Goal: Task Accomplishment & Management: Complete application form

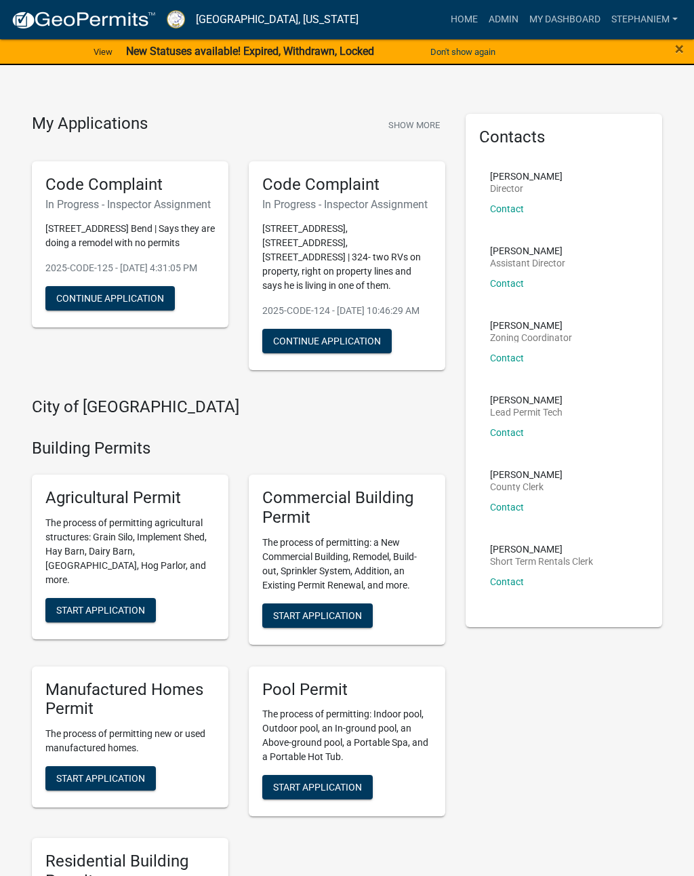
click at [684, 47] on span "×" at bounding box center [679, 48] width 9 height 19
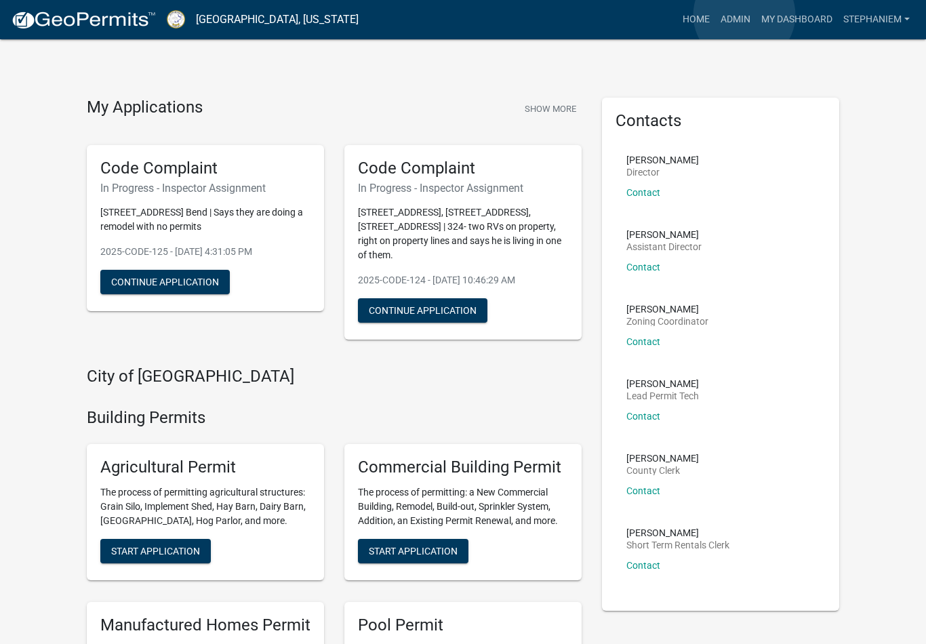
click at [694, 15] on link "Admin" at bounding box center [735, 20] width 41 height 26
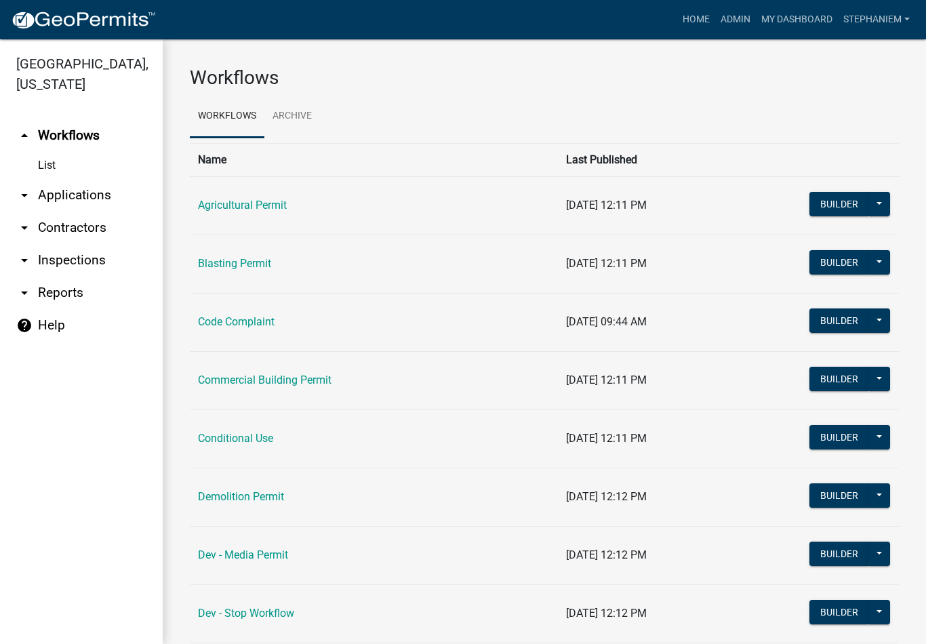
click at [47, 260] on link "arrow_drop_down Inspections" at bounding box center [81, 260] width 163 height 33
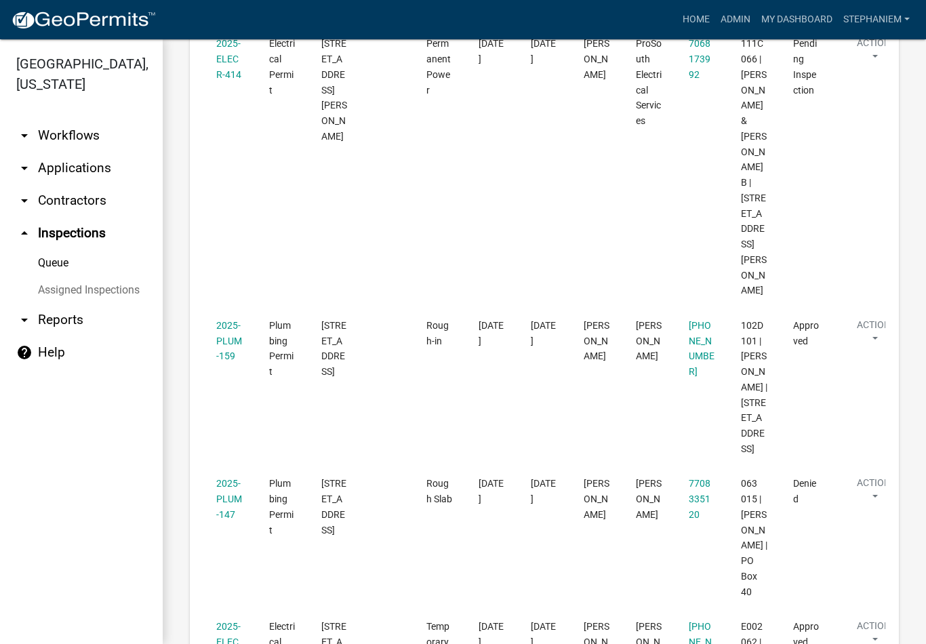
scroll to position [298, 0]
click at [223, 319] on link "2025-PLUM-159" at bounding box center [229, 340] width 26 height 42
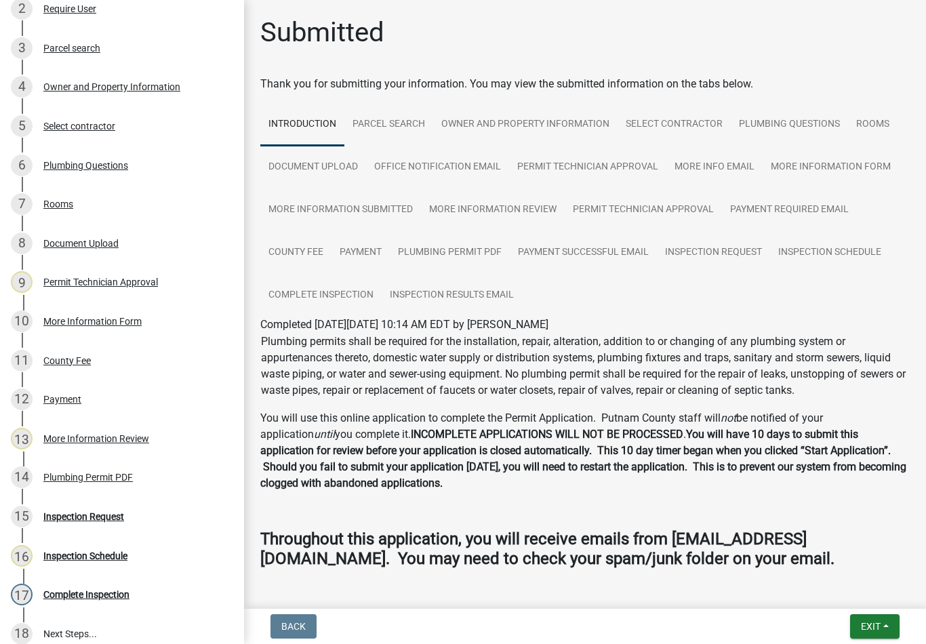
scroll to position [281, 0]
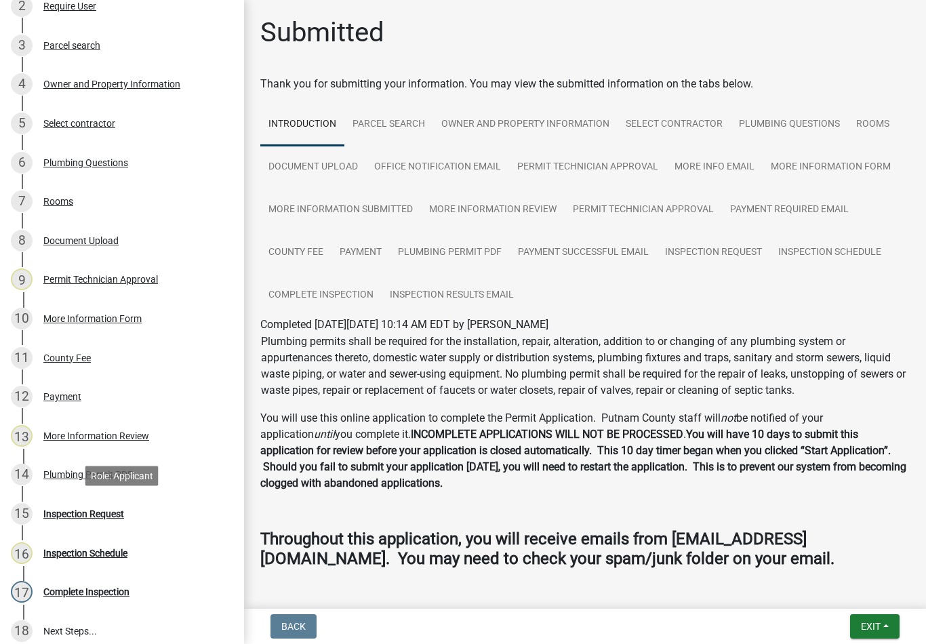
click at [70, 509] on div "Inspection Request" at bounding box center [83, 513] width 81 height 9
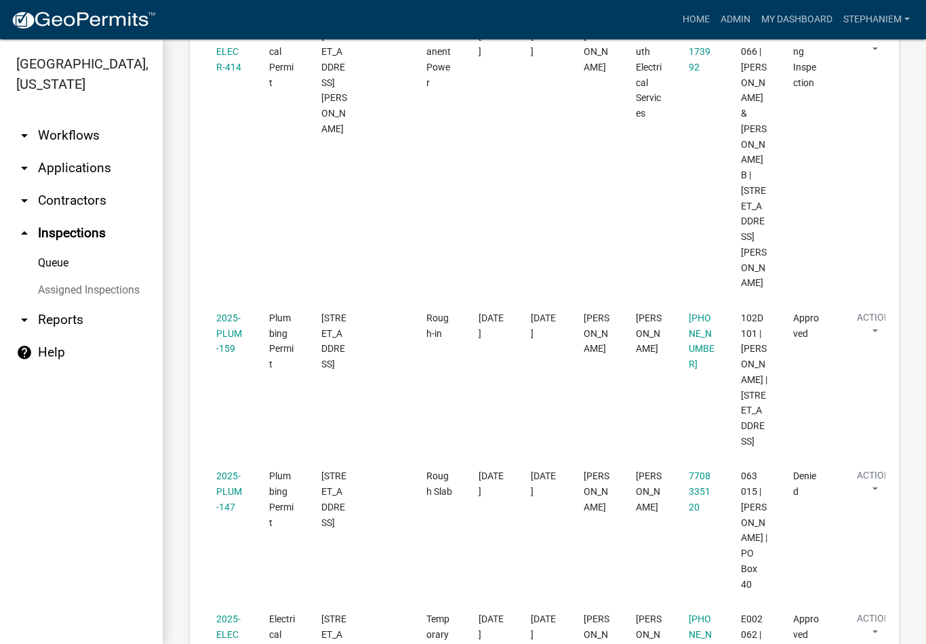
scroll to position [323, 0]
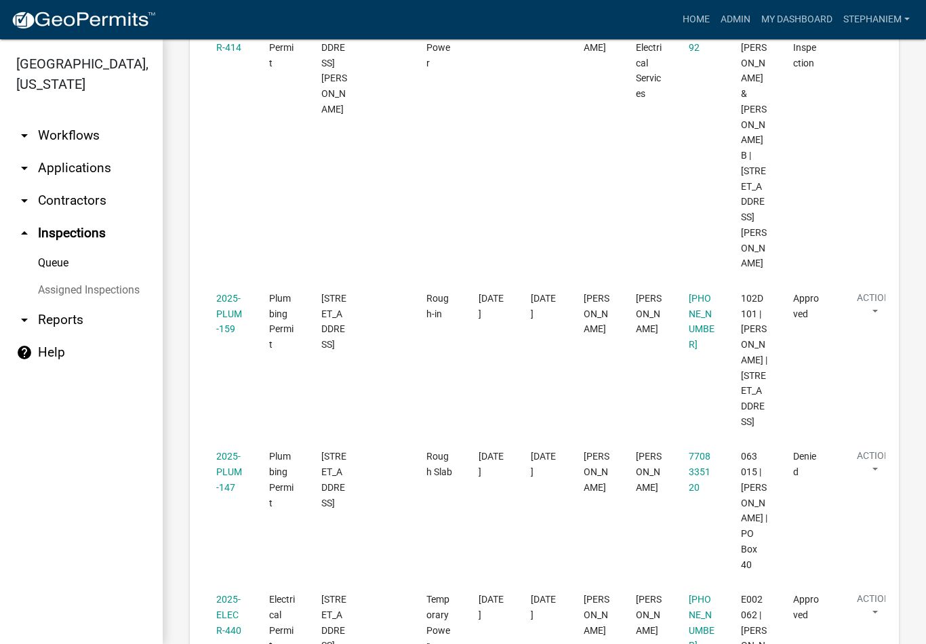
click at [224, 451] on link "2025-PLUM-147" at bounding box center [229, 472] width 26 height 42
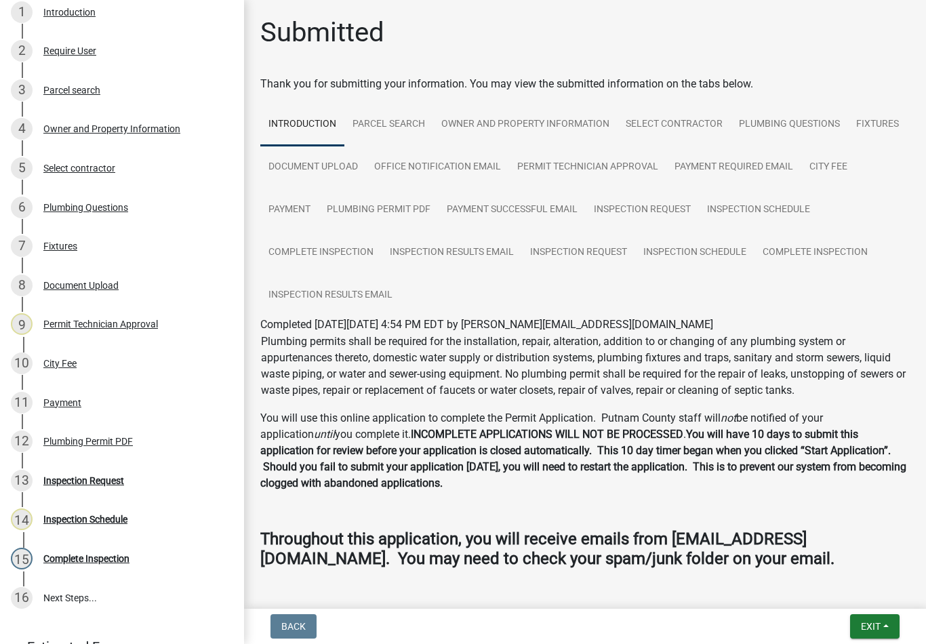
scroll to position [243, 0]
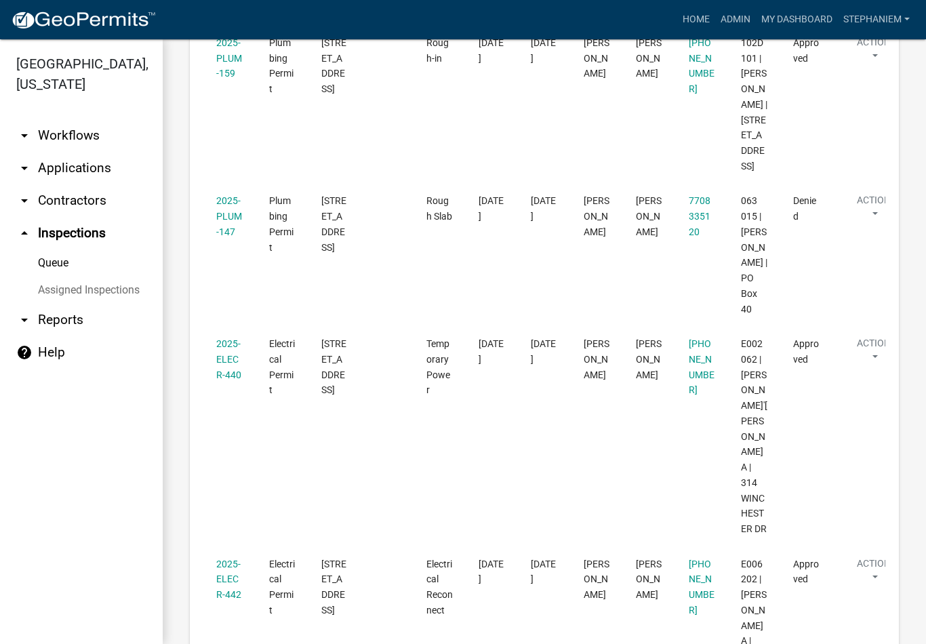
scroll to position [584, 0]
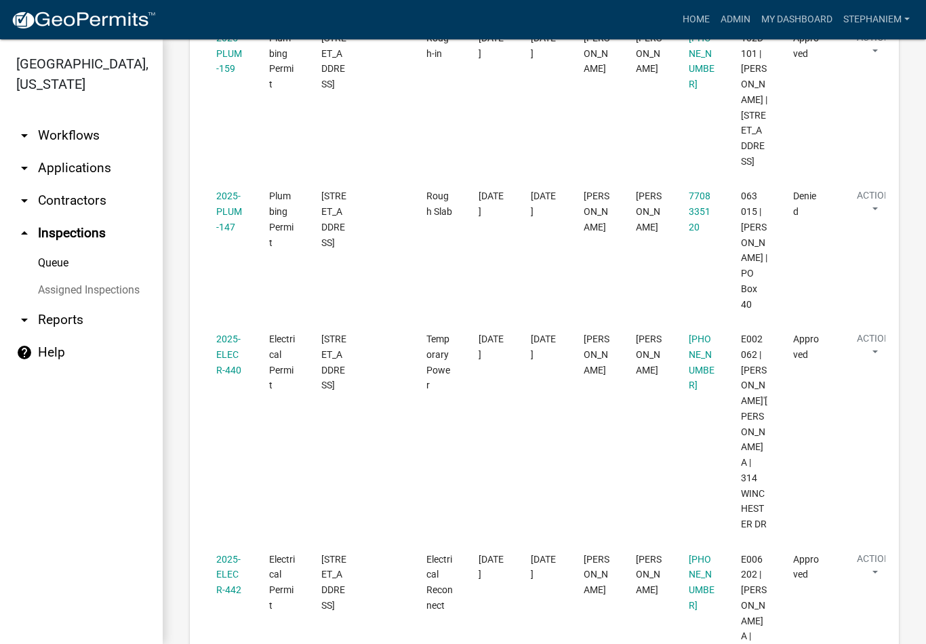
click at [226, 334] on link "2025-ELECR-440" at bounding box center [228, 355] width 25 height 42
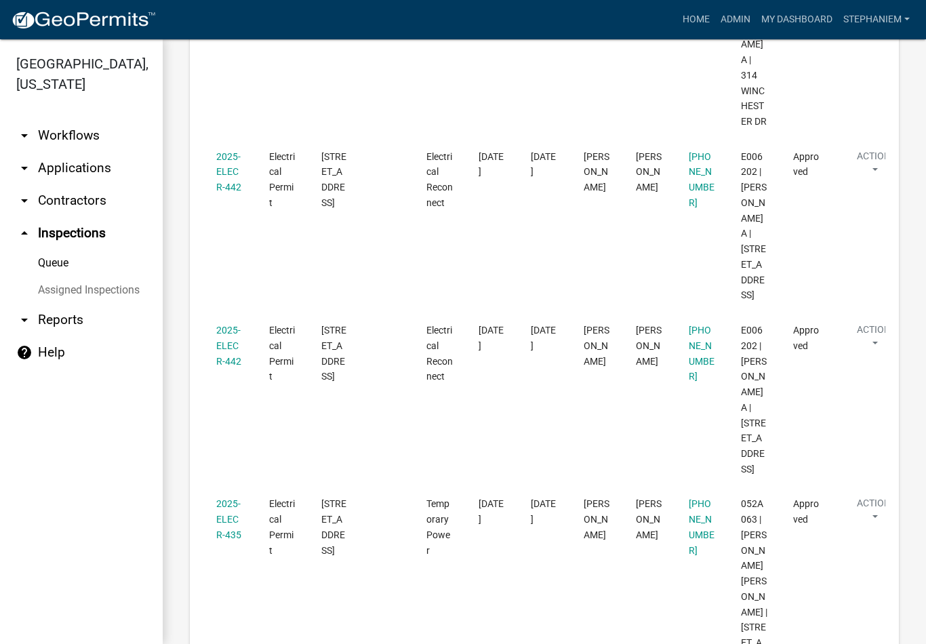
scroll to position [985, 0]
click at [224, 326] on link "2025-ELECR-442" at bounding box center [228, 347] width 25 height 42
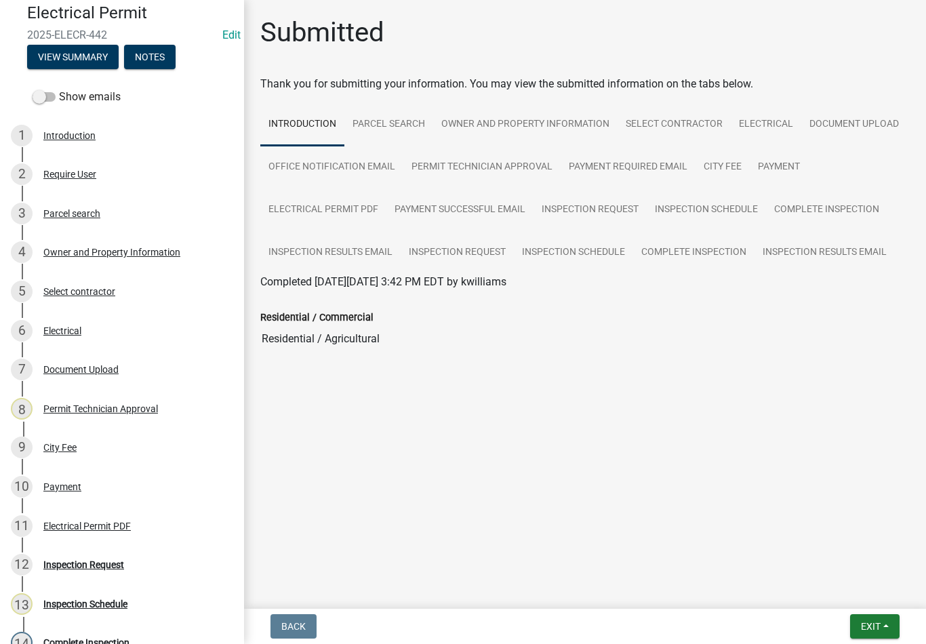
scroll to position [123, 0]
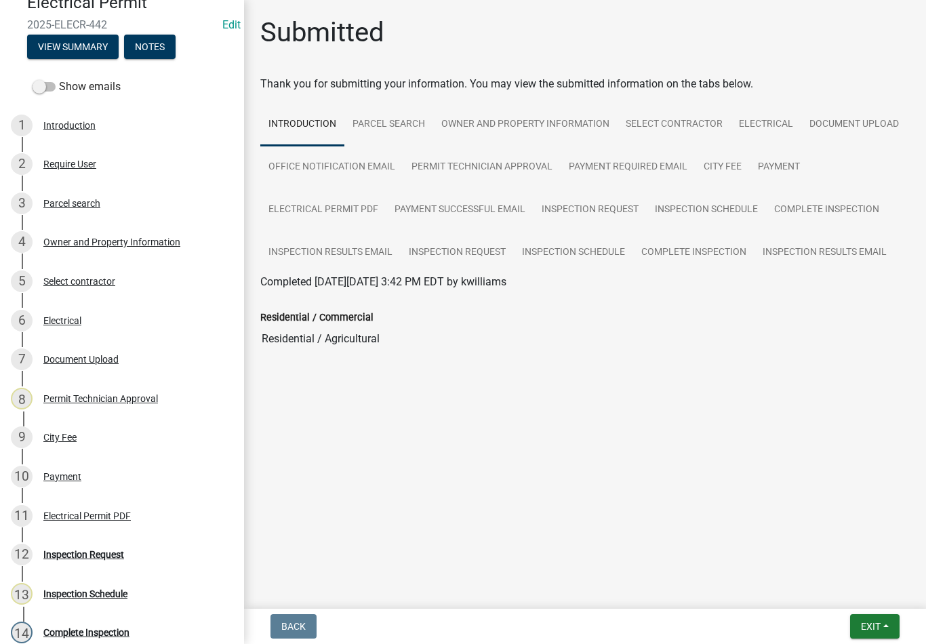
click at [146, 563] on div "12 Inspection Request" at bounding box center [117, 555] width 212 height 22
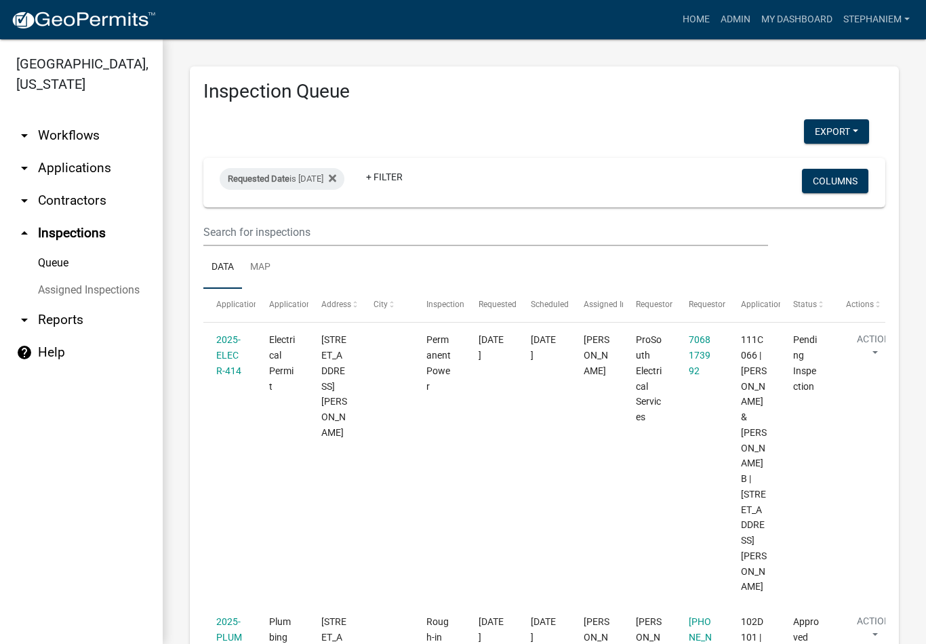
click at [336, 177] on icon at bounding box center [332, 178] width 7 height 11
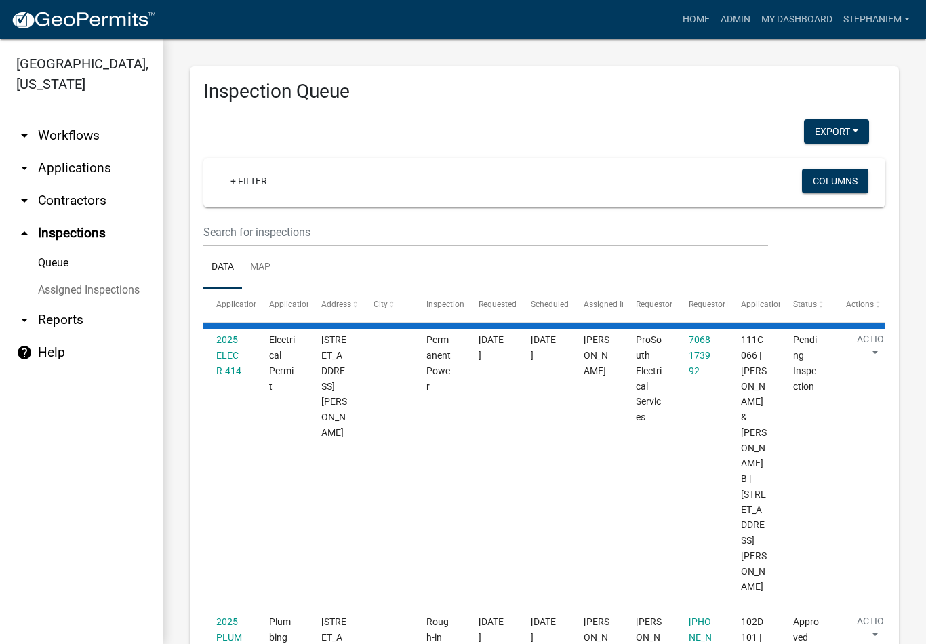
click at [255, 183] on link "+ Filter" at bounding box center [249, 181] width 58 height 24
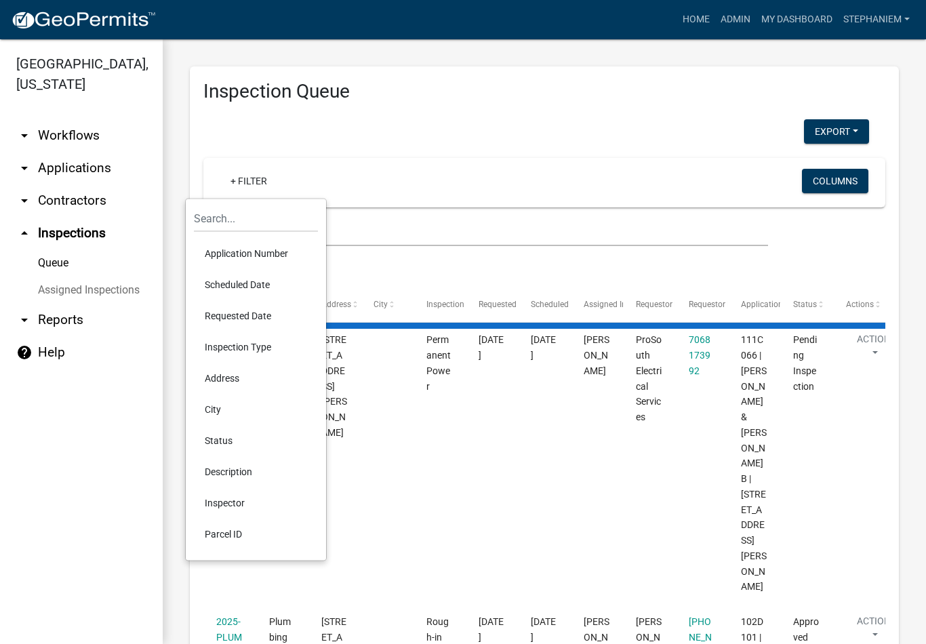
select select "3: 100"
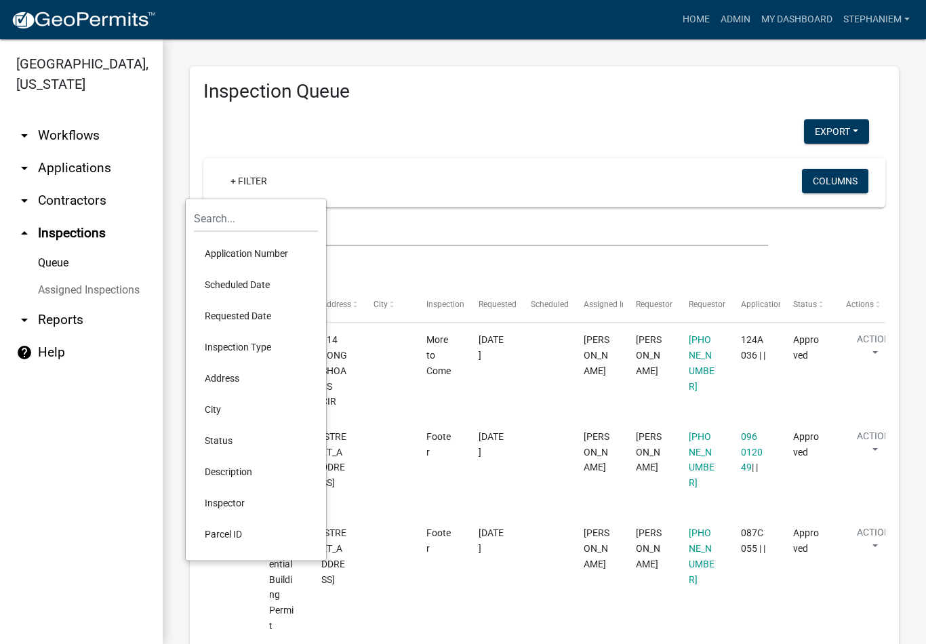
click at [271, 309] on li "Requested Date" at bounding box center [256, 315] width 124 height 31
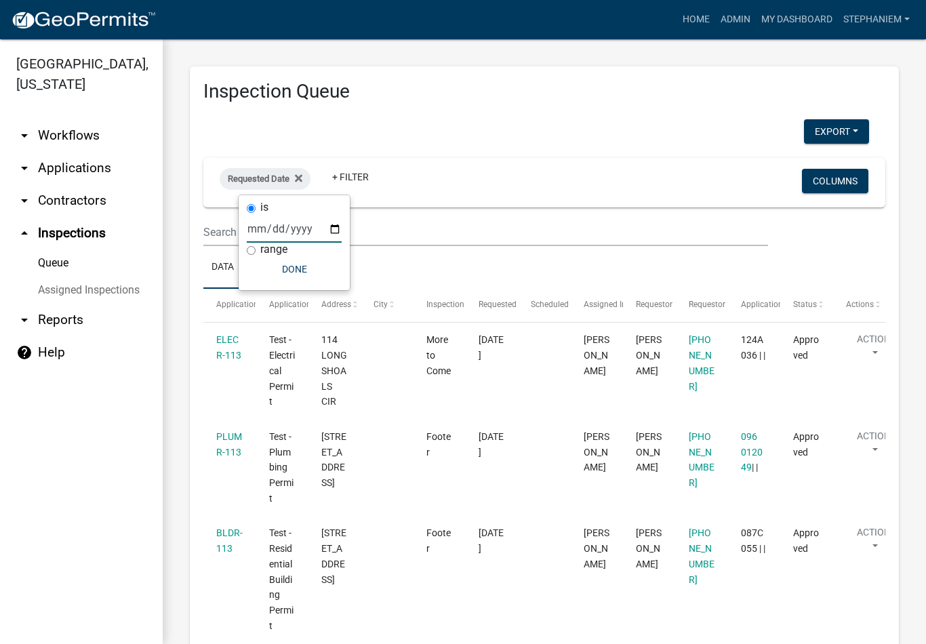
click at [285, 240] on input "date" at bounding box center [294, 229] width 95 height 28
type input "2025-08-20"
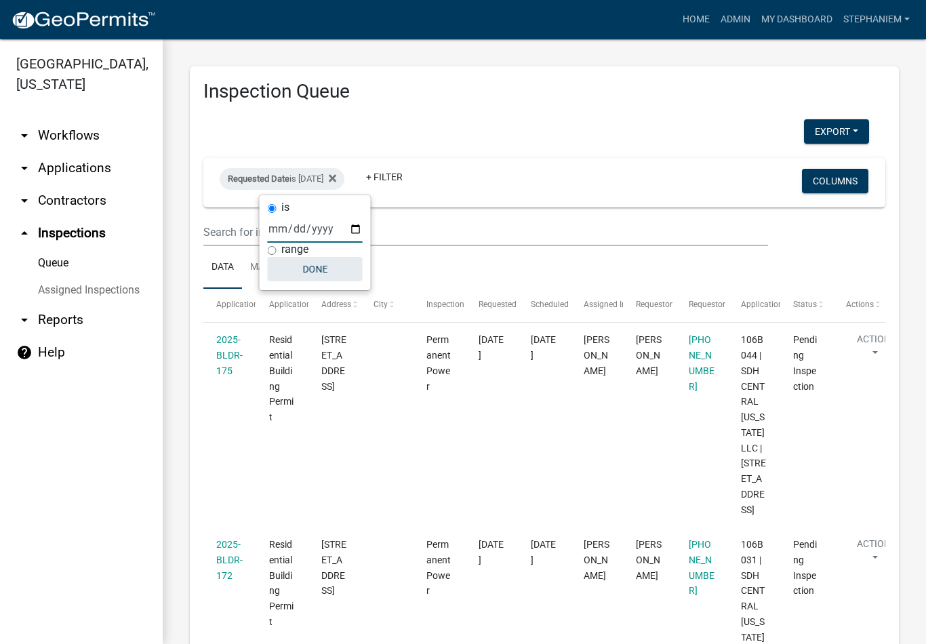
click at [315, 272] on button "Done" at bounding box center [315, 269] width 95 height 24
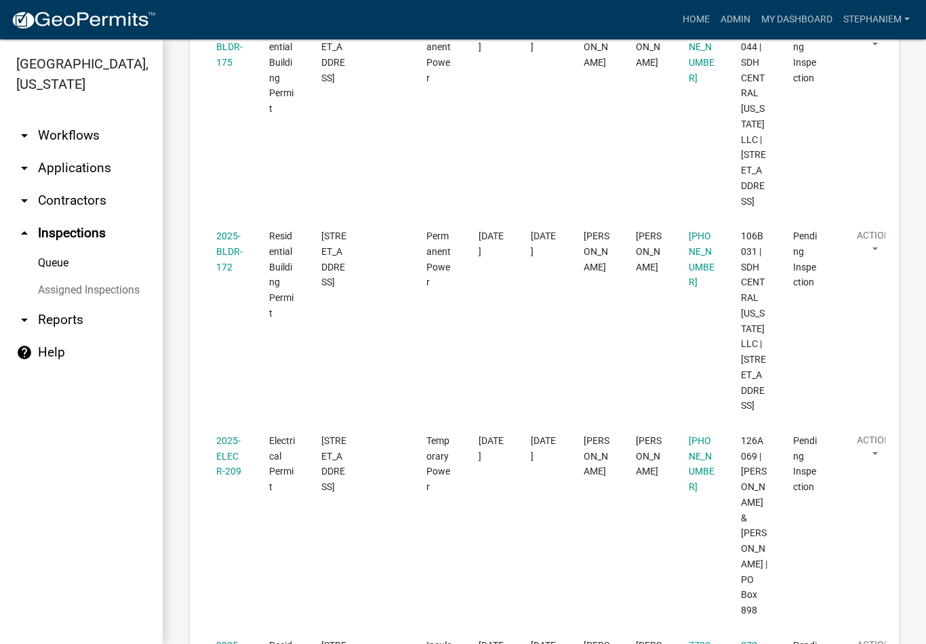
scroll to position [309, 0]
click at [238, 437] on link "2025-ELECR-209" at bounding box center [228, 456] width 25 height 42
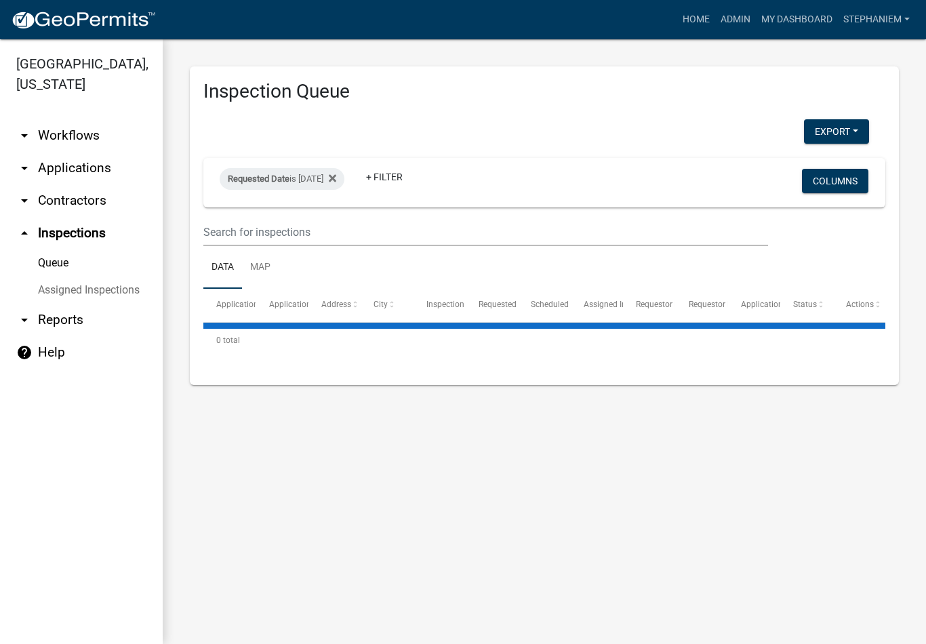
select select "3: 100"
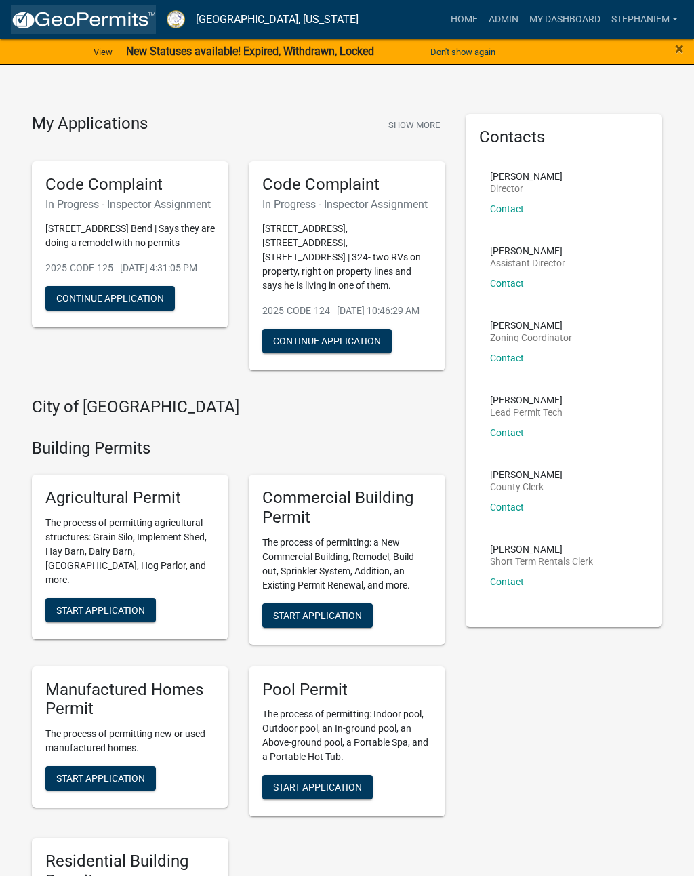
click at [66, 20] on img at bounding box center [83, 20] width 145 height 20
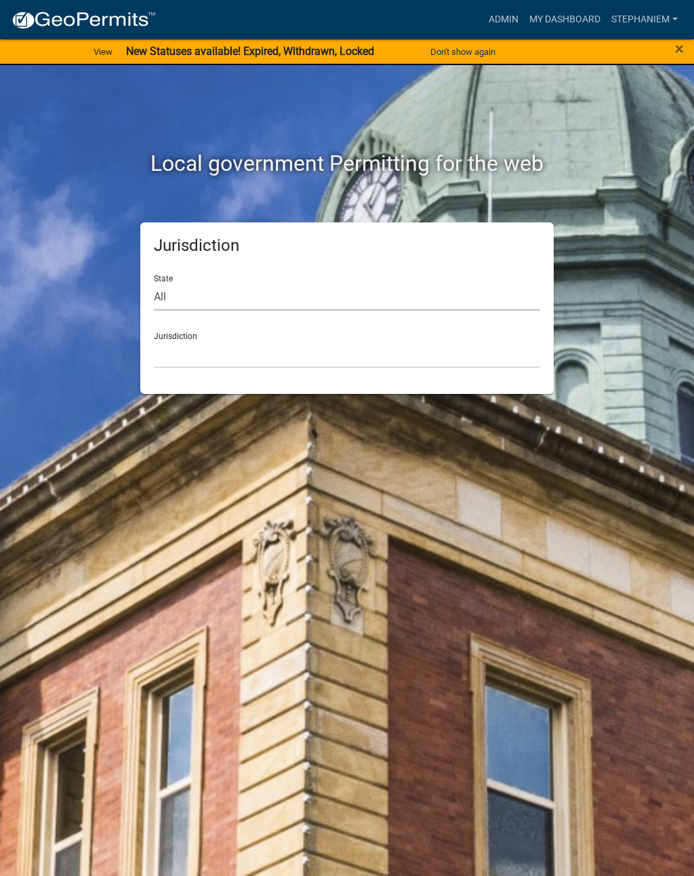
click at [166, 288] on select "All [US_STATE] [US_STATE] [US_STATE] [US_STATE] [US_STATE] [US_STATE] [US_STATE…" at bounding box center [347, 297] width 387 height 28
select select "[US_STATE]"
click at [437, 340] on select "[GEOGRAPHIC_DATA], [US_STATE][PERSON_NAME][GEOGRAPHIC_DATA], [US_STATE][PERSON_…" at bounding box center [347, 354] width 387 height 28
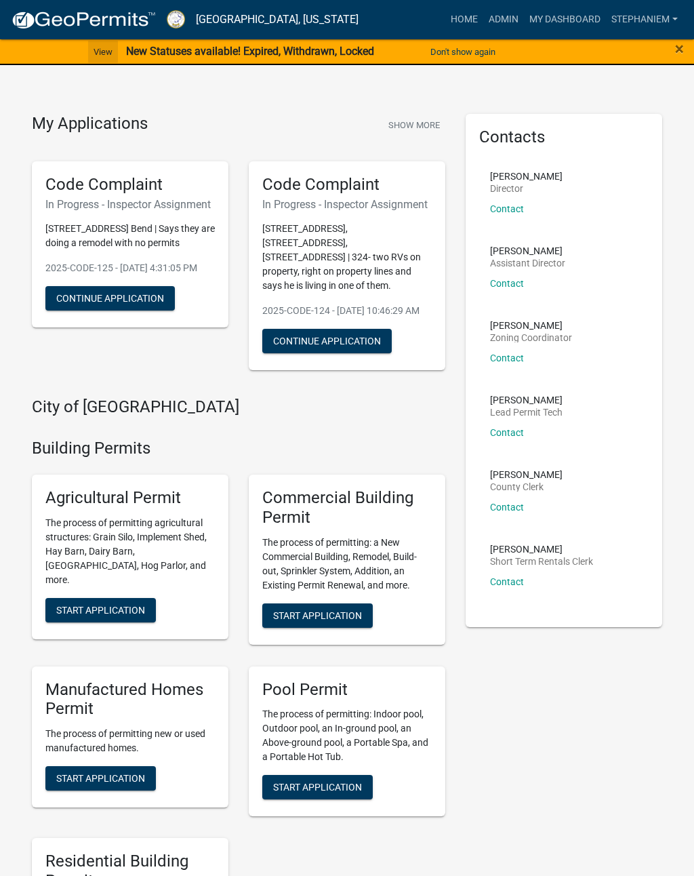
click at [99, 62] on link "View" at bounding box center [103, 52] width 30 height 22
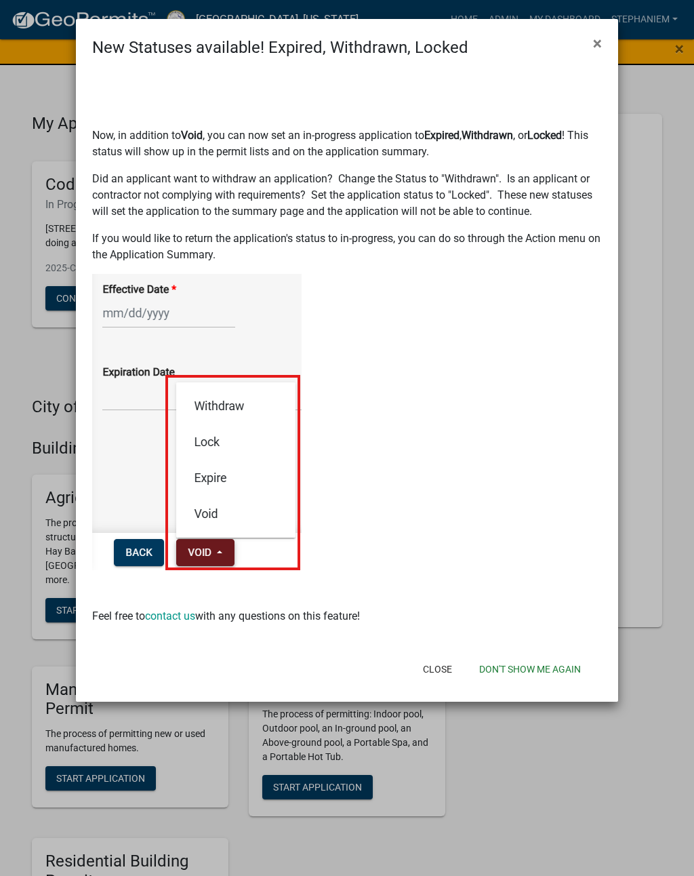
click at [452, 680] on button "Close" at bounding box center [437, 669] width 51 height 24
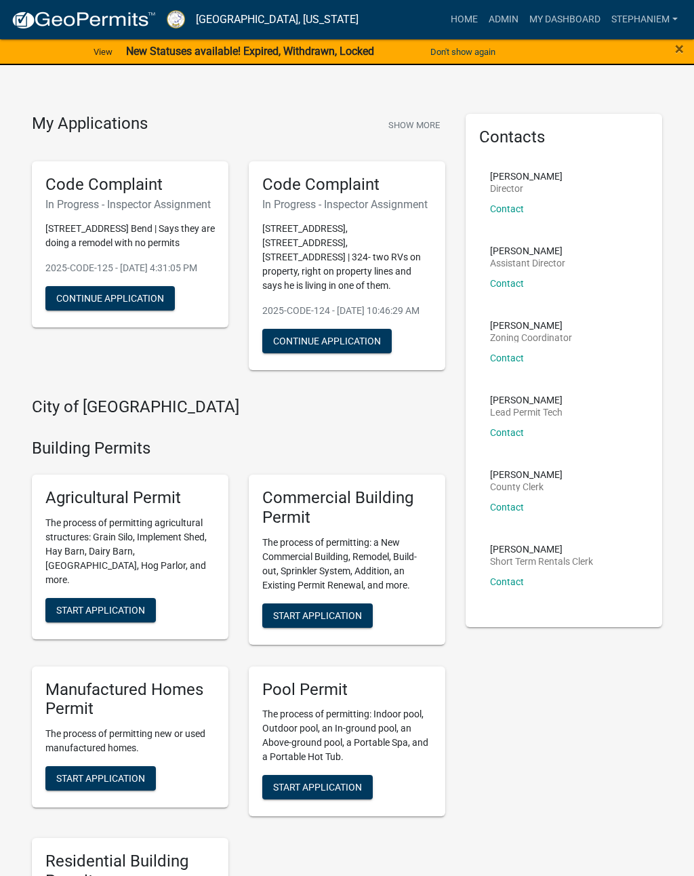
click at [671, 45] on div "×" at bounding box center [666, 52] width 58 height 28
click at [675, 47] on span "×" at bounding box center [679, 48] width 9 height 19
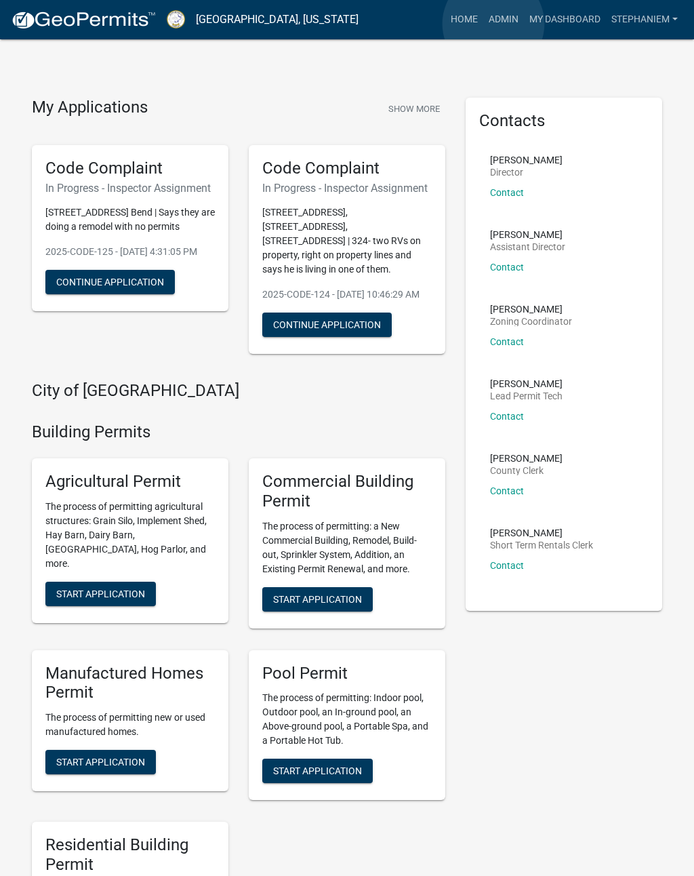
click at [494, 24] on link "Admin" at bounding box center [503, 20] width 41 height 26
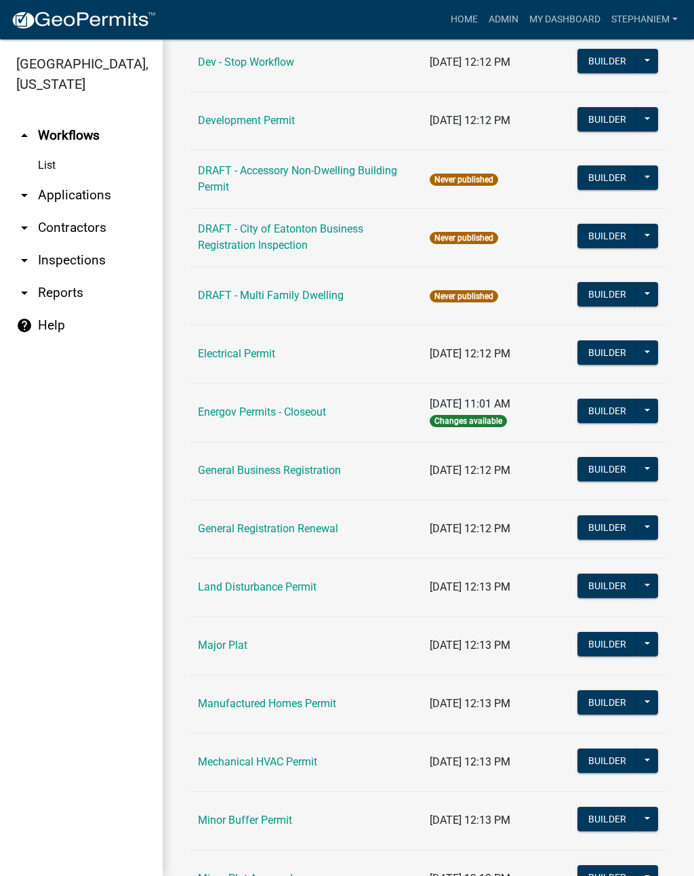
scroll to position [562, 0]
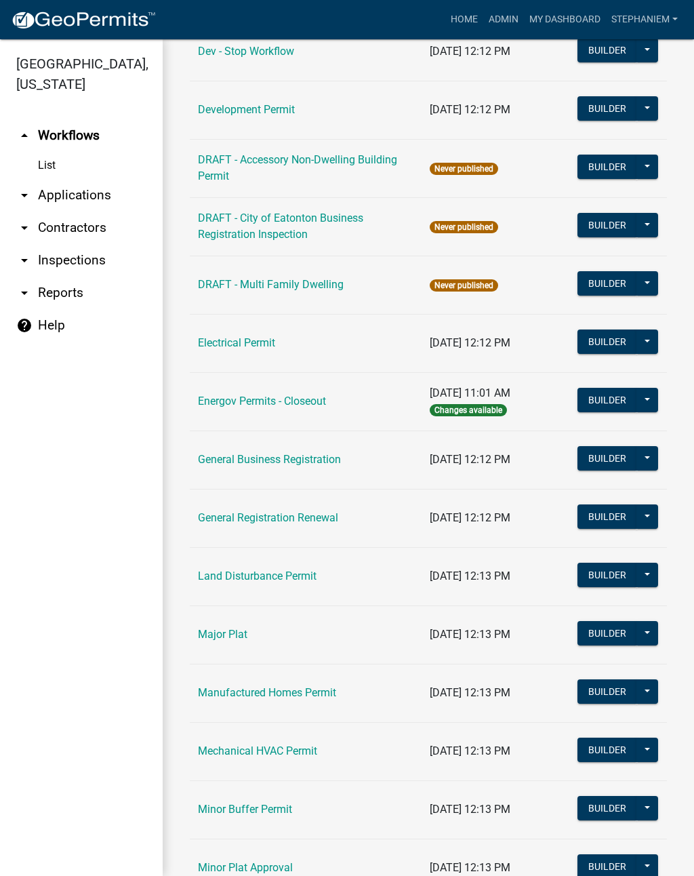
click at [280, 582] on link "Land Disturbance Permit" at bounding box center [257, 576] width 119 height 13
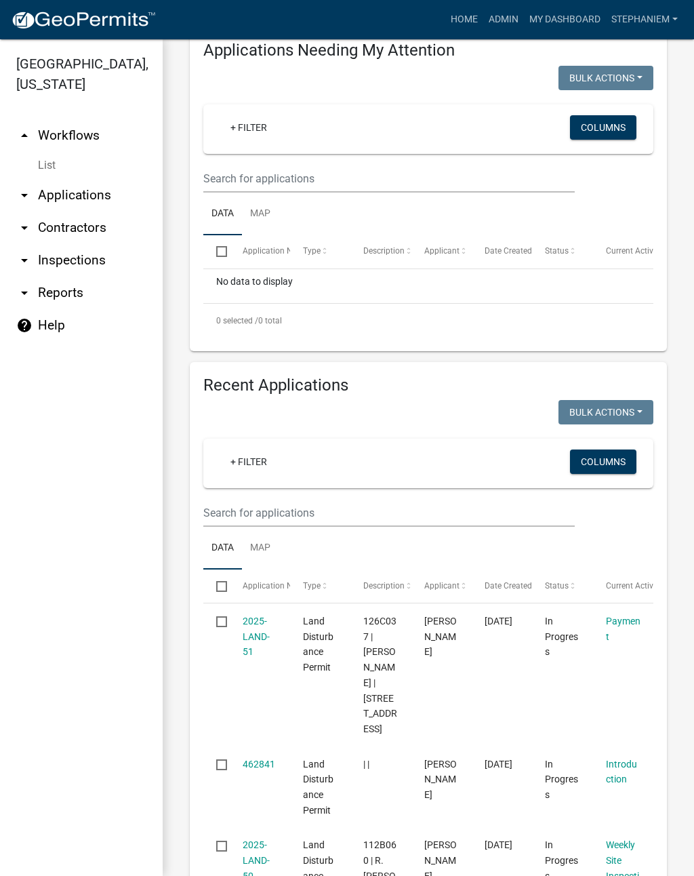
scroll to position [229, 0]
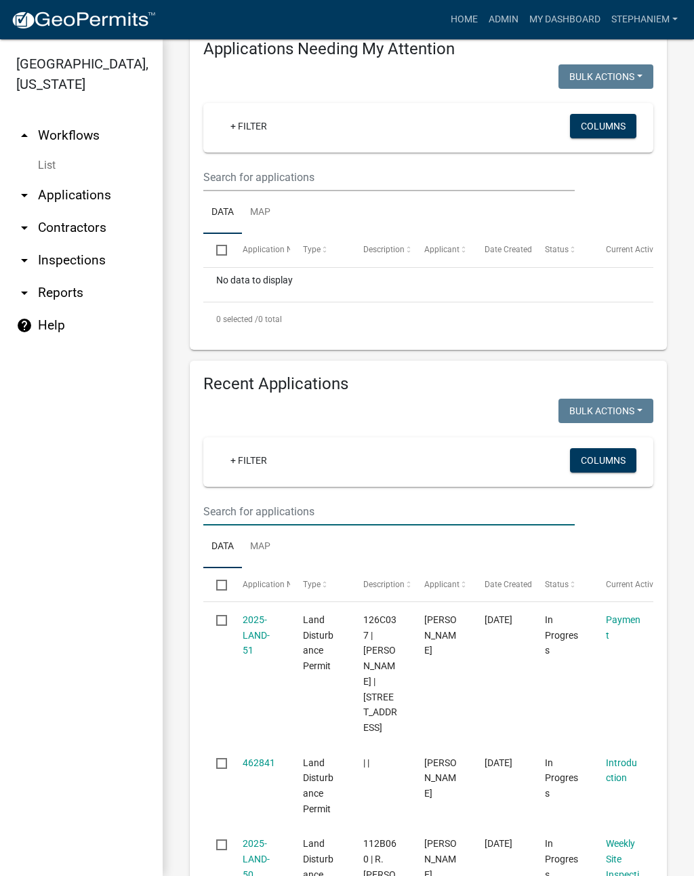
click at [229, 191] on input "text" at bounding box center [389, 177] width 372 height 28
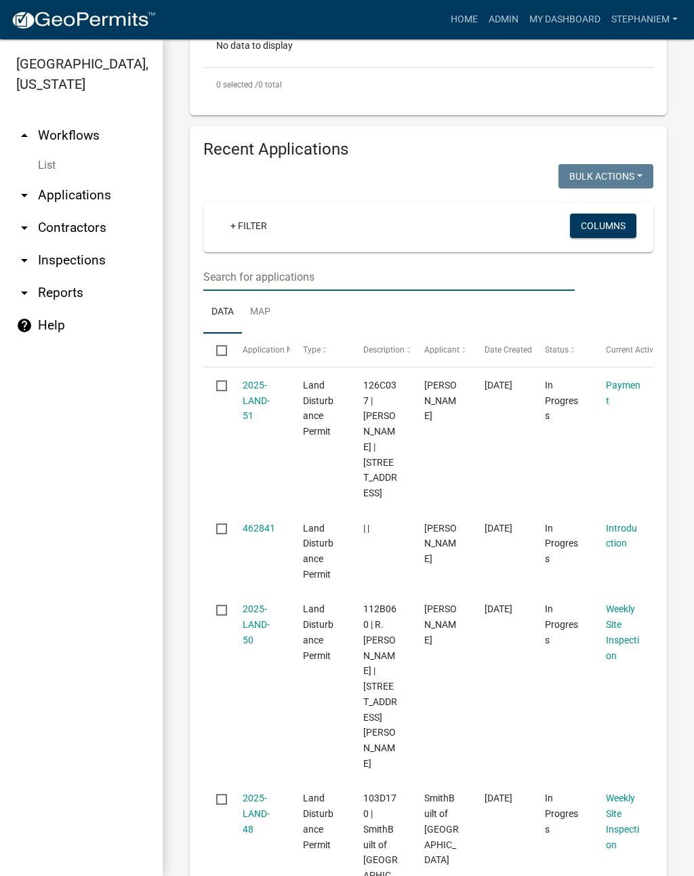
scroll to position [462, 0]
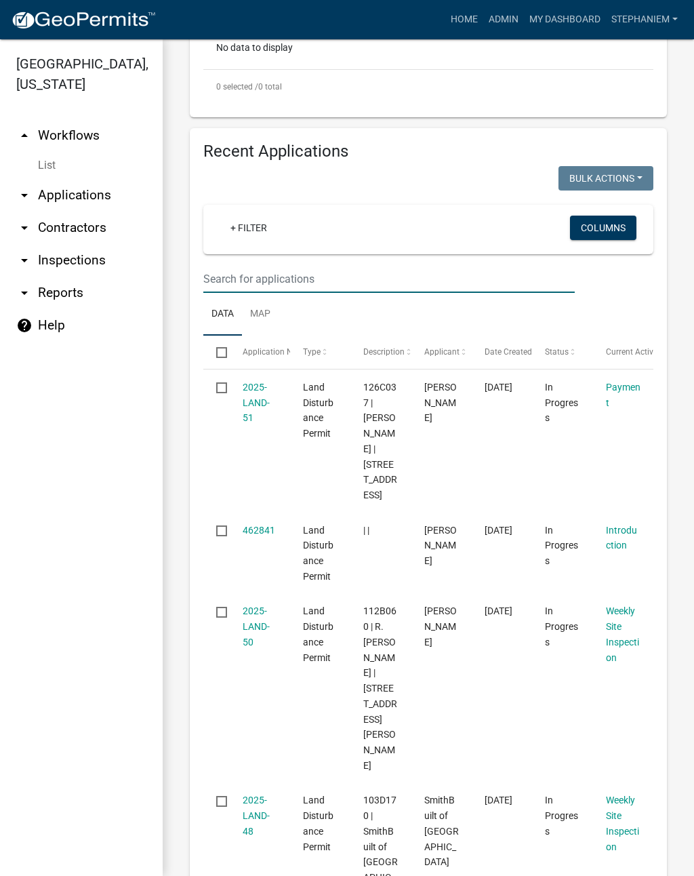
click at [216, 276] on input "text" at bounding box center [389, 279] width 372 height 28
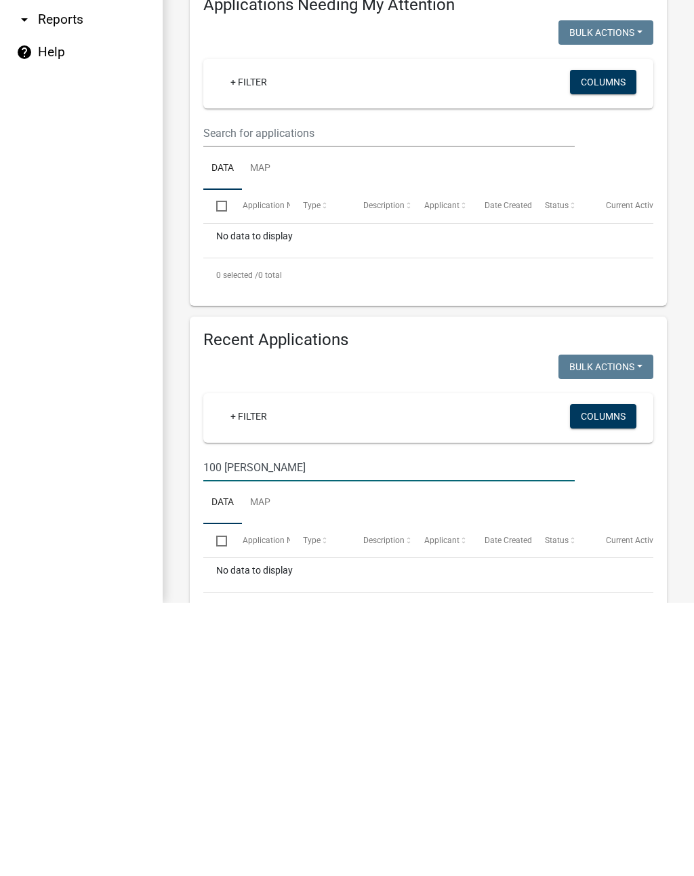
scroll to position [0, 0]
type input "100 hunter chase"
click at [265, 497] on div "No data to display" at bounding box center [428, 514] width 450 height 34
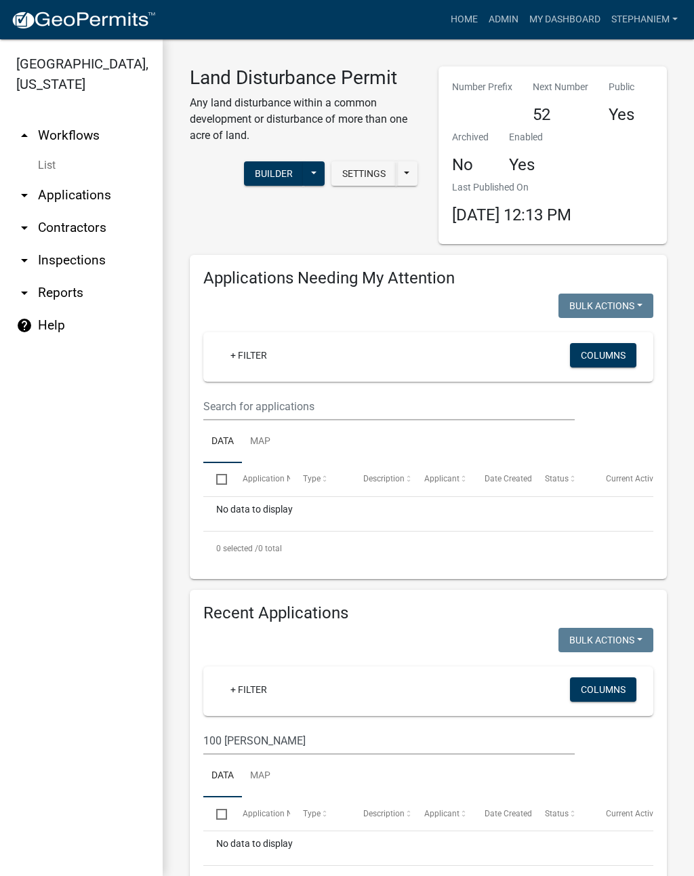
click at [253, 508] on div "No data to display" at bounding box center [428, 514] width 450 height 34
click at [265, 393] on input "text" at bounding box center [389, 407] width 372 height 28
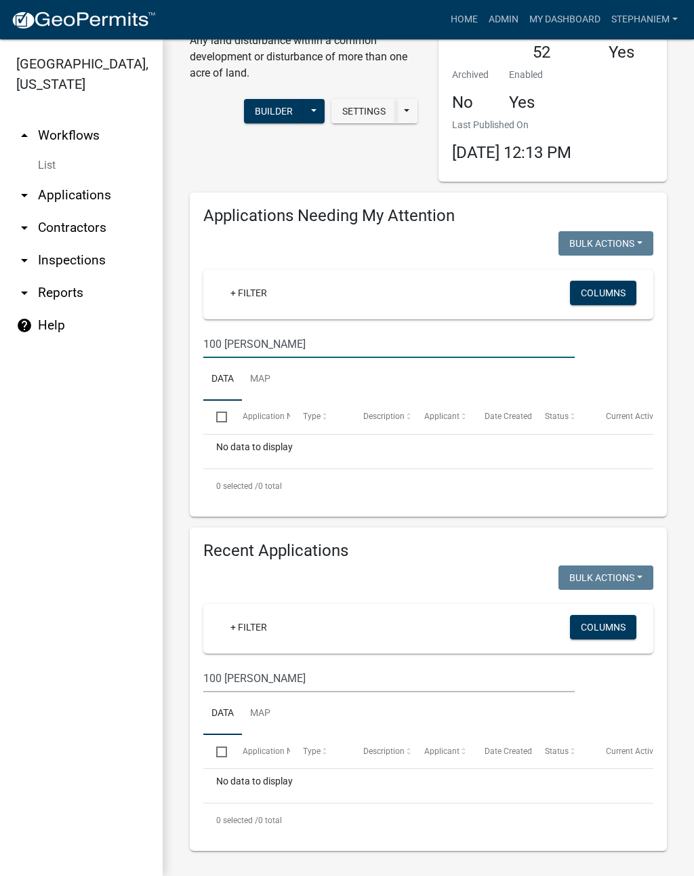
scroll to position [62, 0]
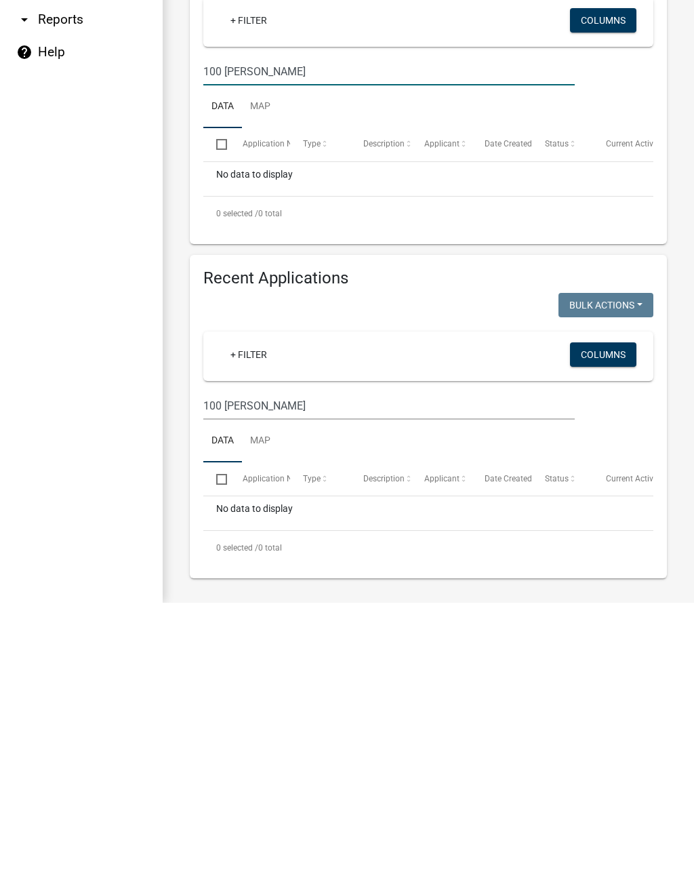
type input "100 hunter chase"
click at [387, 665] on input "100 hunter chase" at bounding box center [389, 679] width 372 height 28
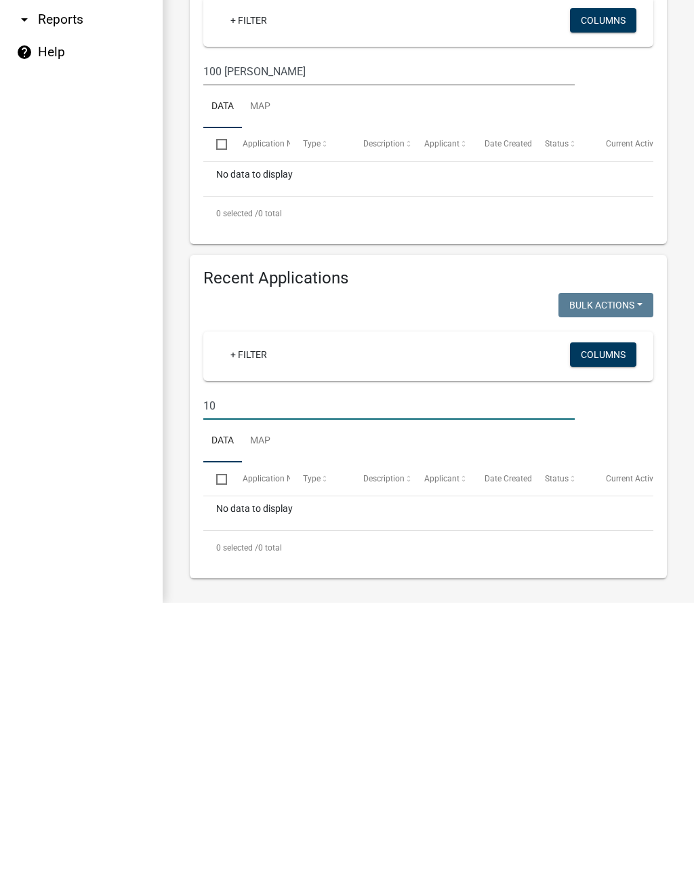
type input "1"
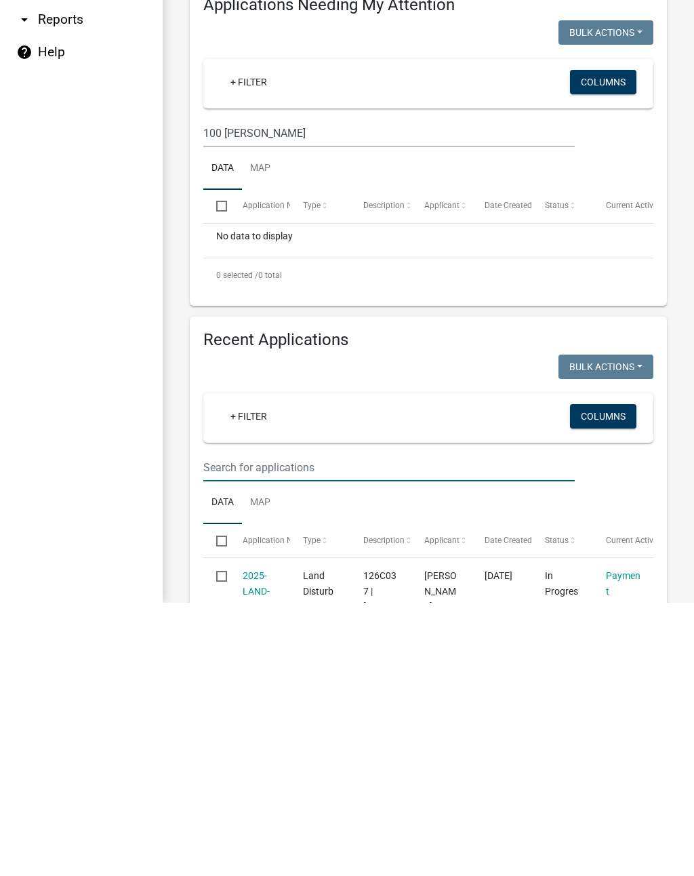
scroll to position [0, 0]
click at [329, 393] on input "100 hunter chase" at bounding box center [389, 407] width 372 height 28
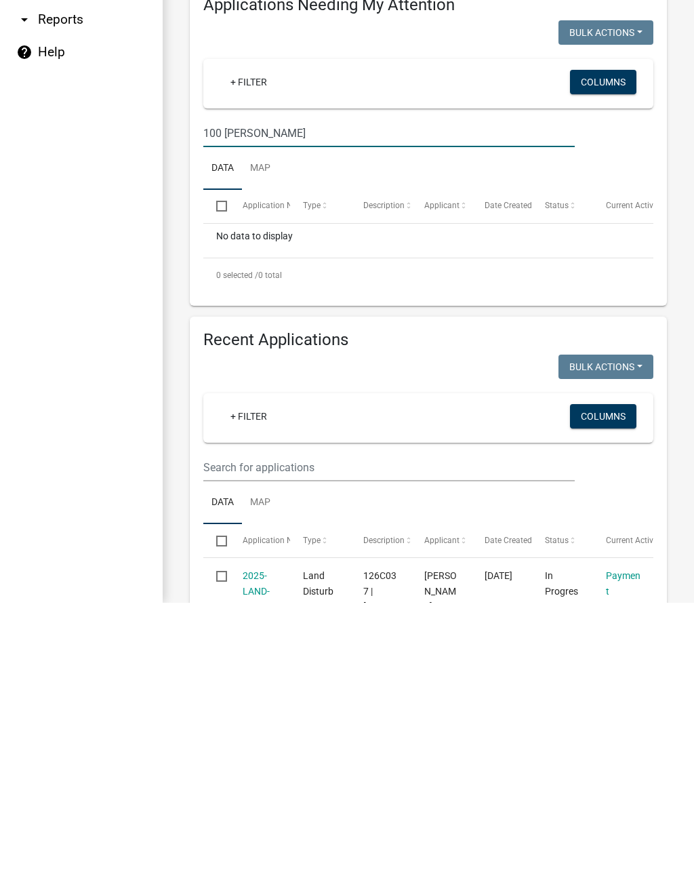
click at [338, 393] on input "100 hunter chase" at bounding box center [389, 407] width 372 height 28
type input "1"
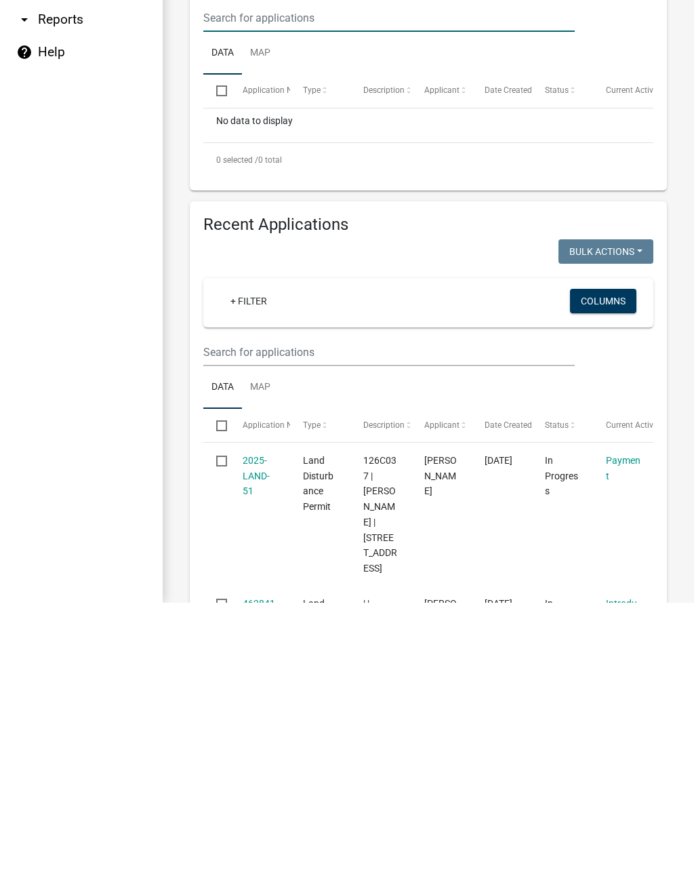
scroll to position [116, 0]
click at [246, 304] on input "text" at bounding box center [389, 291] width 372 height 28
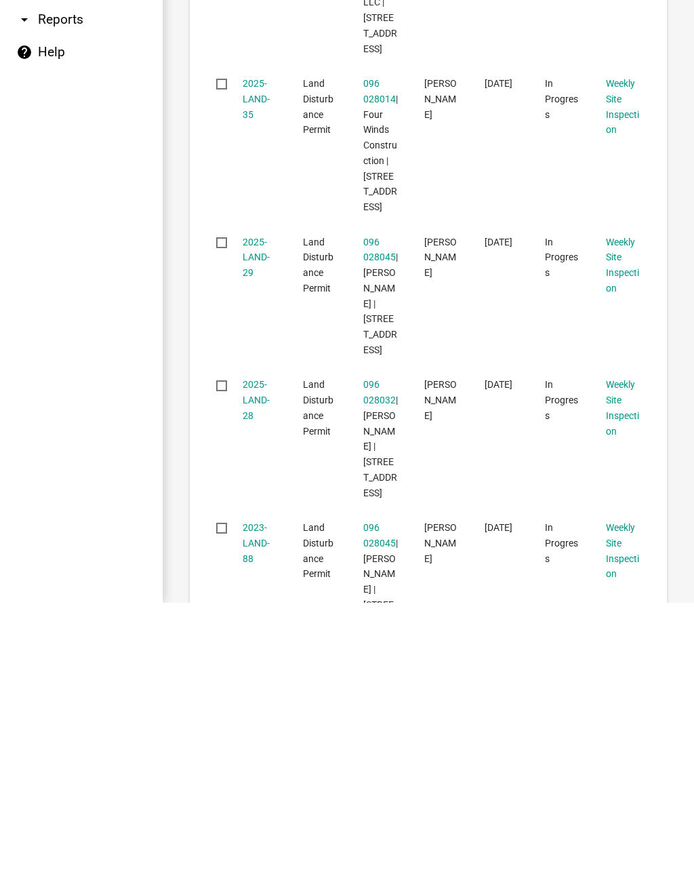
scroll to position [667, 0]
type input "Hunter"
click at [248, 509] on link "2025-LAND-29" at bounding box center [256, 530] width 27 height 42
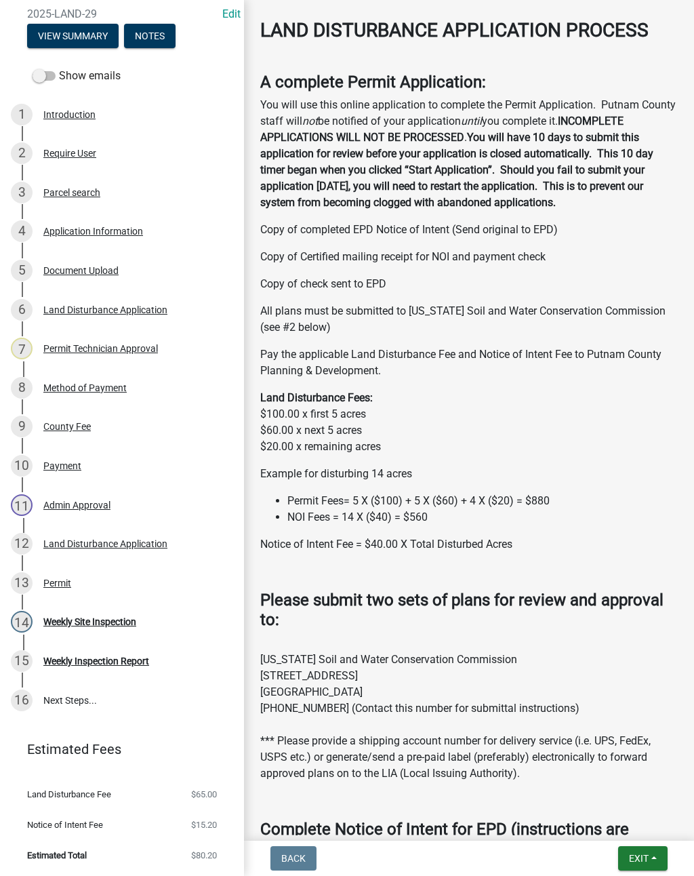
scroll to position [134, 0]
click at [96, 624] on div "Weekly Site Inspection" at bounding box center [89, 621] width 93 height 9
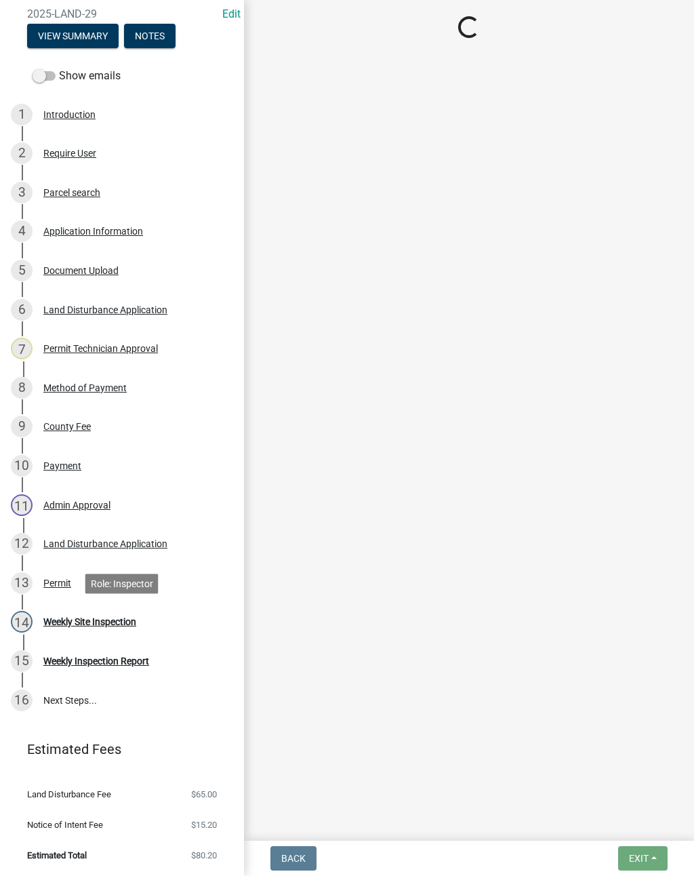
scroll to position [0, 0]
select select "af3c6edf-34d7-49be-824e-99d5d0a3954f"
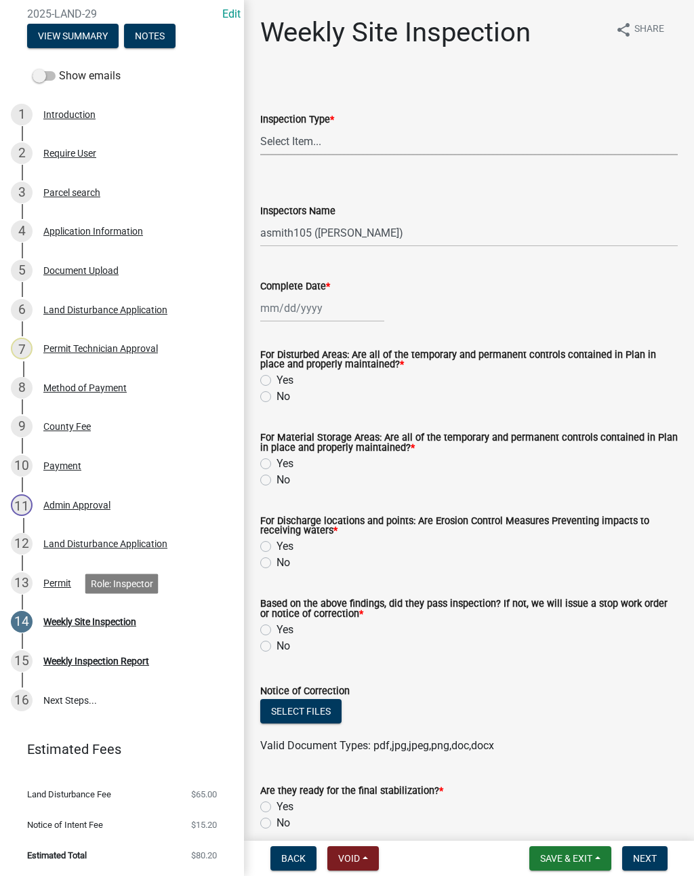
click at [456, 131] on select "Select Item... Site Inspection Initial Inspection Within 24 hours of a 0.5" sto…" at bounding box center [469, 141] width 418 height 28
select select "93c72d9c-4ccd-4a4f-9c87-9d2cfc81a2e2"
click at [278, 307] on div at bounding box center [322, 308] width 124 height 28
select select "8"
select select "2025"
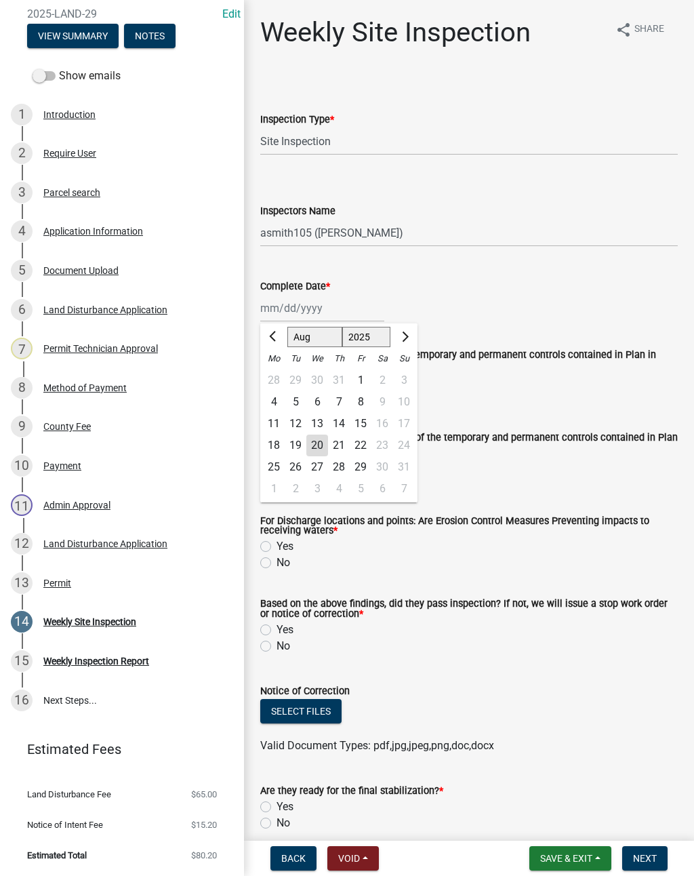
click at [315, 441] on div "20" at bounding box center [317, 446] width 22 height 22
type input "[DATE]"
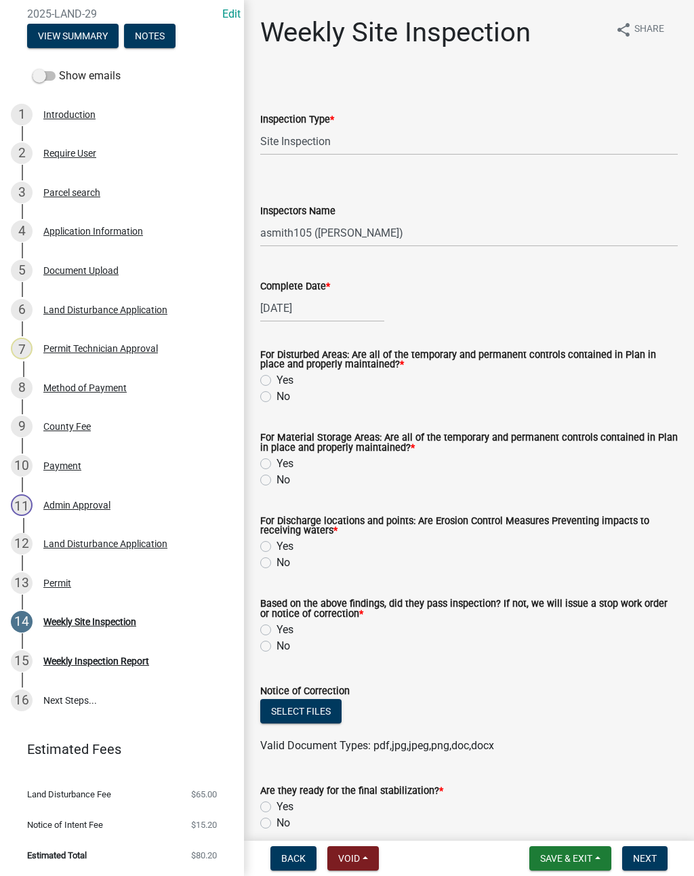
click at [277, 380] on label "Yes" at bounding box center [285, 380] width 17 height 16
click at [277, 380] on input "Yes" at bounding box center [281, 376] width 9 height 9
radio input "true"
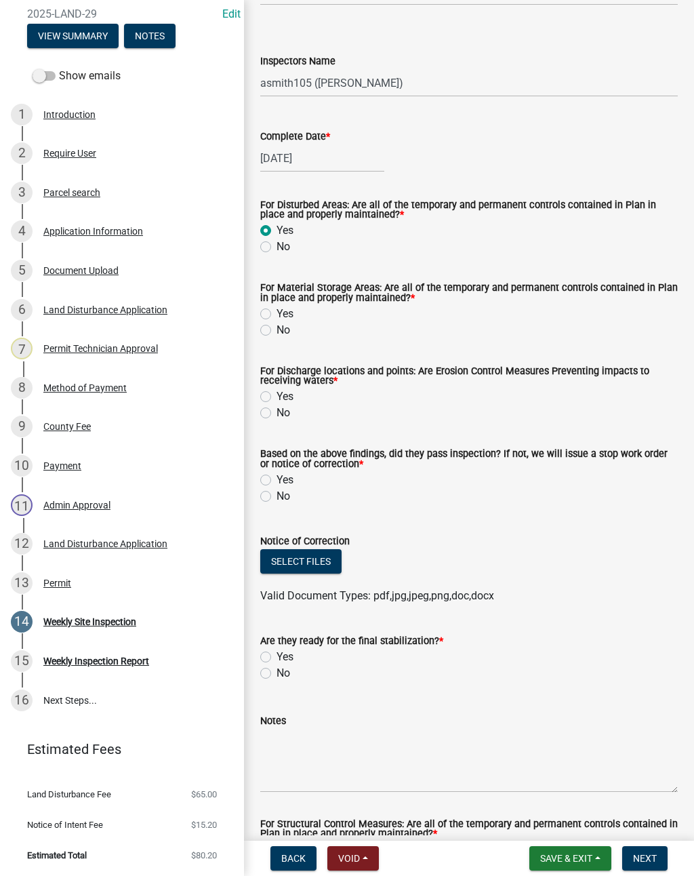
scroll to position [149, 0]
click at [277, 401] on label "Yes" at bounding box center [285, 397] width 17 height 16
click at [277, 398] on input "Yes" at bounding box center [281, 393] width 9 height 9
radio input "true"
click at [279, 483] on label "Yes" at bounding box center [285, 481] width 17 height 16
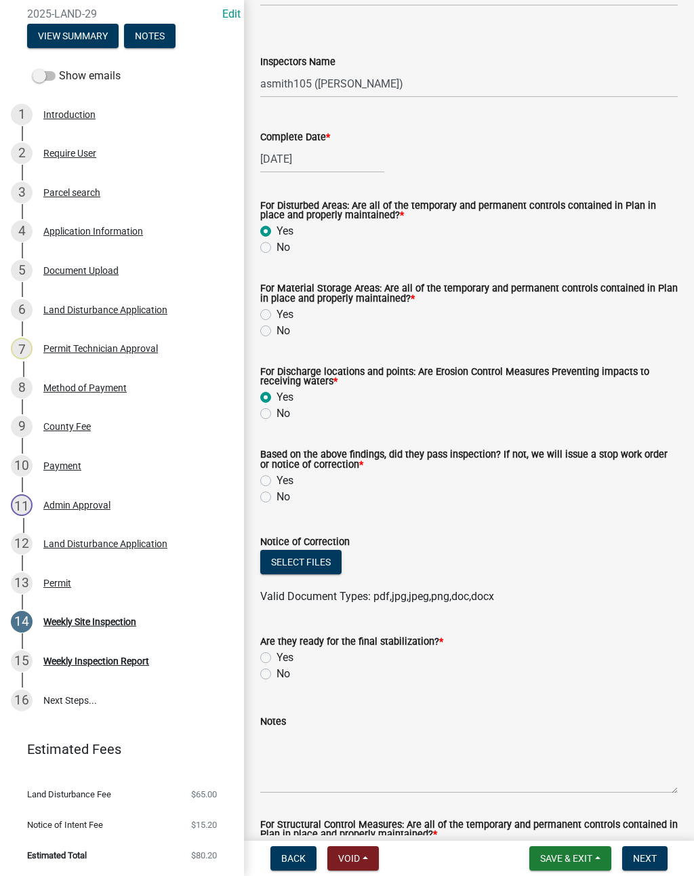
click at [279, 481] on input "Yes" at bounding box center [281, 477] width 9 height 9
radio input "true"
click at [277, 315] on label "Yes" at bounding box center [285, 314] width 17 height 16
click at [277, 315] on input "Yes" at bounding box center [281, 310] width 9 height 9
radio input "true"
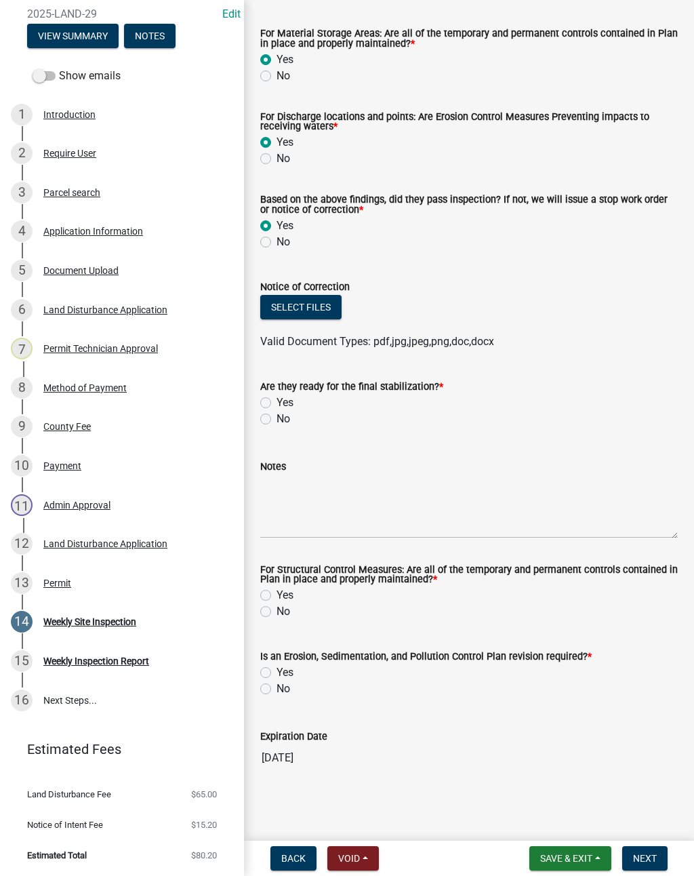
scroll to position [406, 0]
click at [327, 309] on button "Select files" at bounding box center [300, 307] width 81 height 24
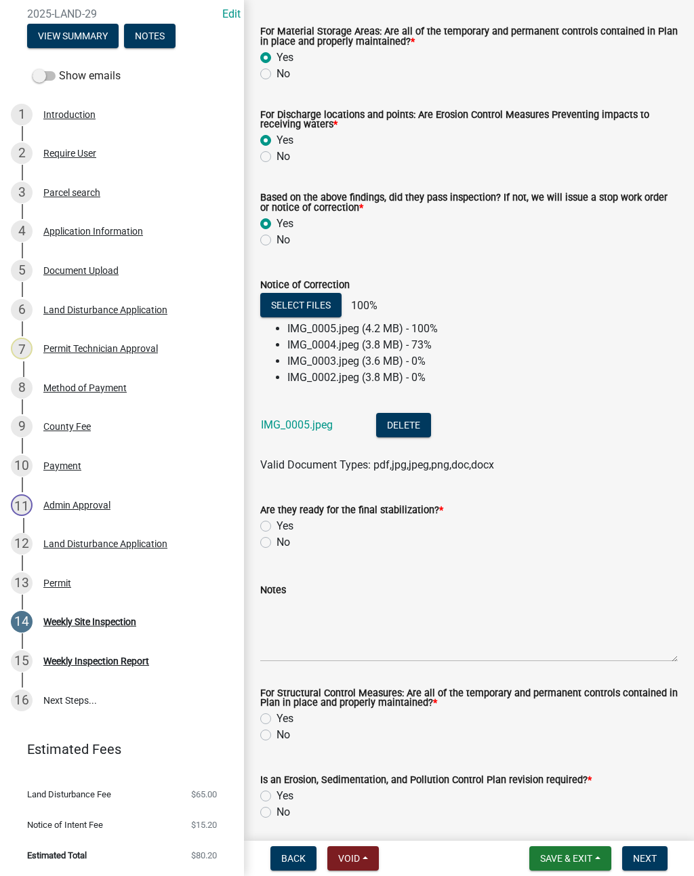
click at [277, 528] on label "Yes" at bounding box center [285, 526] width 17 height 16
click at [277, 527] on input "Yes" at bounding box center [281, 522] width 9 height 9
radio input "true"
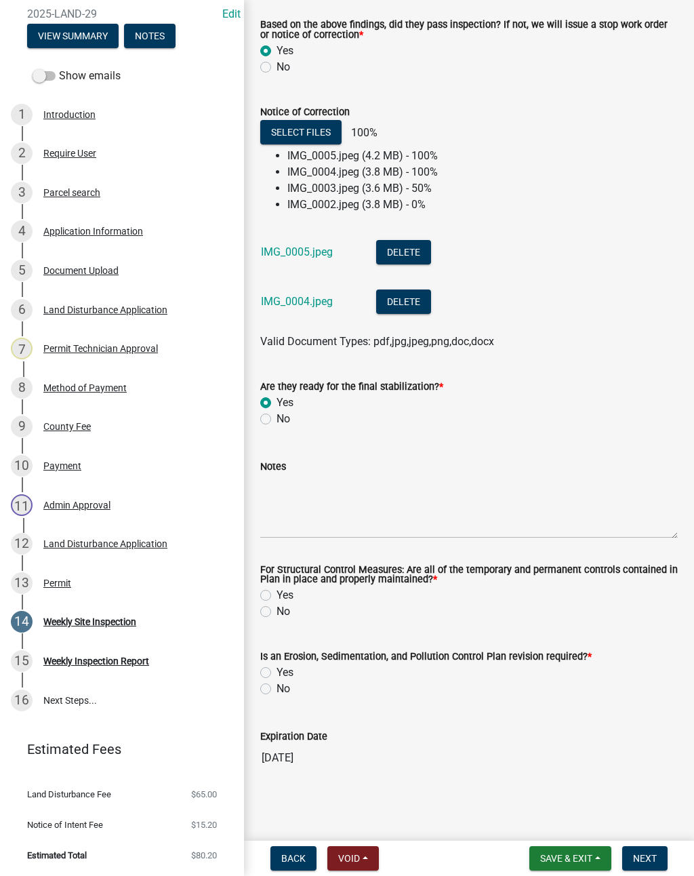
scroll to position [581, 0]
click at [271, 669] on div "Yes" at bounding box center [469, 673] width 418 height 16
click at [269, 663] on div "Is an Erosion, Sedimentation, and Pollution Control Plan revision required? *" at bounding box center [469, 656] width 418 height 16
click at [277, 670] on label "Yes" at bounding box center [285, 673] width 17 height 16
click at [277, 670] on input "Yes" at bounding box center [281, 669] width 9 height 9
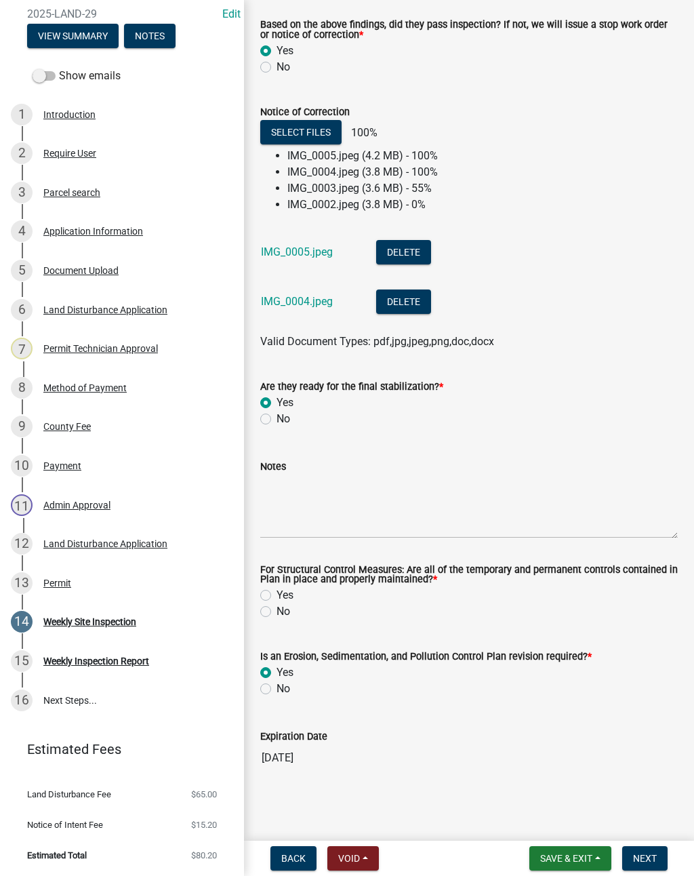
radio input "true"
click at [277, 593] on label "Yes" at bounding box center [285, 595] width 17 height 16
click at [277, 593] on input "Yes" at bounding box center [281, 591] width 9 height 9
radio input "true"
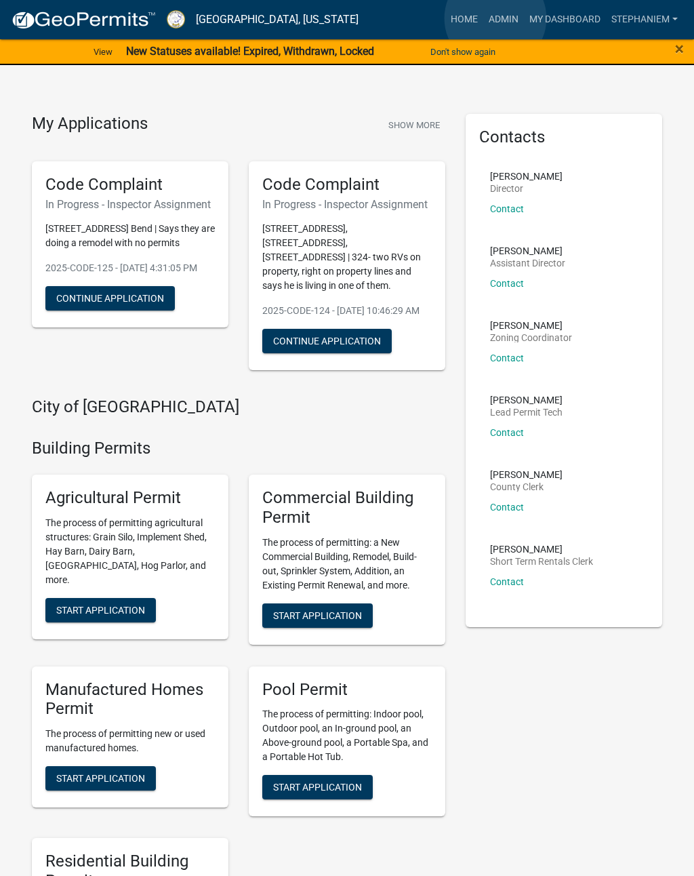
click at [496, 19] on link "Admin" at bounding box center [503, 20] width 41 height 26
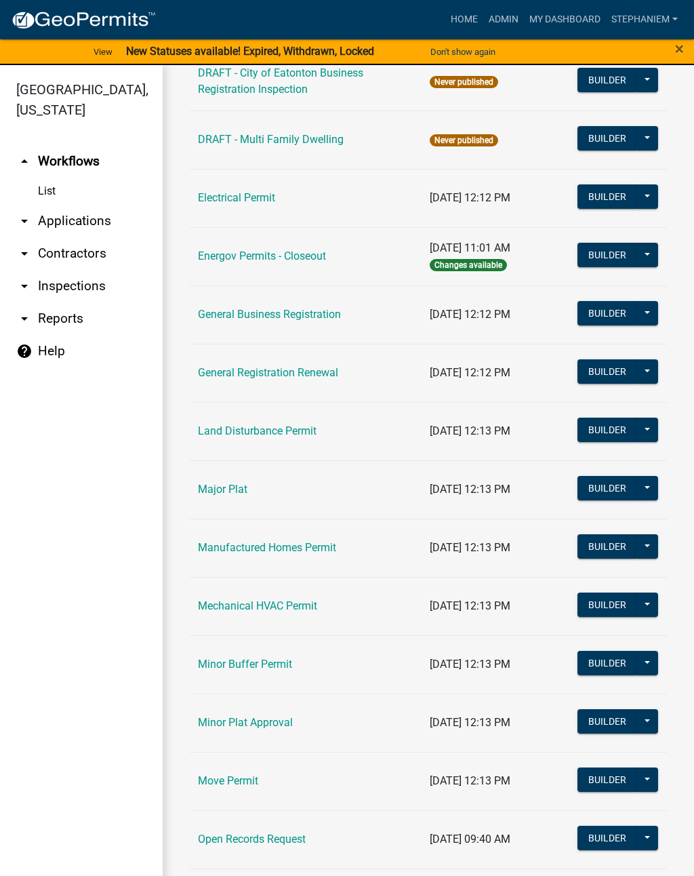
scroll to position [734, 0]
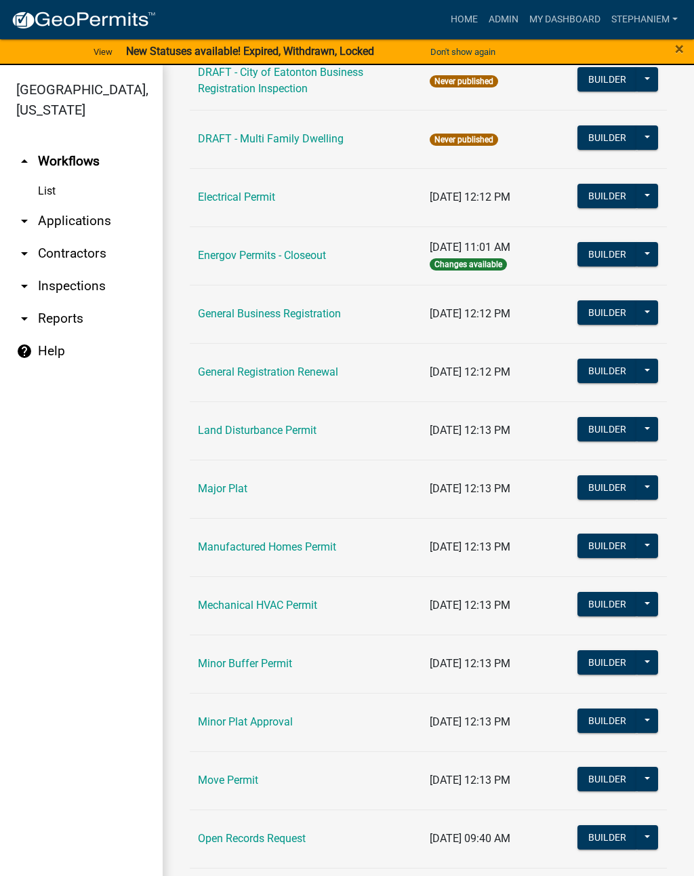
click at [361, 433] on td "Land Disturbance Permit" at bounding box center [306, 430] width 232 height 58
click at [279, 427] on link "Land Disturbance Permit" at bounding box center [257, 430] width 119 height 13
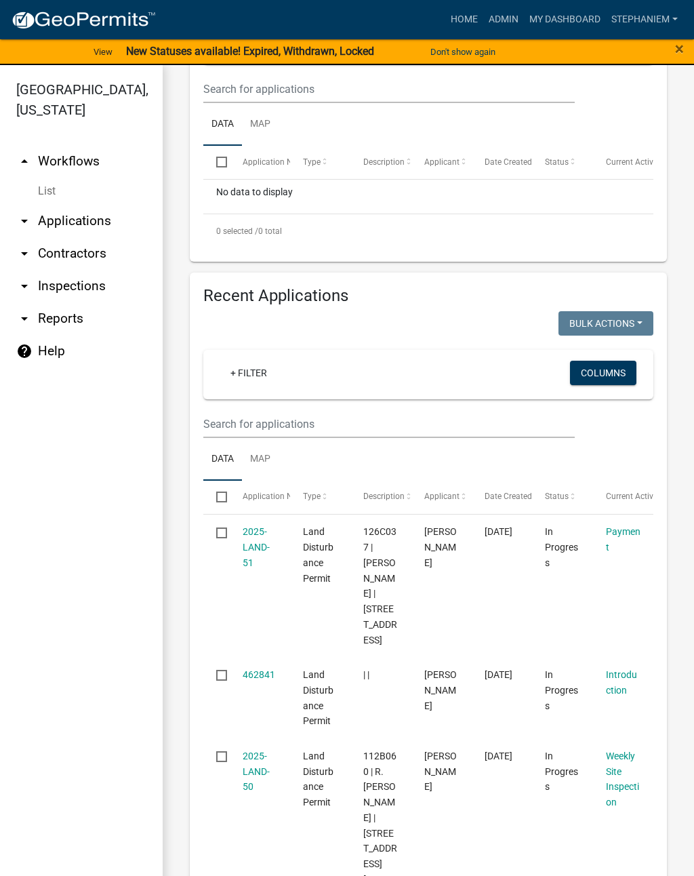
scroll to position [347, 0]
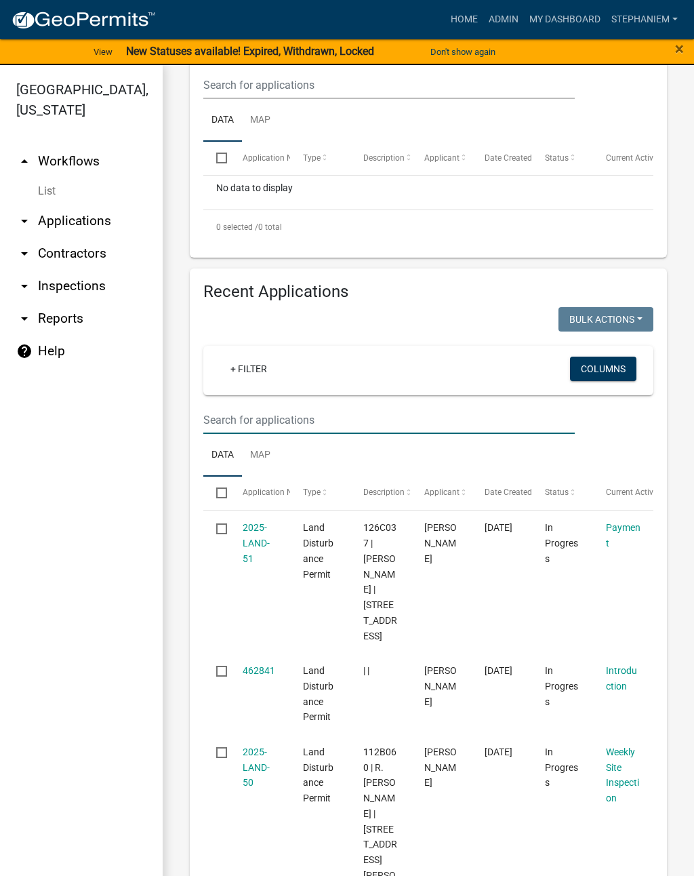
click at [300, 99] on input "text" at bounding box center [389, 85] width 372 height 28
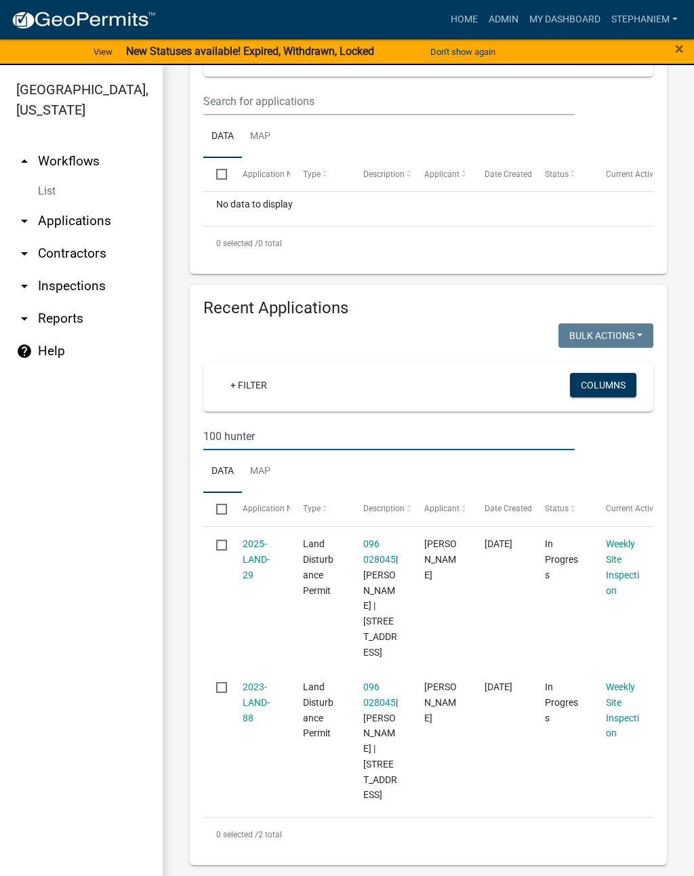
scroll to position [348, 0]
type input "100 hunter"
click at [387, 538] on link "096 028045" at bounding box center [379, 551] width 33 height 26
click at [111, 662] on ul "arrow_drop_up Workflows List arrow_drop_down Applications Search by Parcel Sear…" at bounding box center [81, 513] width 163 height 758
click at [294, 581] on datatable-body-cell "Land Disturbance Permit" at bounding box center [320, 598] width 60 height 143
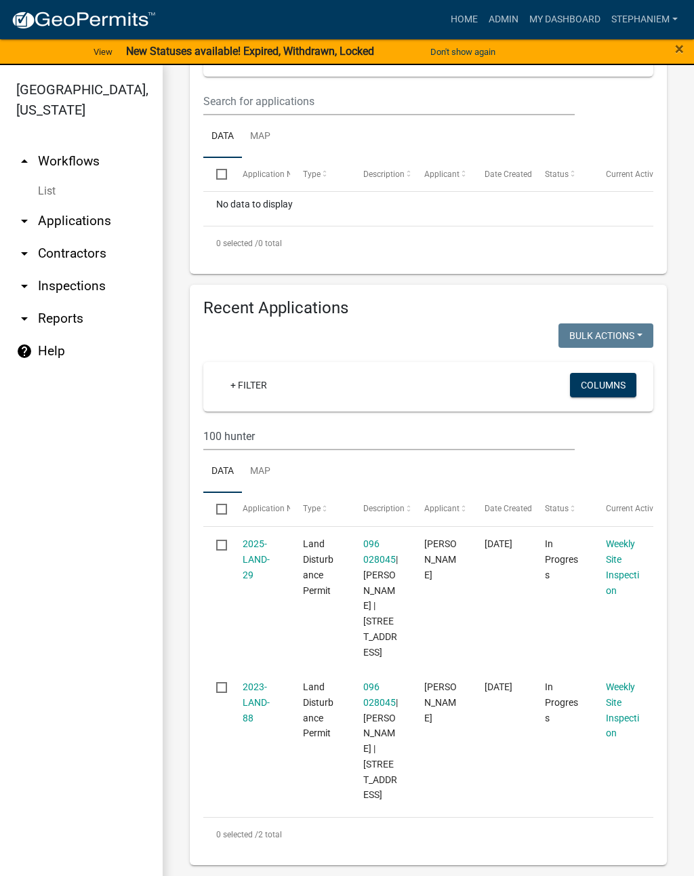
click at [571, 601] on datatable-body-cell "In Progress" at bounding box center [562, 598] width 60 height 143
click at [620, 538] on link "Weekly Site Inspection" at bounding box center [622, 566] width 33 height 57
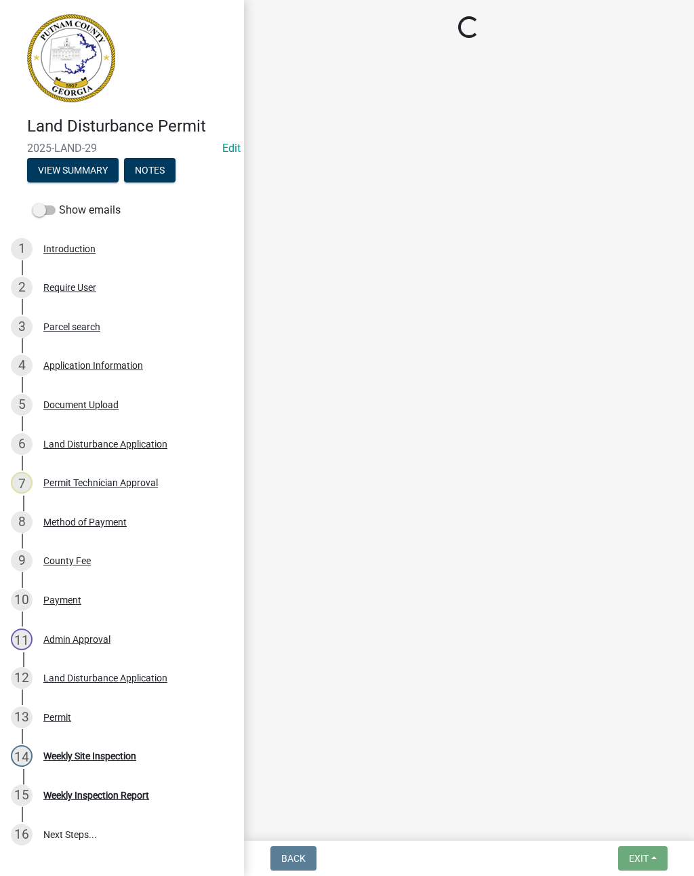
select select "af3c6edf-34d7-49be-824e-99d5d0a3954f"
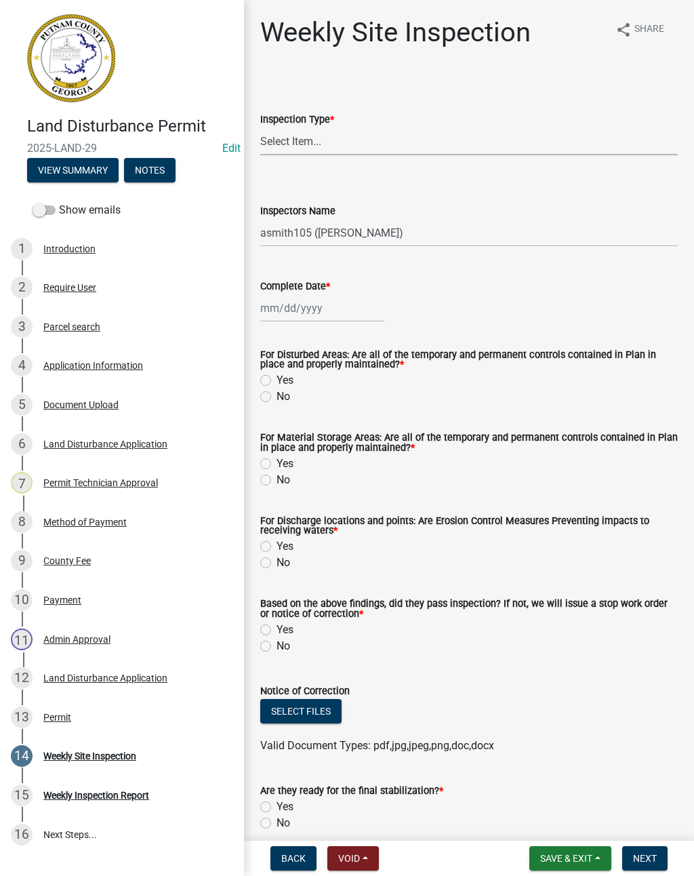
click at [380, 144] on select "Select Item... Site Inspection Initial Inspection Within 24 hours of a 0.5" sto…" at bounding box center [469, 141] width 418 height 28
select select "93c72d9c-4ccd-4a4f-9c87-9d2cfc81a2e2"
click at [279, 307] on div at bounding box center [322, 308] width 124 height 28
select select "8"
select select "2025"
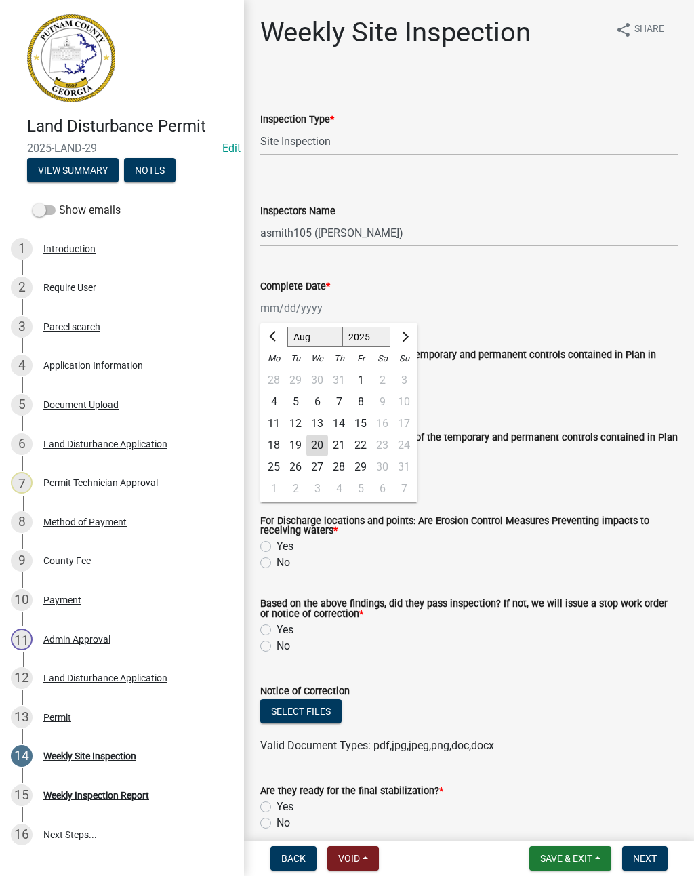
click at [317, 443] on div "20" at bounding box center [317, 446] width 22 height 22
type input "08/20/2025"
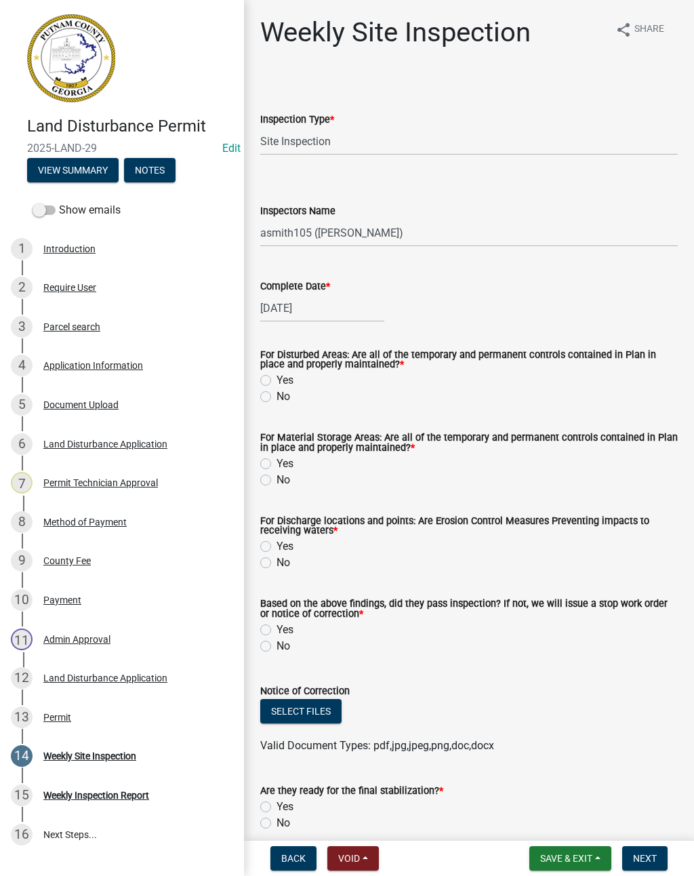
click at [273, 376] on div "Yes" at bounding box center [469, 380] width 418 height 16
click at [277, 378] on label "Yes" at bounding box center [285, 380] width 17 height 16
click at [277, 378] on input "Yes" at bounding box center [281, 376] width 9 height 9
radio input "true"
click at [277, 460] on label "Yes" at bounding box center [285, 464] width 17 height 16
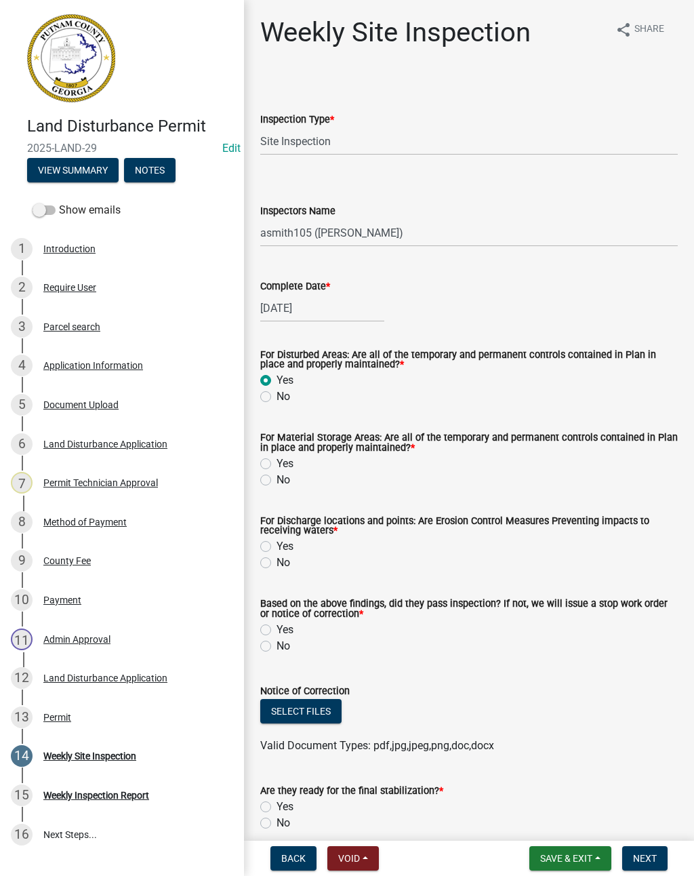
click at [277, 460] on input "Yes" at bounding box center [281, 460] width 9 height 9
radio input "true"
click at [277, 542] on label "Yes" at bounding box center [285, 546] width 17 height 16
click at [277, 542] on input "Yes" at bounding box center [281, 542] width 9 height 9
radio input "true"
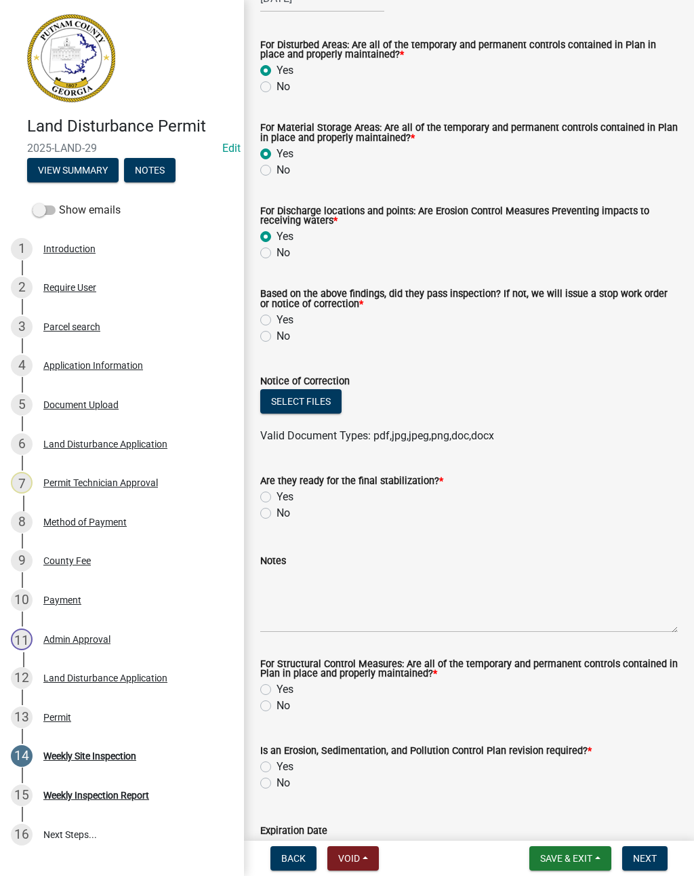
scroll to position [316, 0]
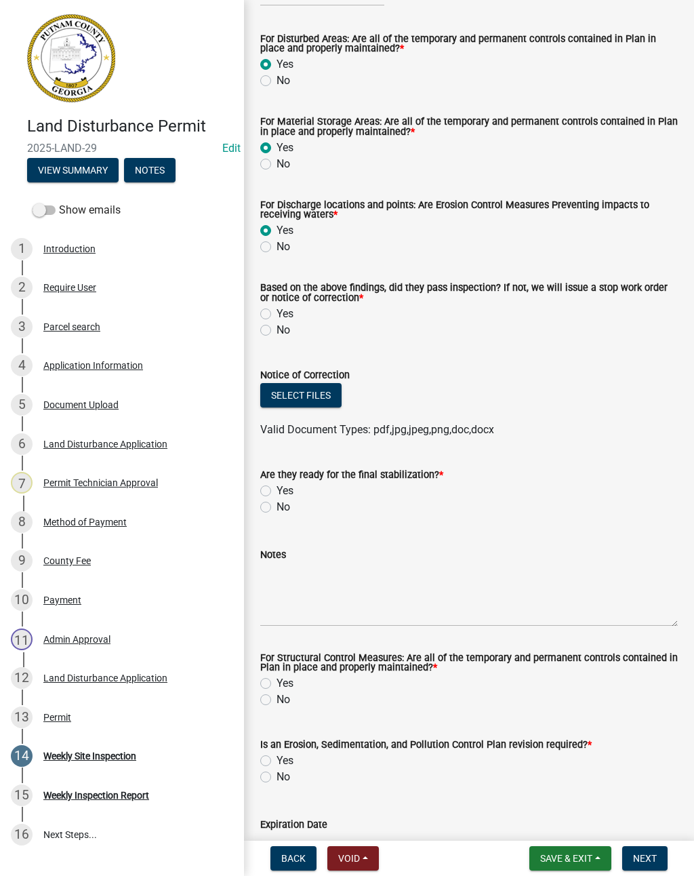
click at [277, 311] on label "Yes" at bounding box center [285, 314] width 17 height 16
click at [277, 311] on input "Yes" at bounding box center [281, 310] width 9 height 9
radio input "true"
click at [325, 404] on button "Select files" at bounding box center [300, 395] width 81 height 24
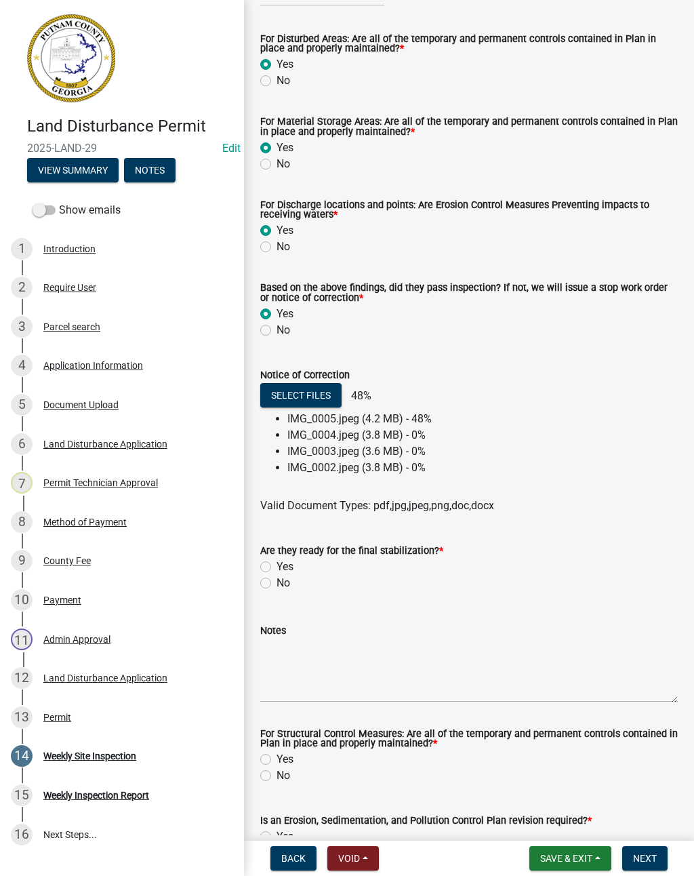
click at [266, 558] on div "Are they ready for the final stabilization? *" at bounding box center [469, 550] width 418 height 16
click at [277, 565] on label "Yes" at bounding box center [285, 567] width 17 height 16
click at [277, 565] on input "Yes" at bounding box center [281, 563] width 9 height 9
radio input "true"
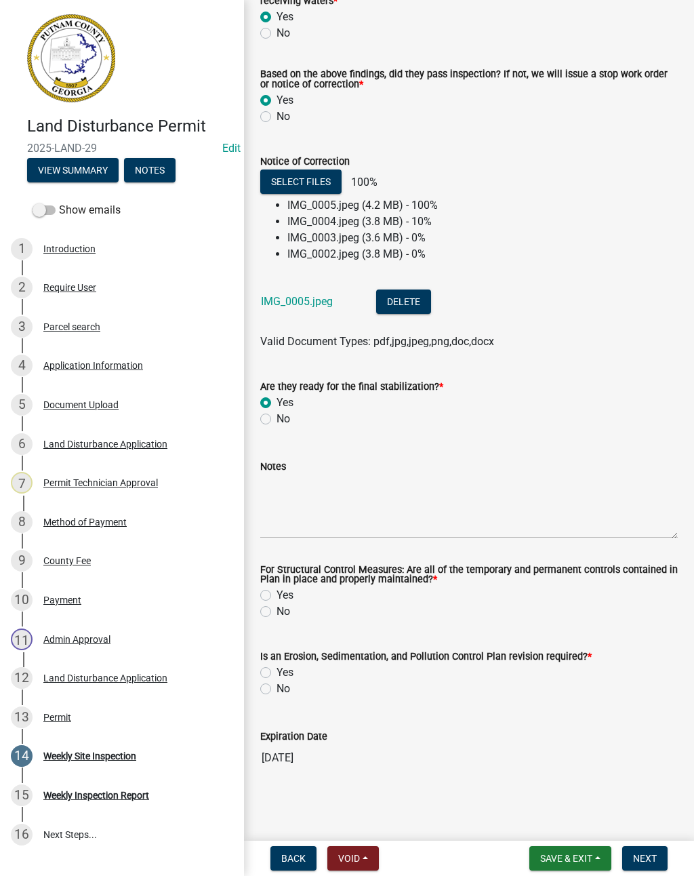
scroll to position [532, 0]
click at [277, 591] on label "Yes" at bounding box center [285, 595] width 17 height 16
click at [277, 591] on input "Yes" at bounding box center [281, 591] width 9 height 9
radio input "true"
click at [270, 667] on div "Yes" at bounding box center [469, 673] width 418 height 16
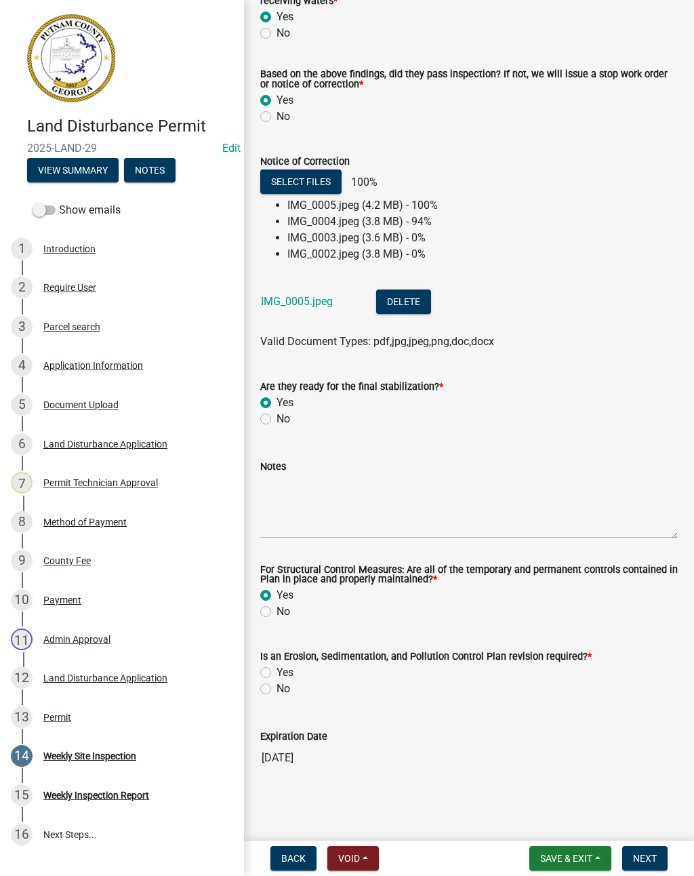
click at [277, 668] on label "Yes" at bounding box center [285, 673] width 17 height 16
click at [277, 668] on input "Yes" at bounding box center [281, 669] width 9 height 9
radio input "true"
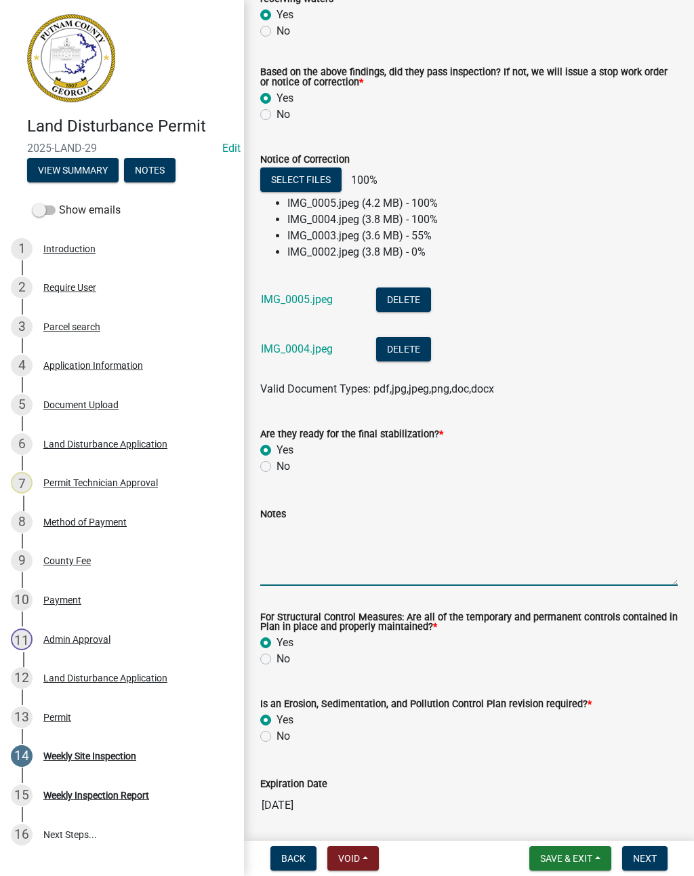
click at [292, 570] on textarea "Notes" at bounding box center [469, 554] width 418 height 64
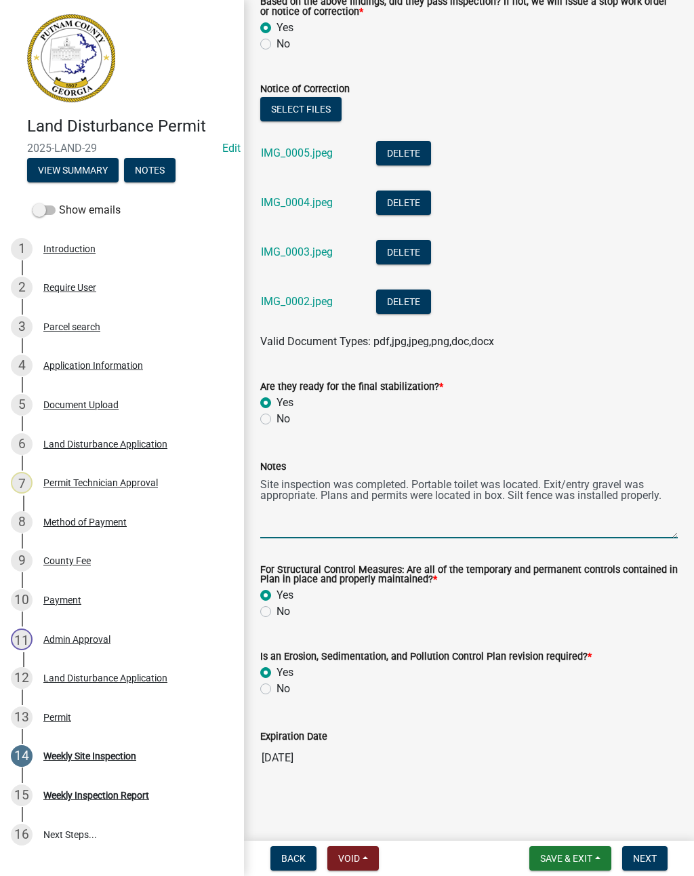
scroll to position [604, 0]
click at [652, 336] on div "Valid Document Types: pdf,jpg,jpeg,png,doc,docx" at bounding box center [469, 342] width 438 height 16
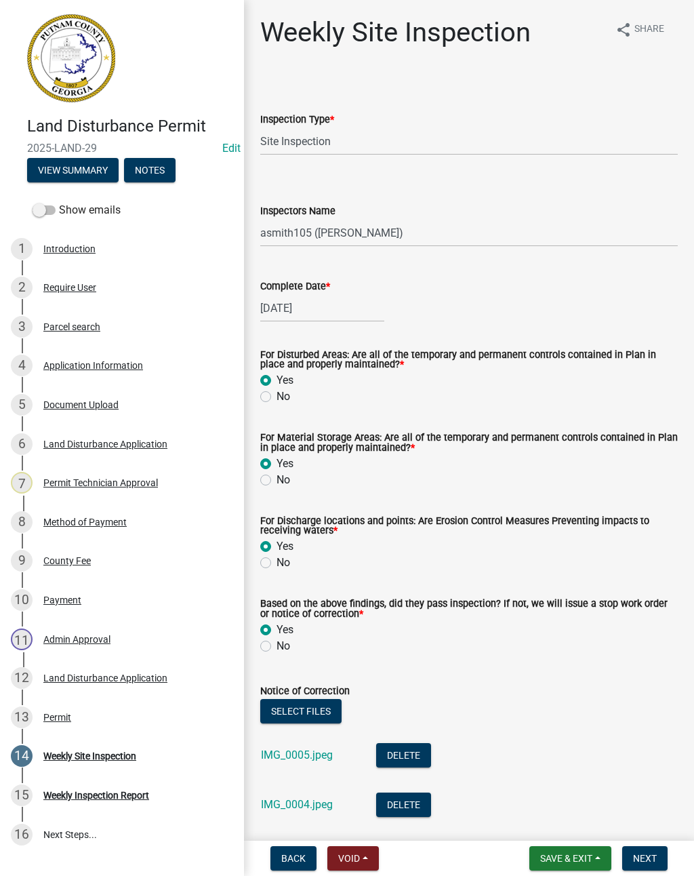
scroll to position [0, 0]
click at [451, 225] on select "Select Item... mrivera ([PERSON_NAME]) jstokes ([PERSON_NAME]) asmith105 ([PERS…" at bounding box center [469, 233] width 418 height 28
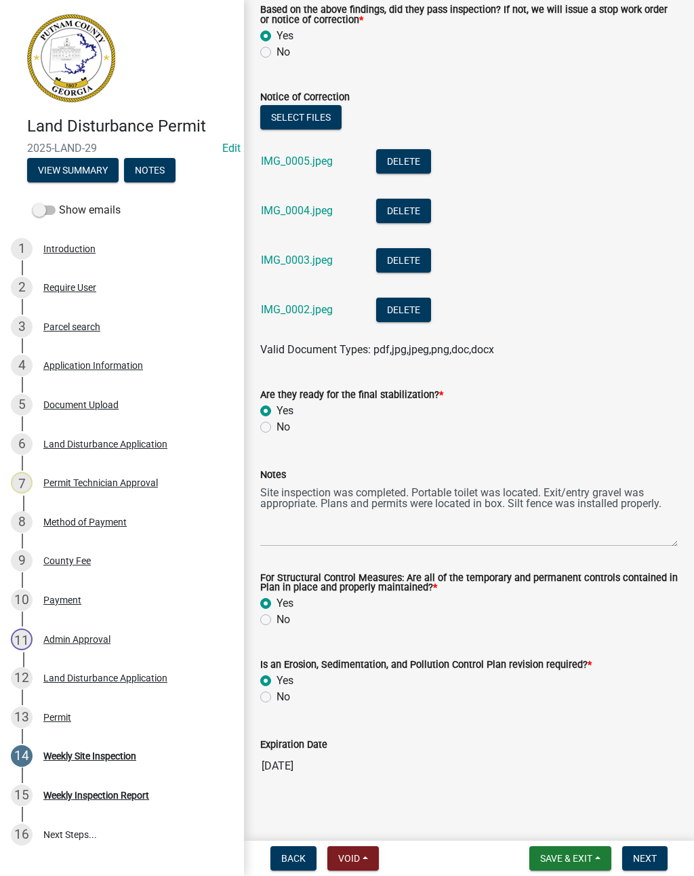
scroll to position [589, 0]
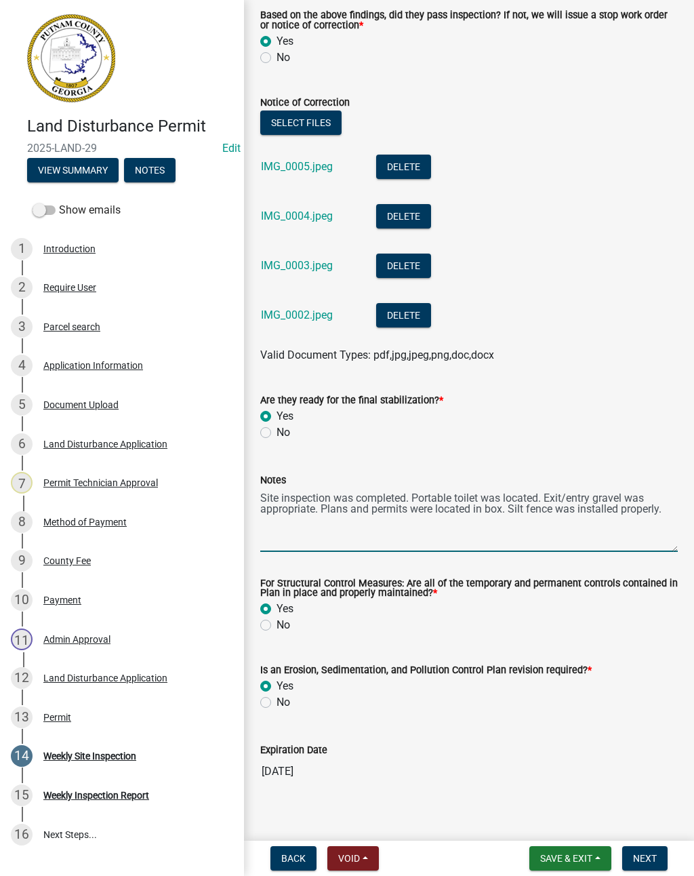
click at [538, 495] on textarea "Site inspection was completed. Portable toilet was located. Exit/entry gravel w…" at bounding box center [469, 520] width 418 height 64
click at [311, 519] on textarea "Site inspection was completed. Portable toilet on site. Exit/entry gravel was a…" at bounding box center [469, 520] width 418 height 64
click at [317, 508] on textarea "Site inspection was completed. Portable toilet on site. Exit/entry gravel was a…" at bounding box center [469, 520] width 418 height 64
click at [520, 497] on textarea "Site inspection was completed. Portable toilet on site. Exit/entry installed Pl…" at bounding box center [469, 520] width 418 height 64
click at [635, 499] on textarea "Site inspection was completed. Portable toilet on site. Construction Exit/entry…" at bounding box center [469, 520] width 418 height 64
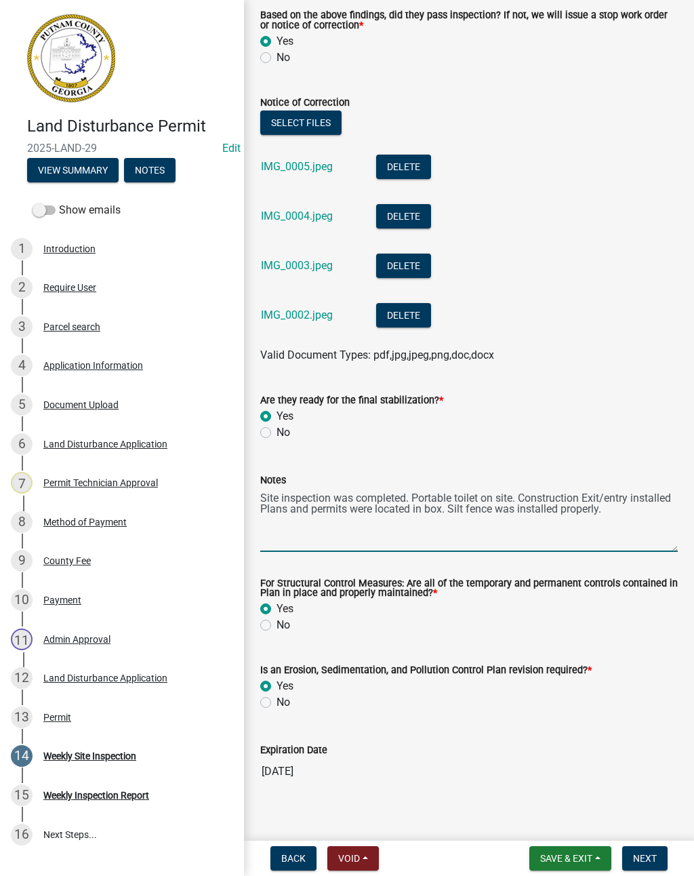
click at [473, 542] on textarea "Site inspection was completed. Portable toilet on site. Construction Exit/entry…" at bounding box center [469, 520] width 418 height 64
click at [629, 508] on textarea "Site inspection was completed. Portable toilet on site. Construction Exit/entry…" at bounding box center [469, 520] width 418 height 64
click at [625, 496] on textarea "Site inspection was completed. Portable toilet on site. Construction Exit/entry…" at bounding box center [469, 520] width 418 height 64
click at [515, 541] on textarea "Site inspection was completed. Portable toilet on site. Construction Exit insta…" at bounding box center [469, 520] width 418 height 64
type textarea "Site inspection was completed. Portable toilet on site. Construction Exit insta…"
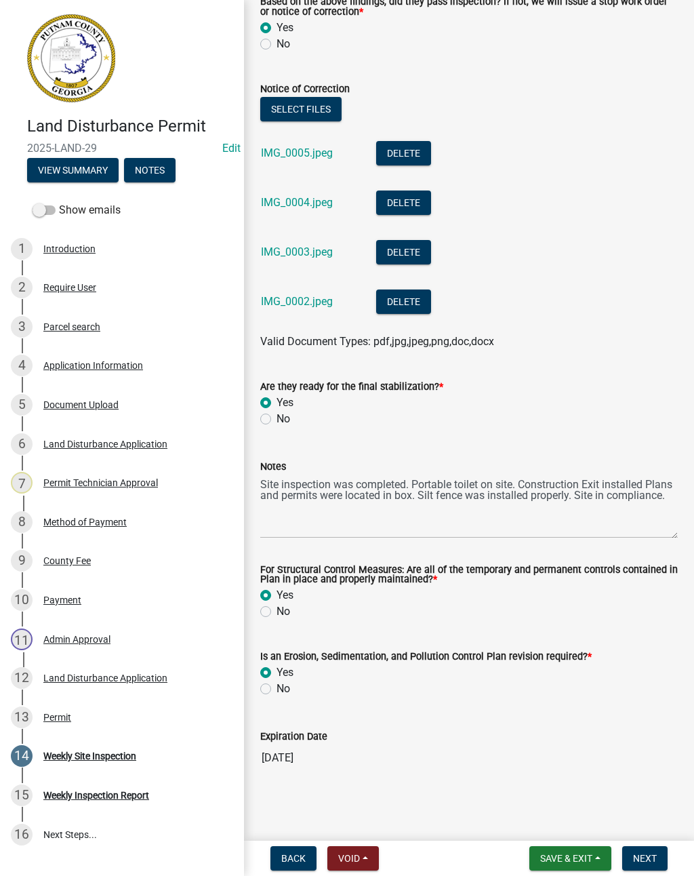
scroll to position [604, 0]
click at [649, 854] on span "Next" at bounding box center [645, 858] width 24 height 11
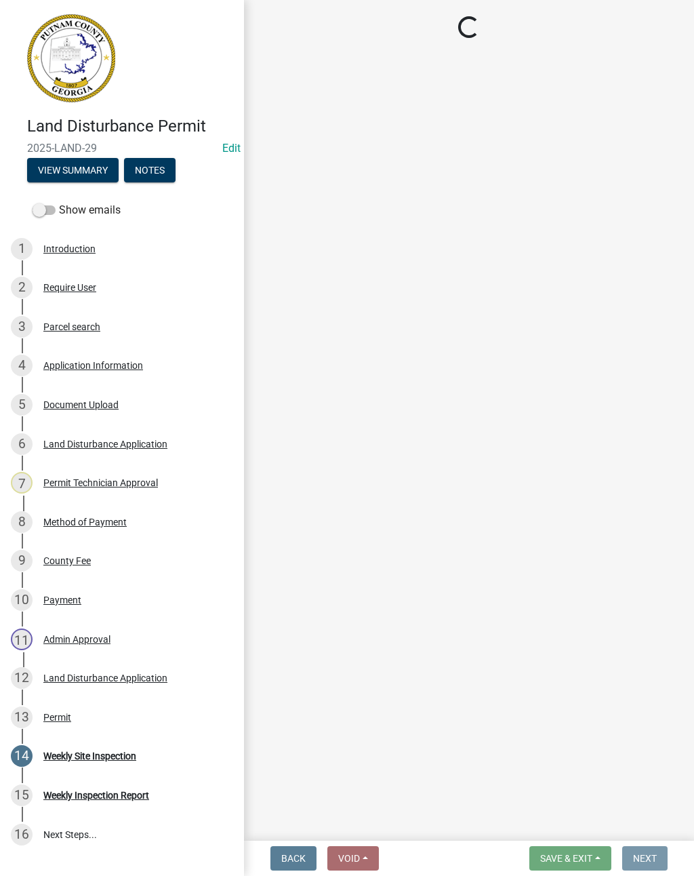
scroll to position [0, 0]
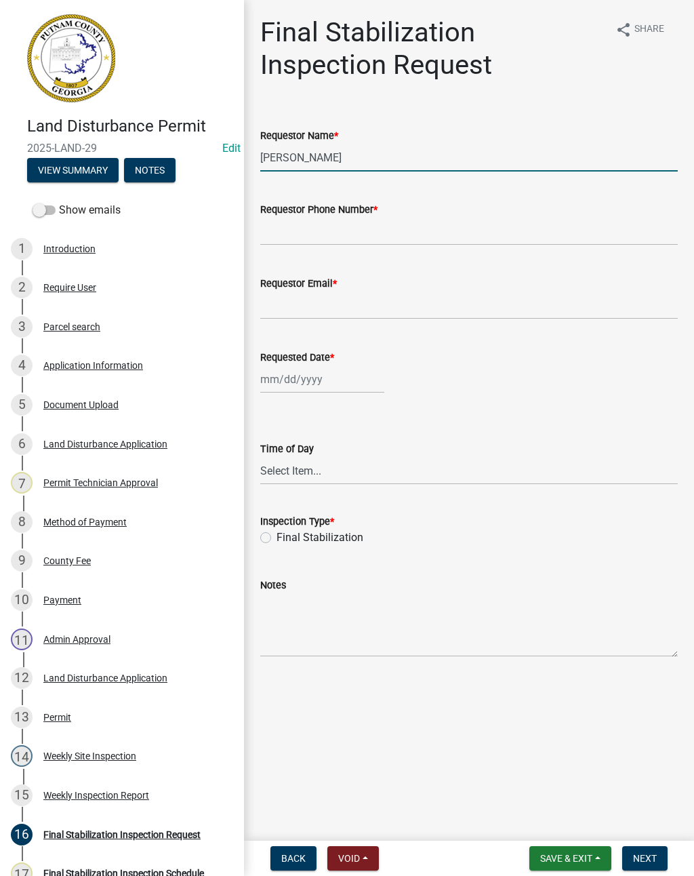
click at [448, 154] on input "Stephanie Morris" at bounding box center [469, 158] width 418 height 28
type input "S"
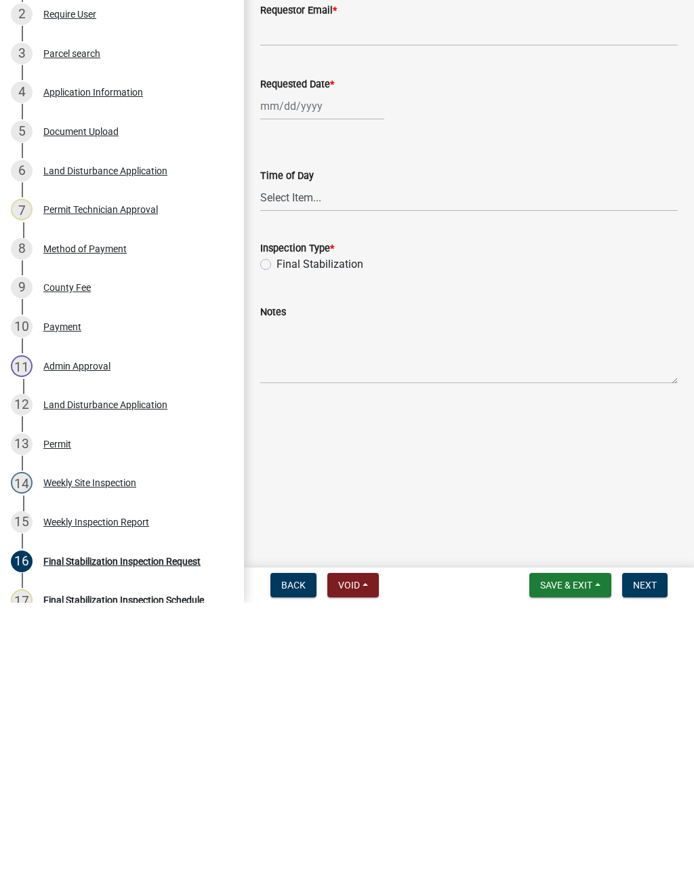
click at [587, 853] on span "Save & Exit" at bounding box center [566, 858] width 52 height 11
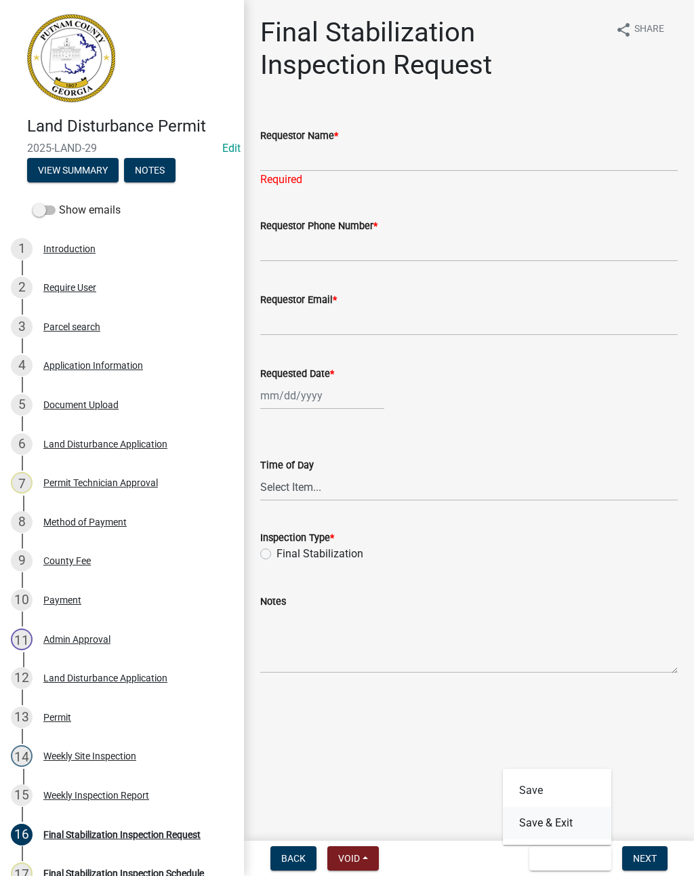
click at [579, 814] on button "Save & Exit" at bounding box center [557, 823] width 108 height 33
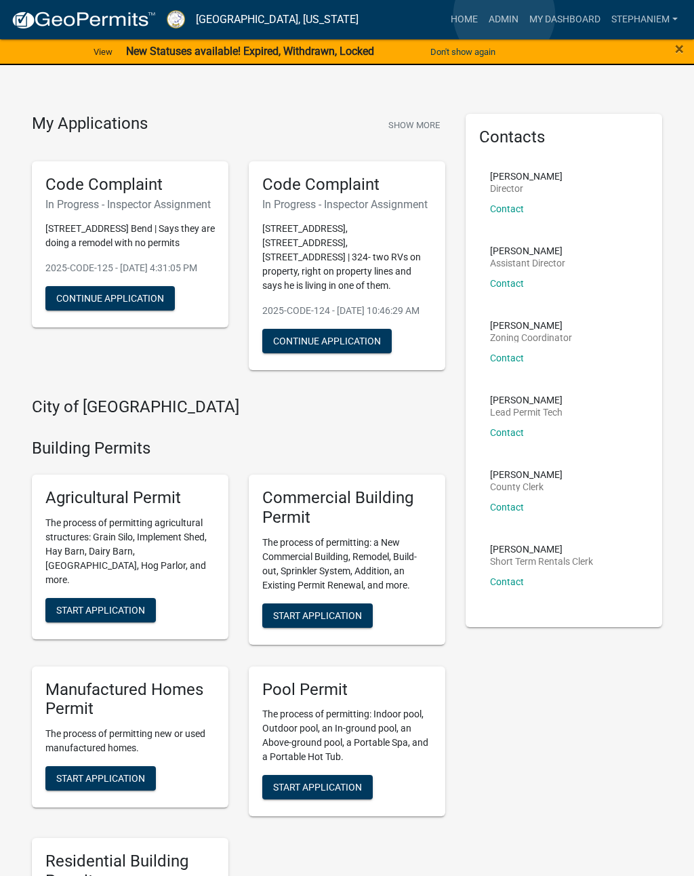
click at [504, 15] on link "Admin" at bounding box center [503, 20] width 41 height 26
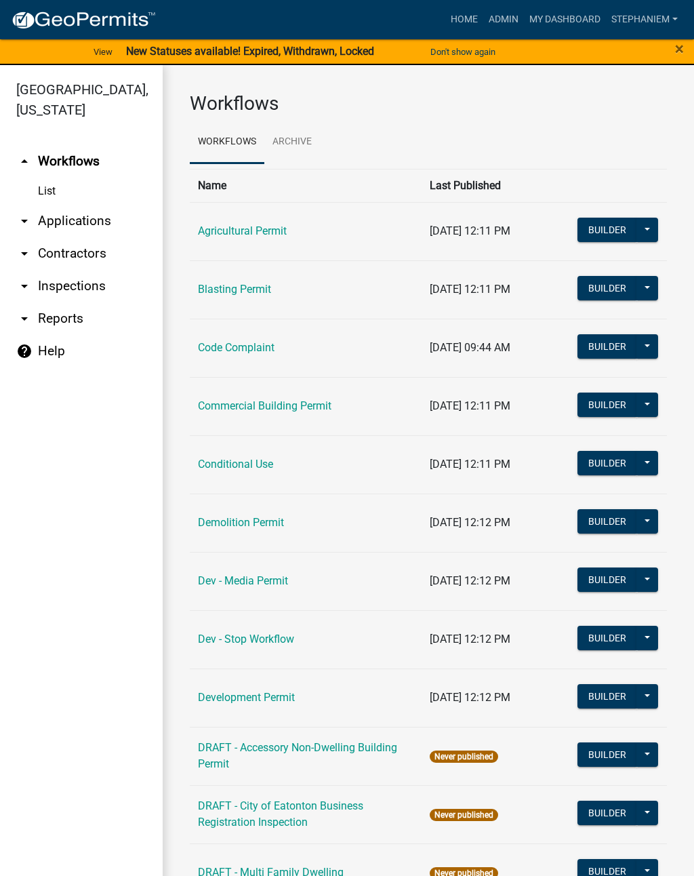
click at [49, 218] on link "arrow_drop_down Applications" at bounding box center [81, 221] width 163 height 33
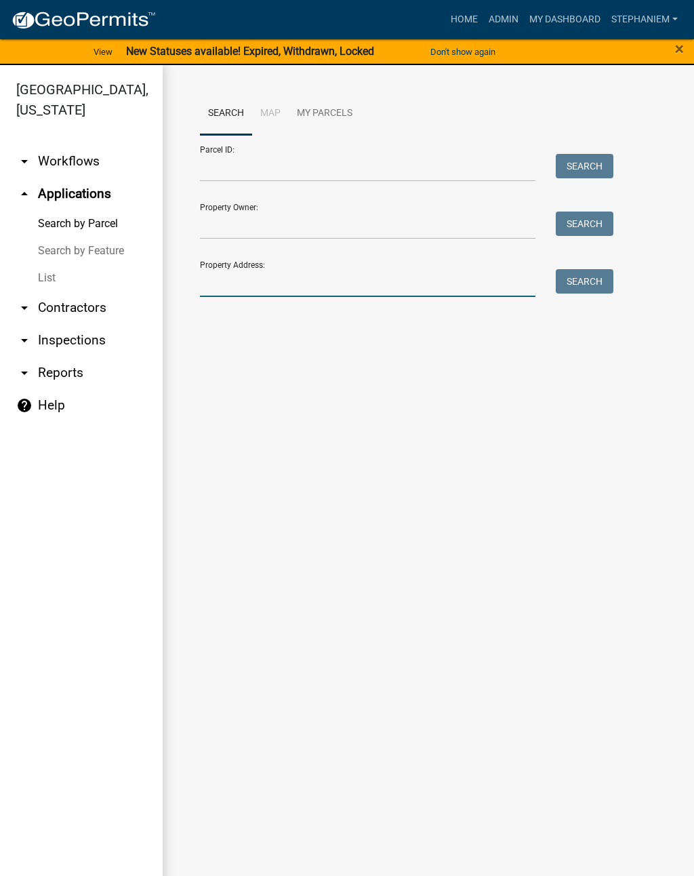
click at [473, 281] on input "Property Address:" at bounding box center [368, 283] width 336 height 28
type input "152 hunters chase"
click at [576, 285] on button "Search" at bounding box center [585, 281] width 58 height 24
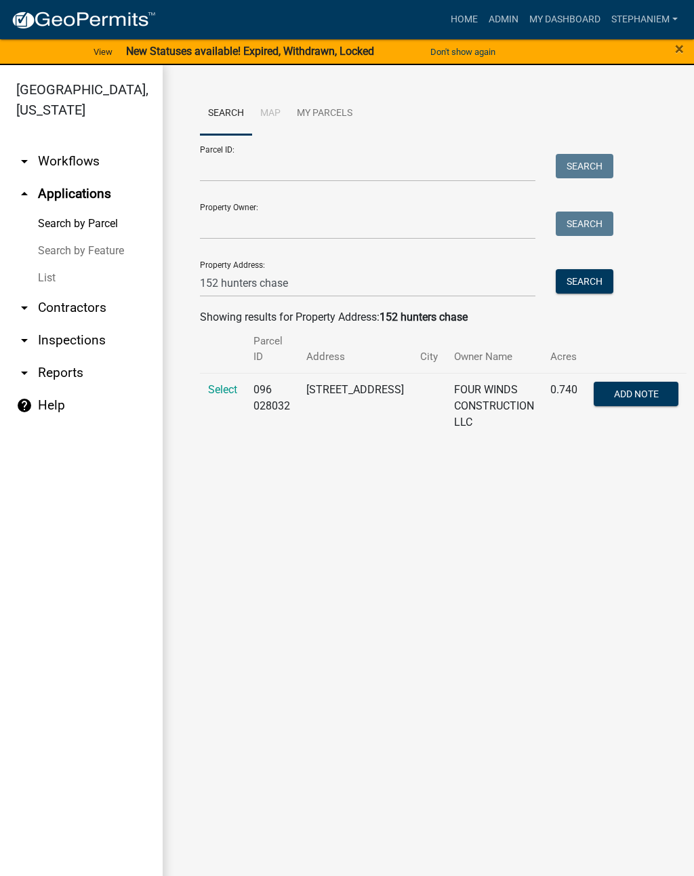
click at [233, 385] on span "Select" at bounding box center [222, 389] width 29 height 13
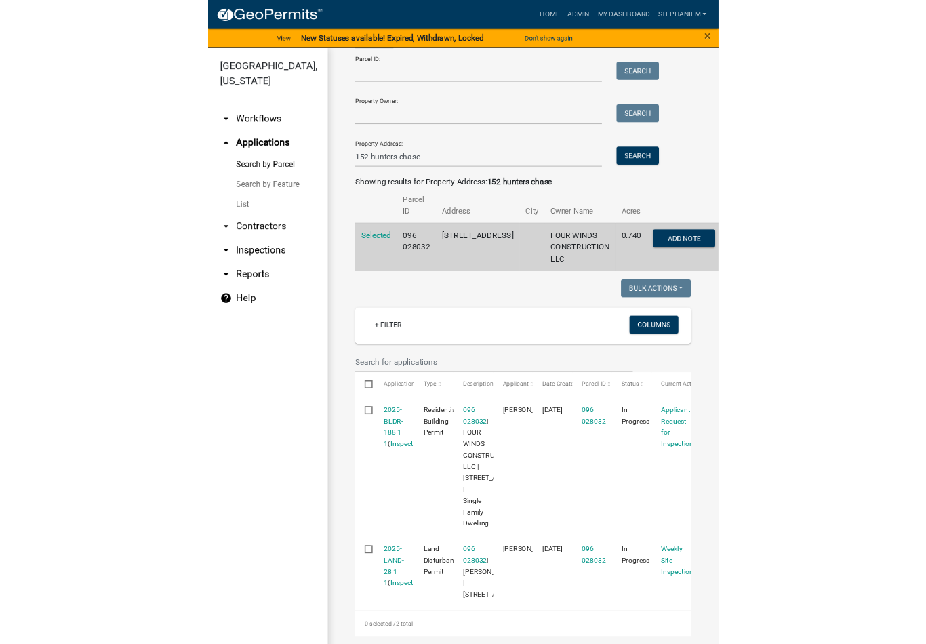
scroll to position [149, 0]
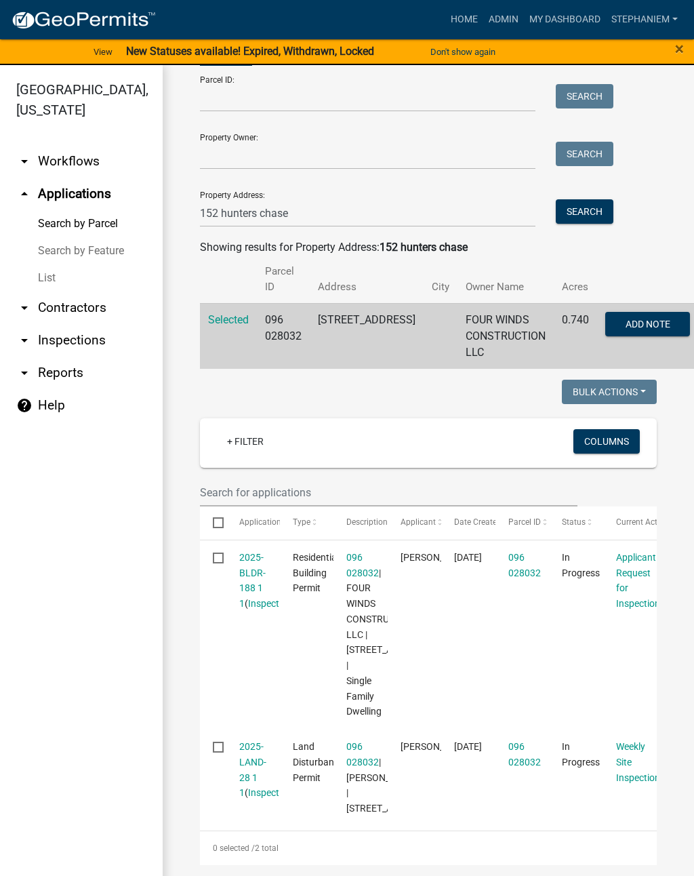
click at [254, 741] on link "2025-LAND-28 1 1" at bounding box center [252, 769] width 27 height 57
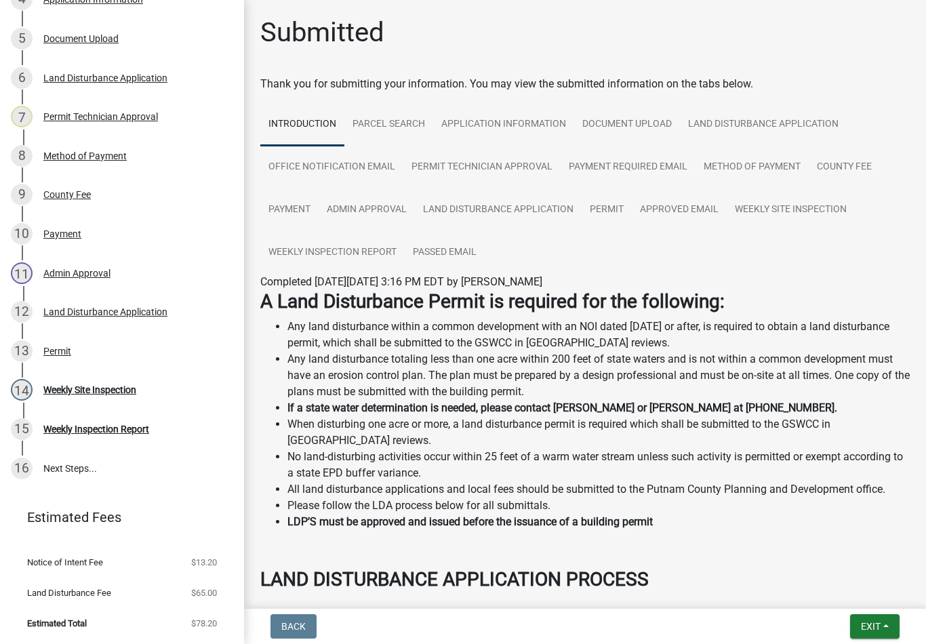
scroll to position [366, 0]
click at [144, 379] on div "14 Weekly Site Inspection" at bounding box center [117, 390] width 212 height 22
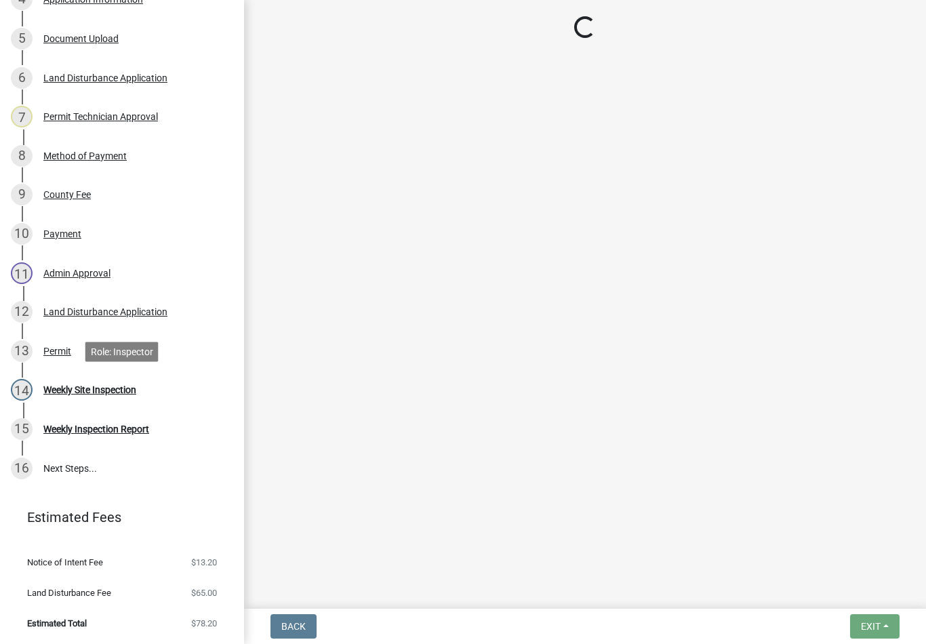
select select "af3c6edf-34d7-49be-824e-99d5d0a3954f"
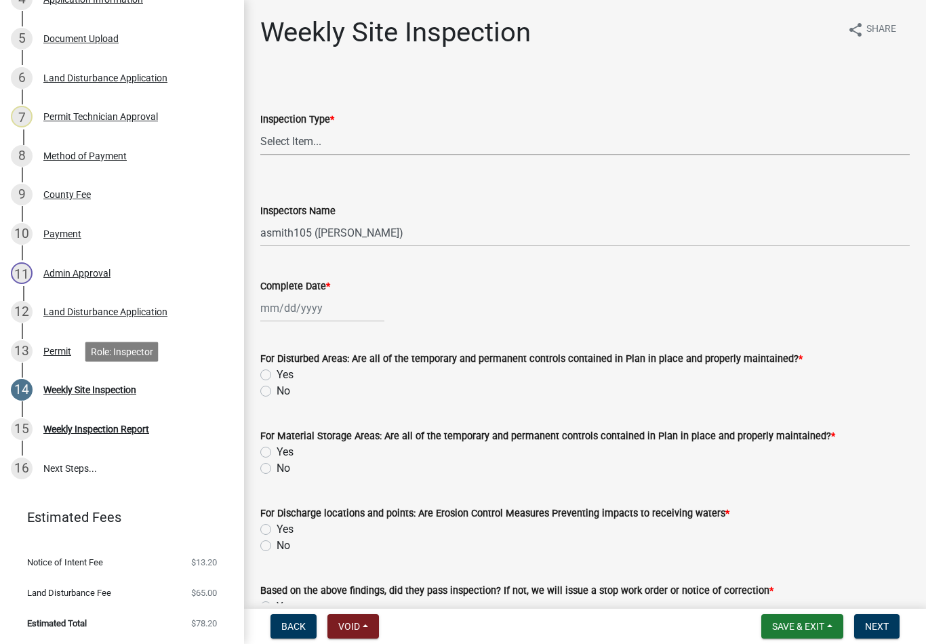
click at [364, 142] on select "Select Item... Site Inspection Initial Inspection Within 24 hours of a 0.5" sto…" at bounding box center [585, 141] width 650 height 28
select select "93c72d9c-4ccd-4a4f-9c87-9d2cfc81a2e2"
click at [410, 227] on select "Select Item... mrivera (Michele Rivera) jstokes (Jerry Stokes) asmith105 (Antho…" at bounding box center [585, 233] width 650 height 28
click at [325, 303] on div at bounding box center [322, 308] width 124 height 28
select select "8"
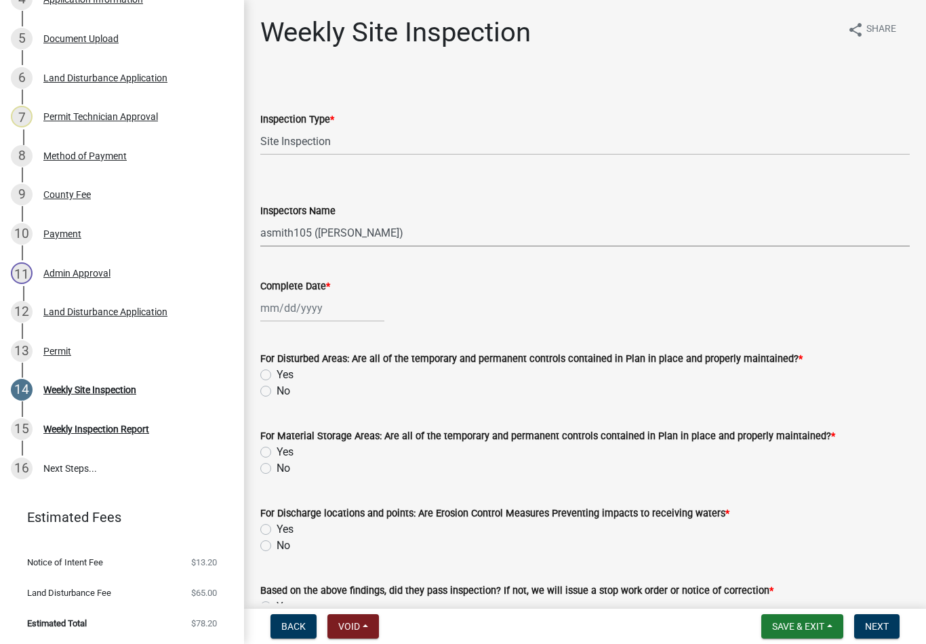
select select "2025"
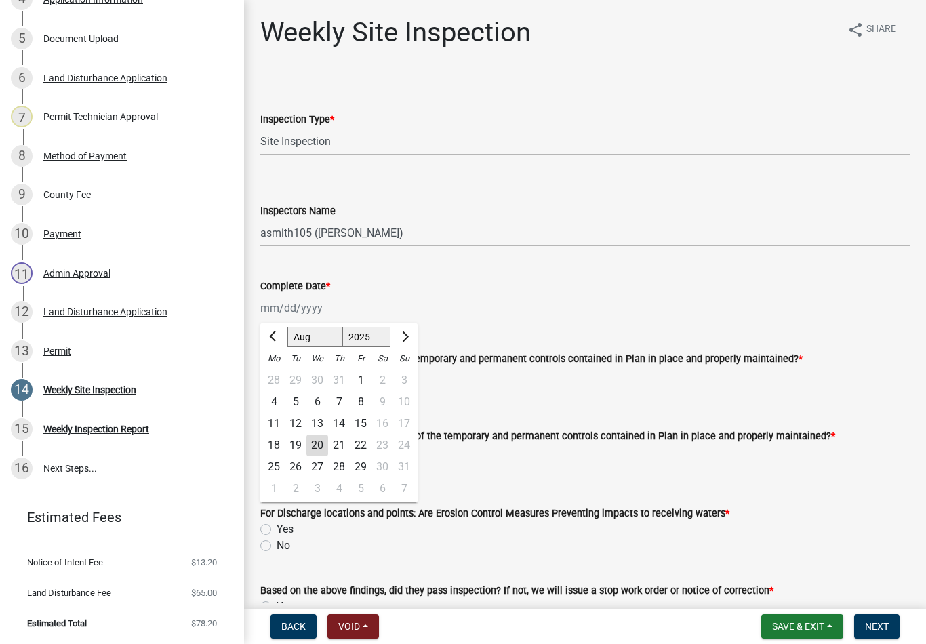
click at [324, 444] on div "20" at bounding box center [317, 446] width 22 height 22
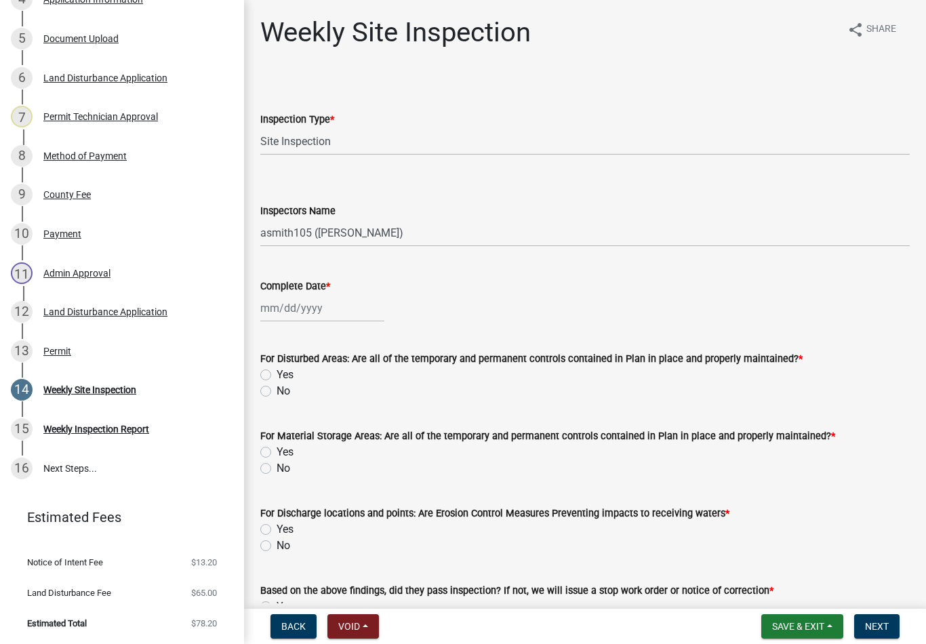
type input "[DATE]"
click at [285, 439] on label "For Material Storage Areas: Are all of the temporary and permanent controls con…" at bounding box center [547, 436] width 575 height 9
click at [277, 452] on label "Yes" at bounding box center [285, 452] width 17 height 16
click at [277, 452] on input "Yes" at bounding box center [281, 448] width 9 height 9
radio input "true"
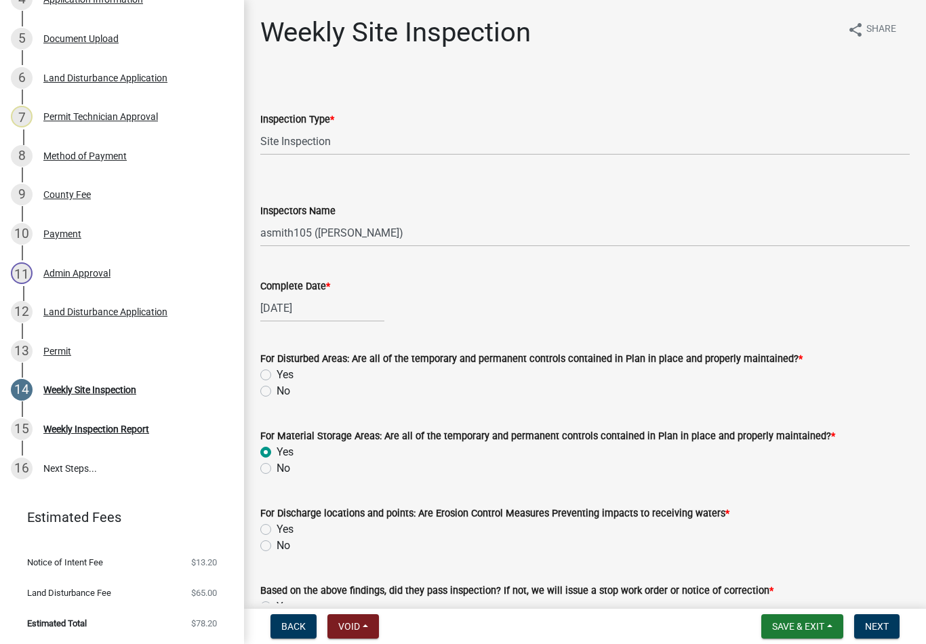
click at [279, 376] on label "Yes" at bounding box center [285, 375] width 17 height 16
click at [279, 376] on input "Yes" at bounding box center [281, 371] width 9 height 9
radio input "true"
click at [277, 534] on label "Yes" at bounding box center [285, 529] width 17 height 16
click at [277, 530] on input "Yes" at bounding box center [281, 525] width 9 height 9
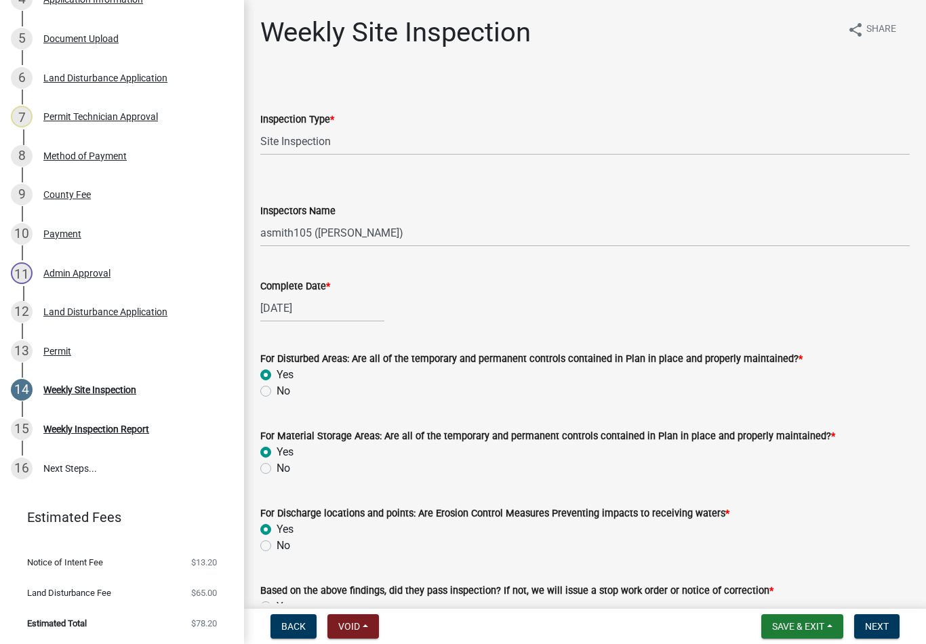
radio input "true"
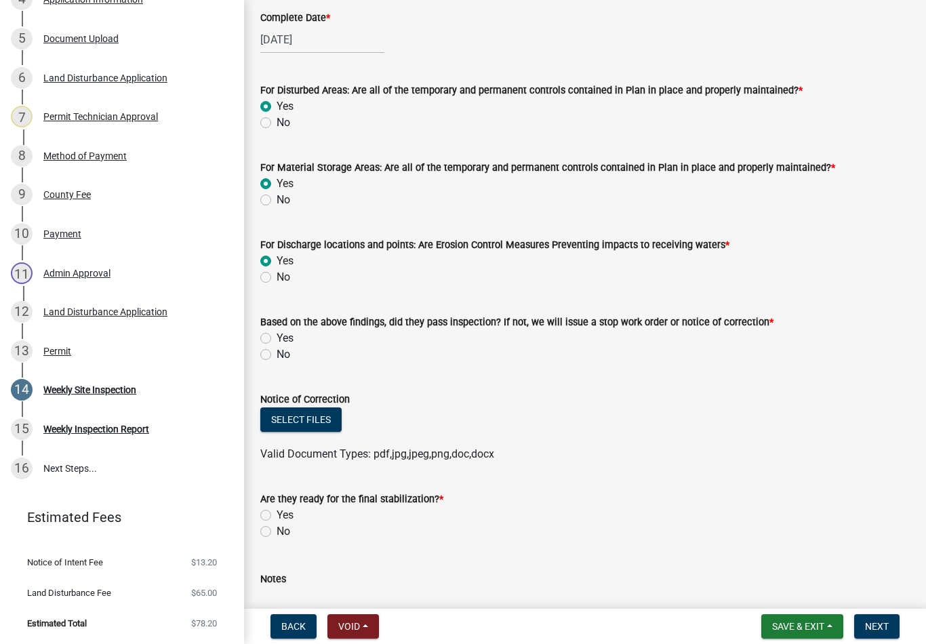
scroll to position [280, 0]
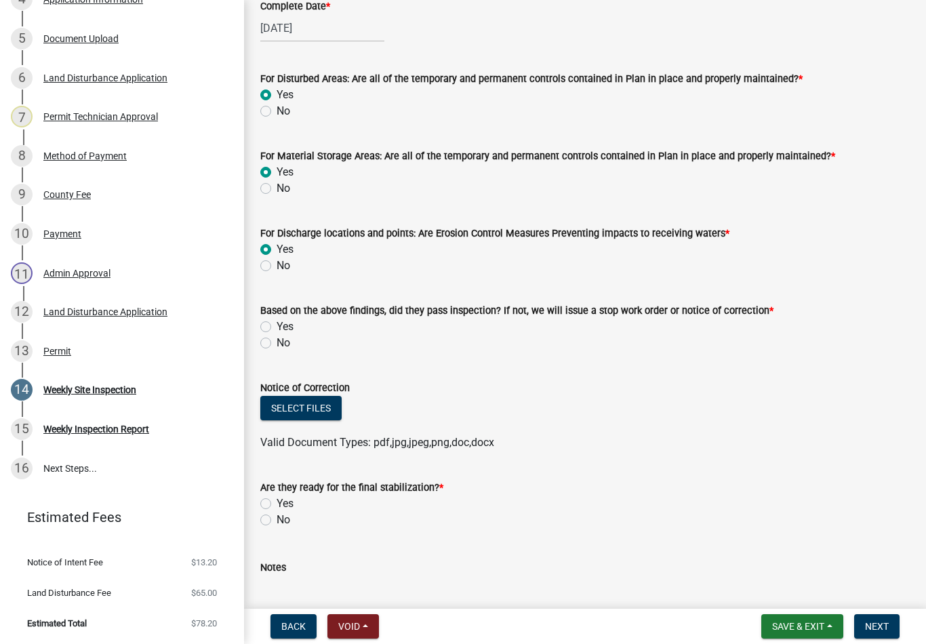
click at [279, 311] on label "Based on the above findings, did they pass inspection? If not, we will issue a …" at bounding box center [516, 310] width 513 height 9
click at [279, 327] on label "Yes" at bounding box center [285, 327] width 17 height 16
click at [279, 327] on input "Yes" at bounding box center [281, 323] width 9 height 9
radio input "true"
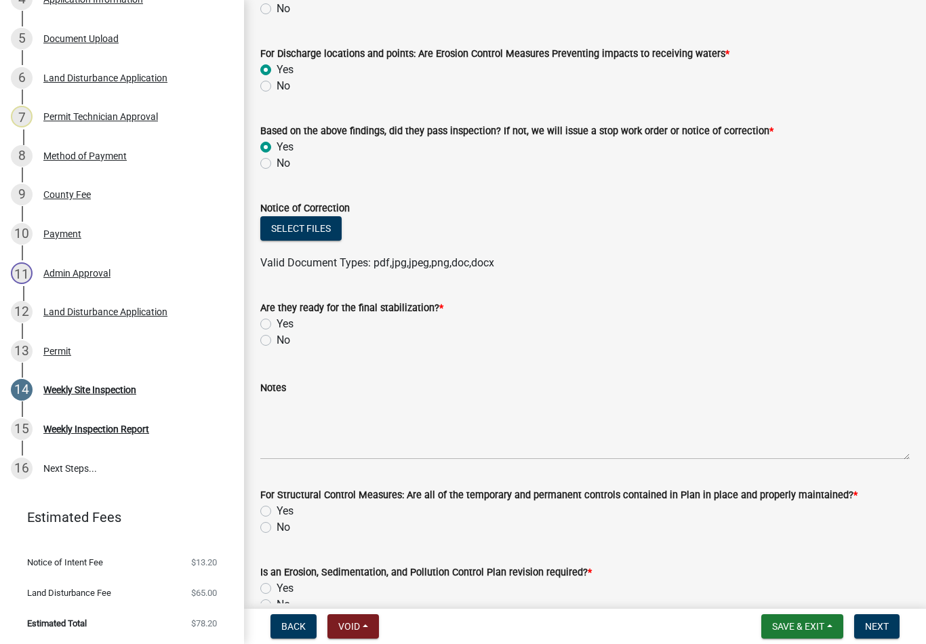
scroll to position [462, 0]
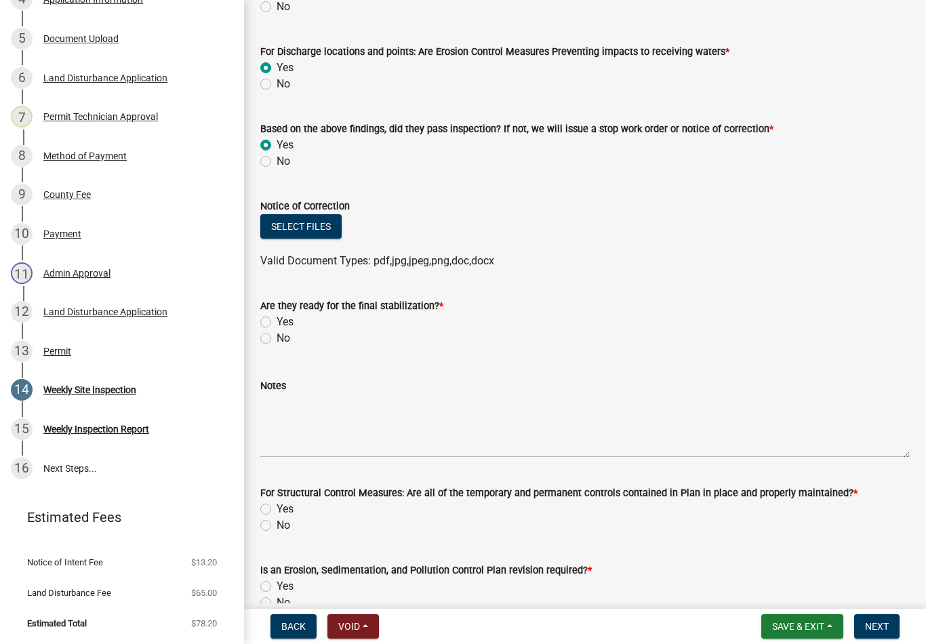
click at [277, 320] on label "Yes" at bounding box center [285, 322] width 17 height 16
click at [277, 320] on input "Yes" at bounding box center [281, 318] width 9 height 9
radio input "true"
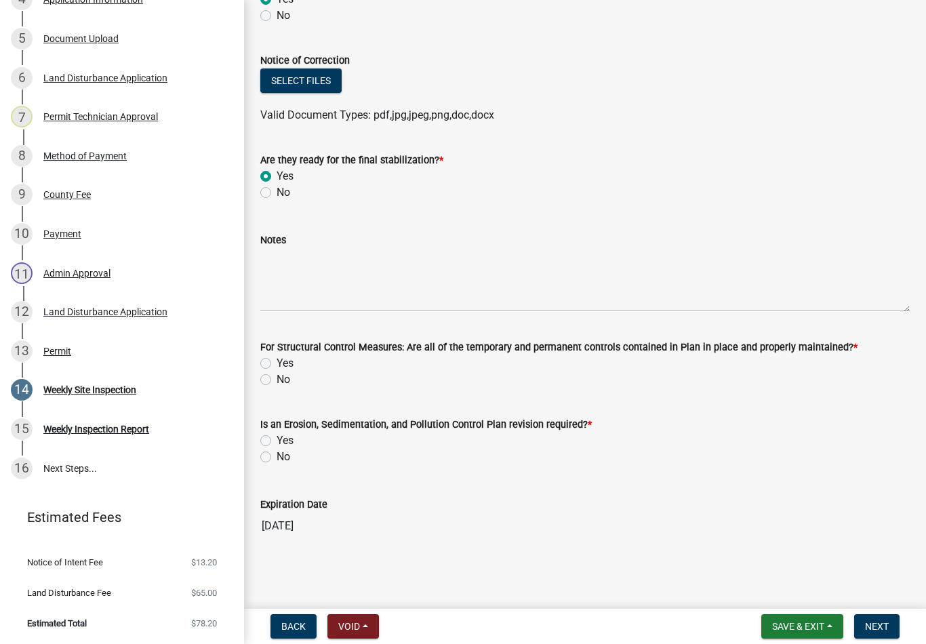
scroll to position [614, 0]
click at [277, 461] on label "No" at bounding box center [284, 457] width 14 height 16
click at [277, 458] on input "No" at bounding box center [281, 453] width 9 height 9
radio input "true"
click at [277, 357] on label "Yes" at bounding box center [285, 363] width 17 height 16
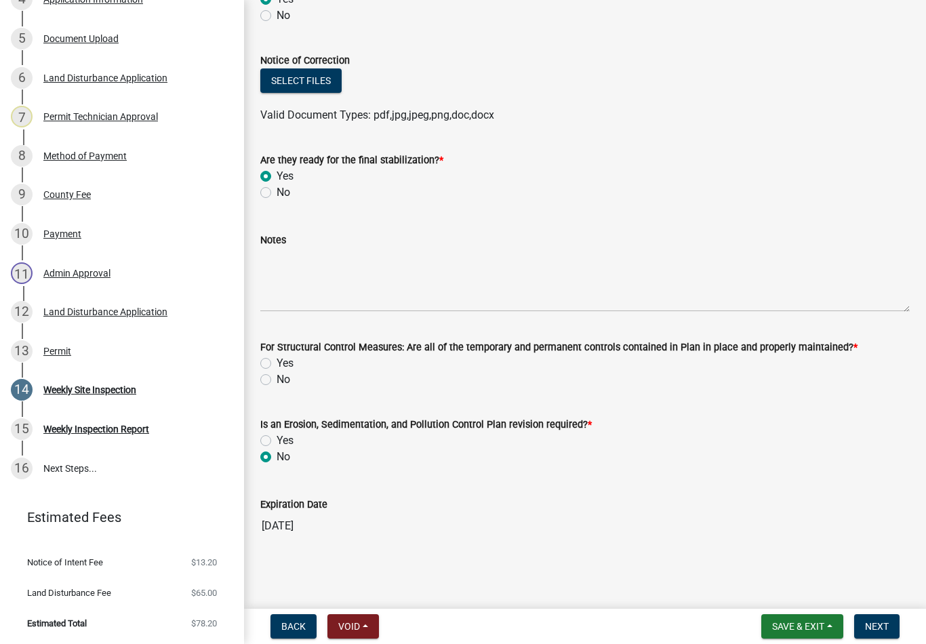
click at [277, 357] on input "Yes" at bounding box center [281, 359] width 9 height 9
radio input "true"
click at [675, 262] on textarea "Notes" at bounding box center [585, 280] width 650 height 64
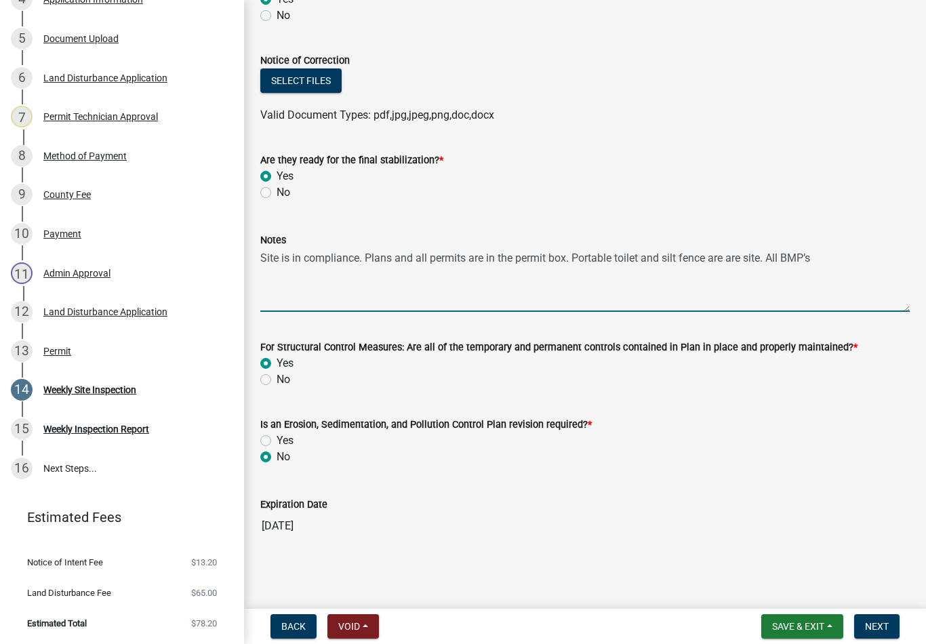
click at [694, 255] on textarea "Site is in compliance. Plans and all permits are in the permit box. Portable to…" at bounding box center [585, 280] width 650 height 64
click at [694, 248] on textarea "Site is in compliance. Plans and all permits are in the permit box. Portable to…" at bounding box center [585, 280] width 650 height 64
click at [694, 255] on textarea "Site is in compliance. Plans and all permits are in the permit box. Portable to…" at bounding box center [585, 280] width 650 height 64
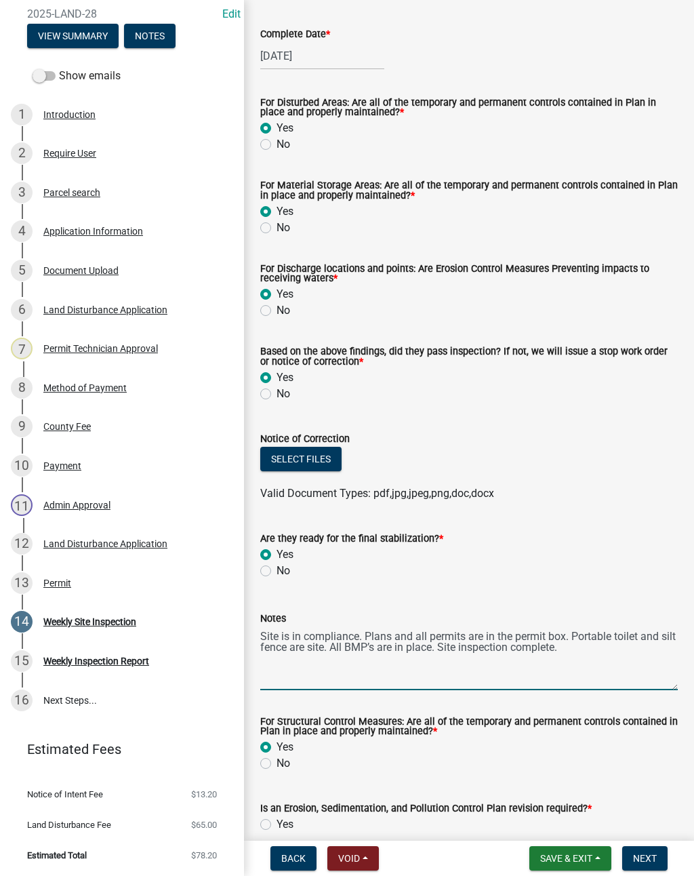
scroll to position [253, 0]
click at [328, 641] on textarea "Site is in compliance. Plans and all permits are in the permit box. Portable to…" at bounding box center [469, 658] width 418 height 64
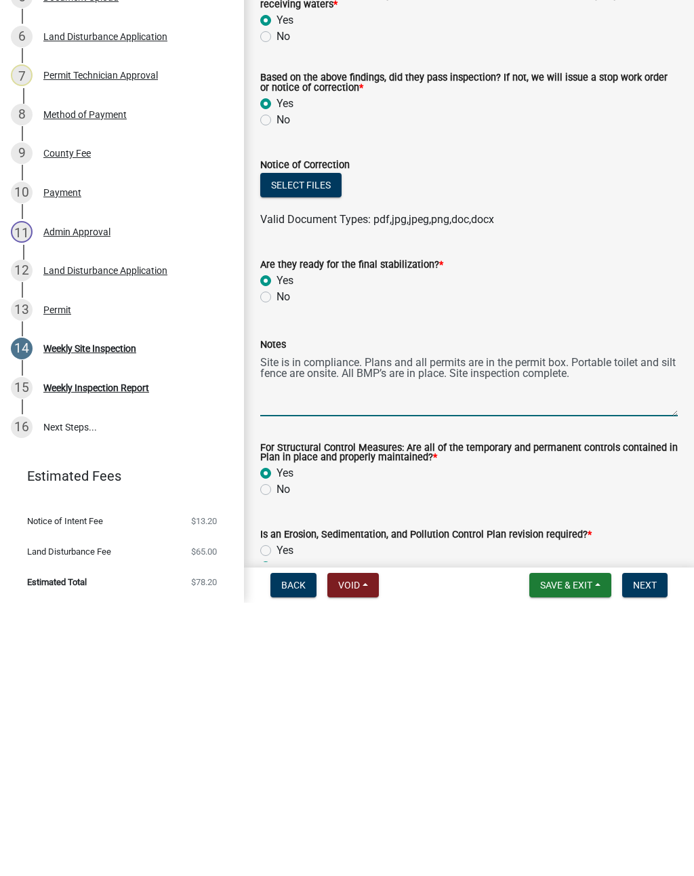
type textarea "Site is in compliance. Plans and all permits are in the permit box. Portable to…"
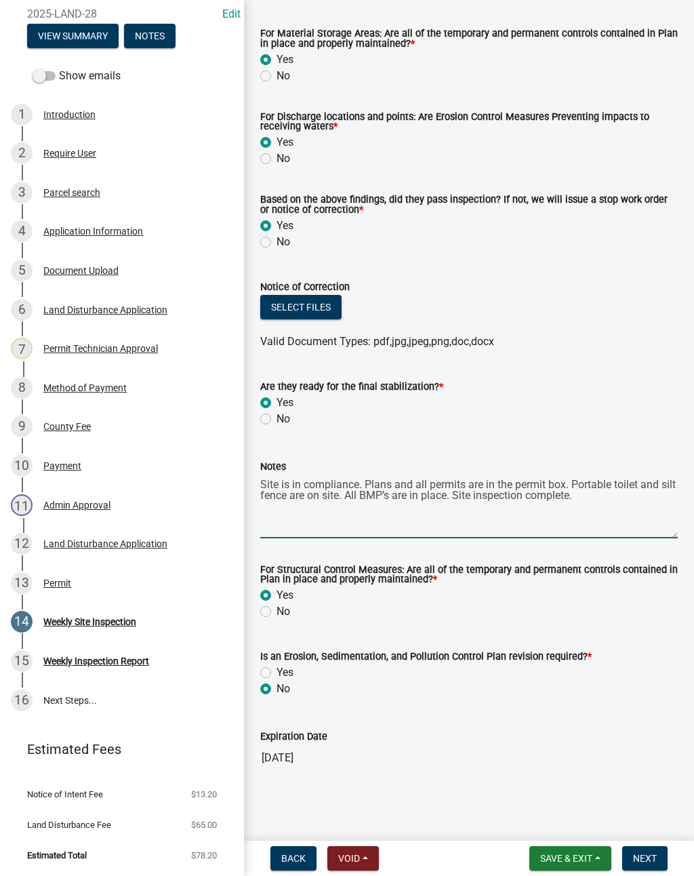
scroll to position [406, 0]
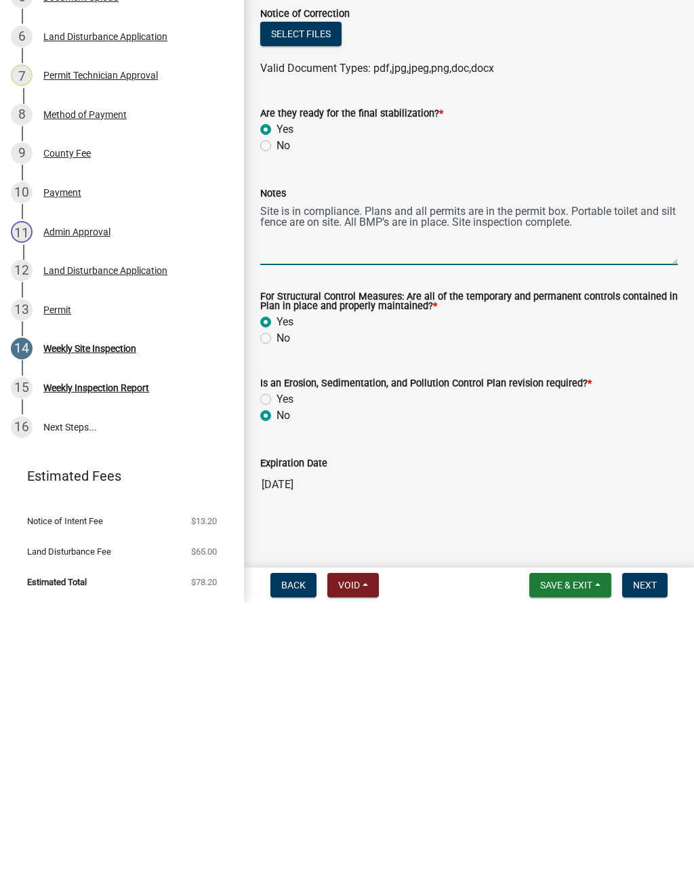
click at [654, 853] on span "Next" at bounding box center [645, 858] width 24 height 11
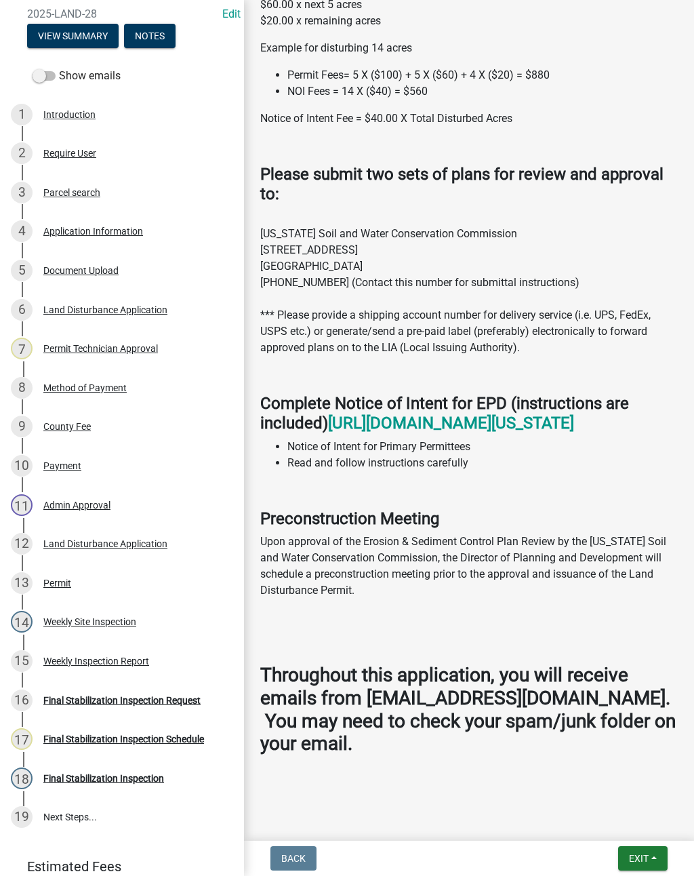
scroll to position [1296, 0]
click at [134, 660] on div "Weekly Inspection Report" at bounding box center [96, 660] width 106 height 9
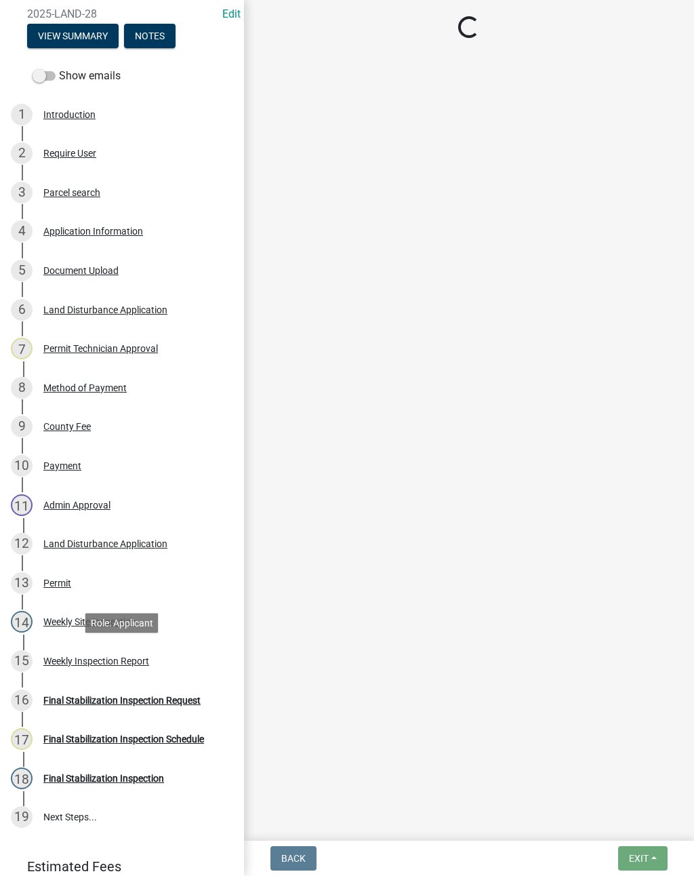
scroll to position [0, 0]
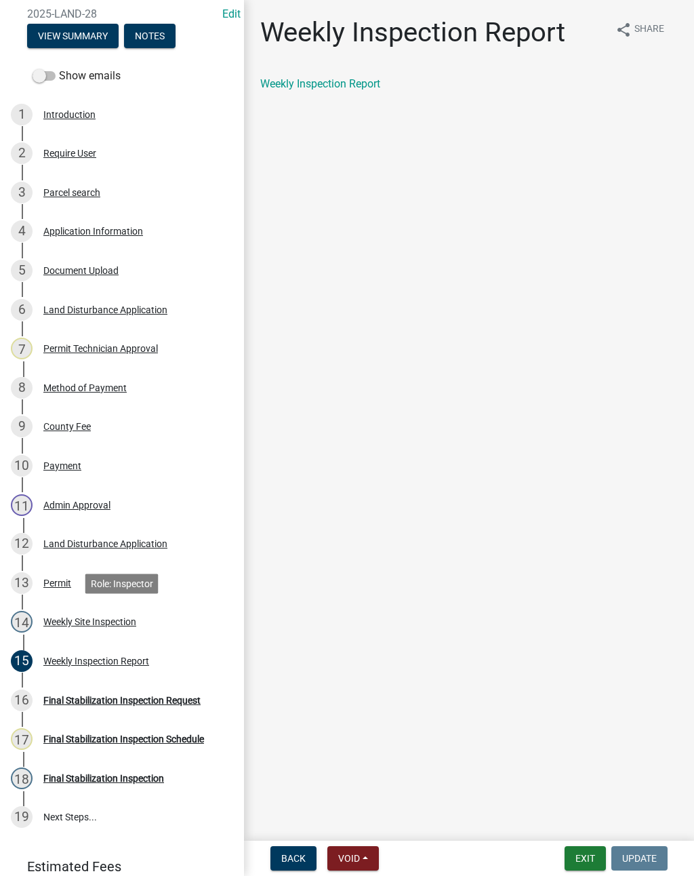
click at [60, 624] on div "Weekly Site Inspection" at bounding box center [89, 621] width 93 height 9
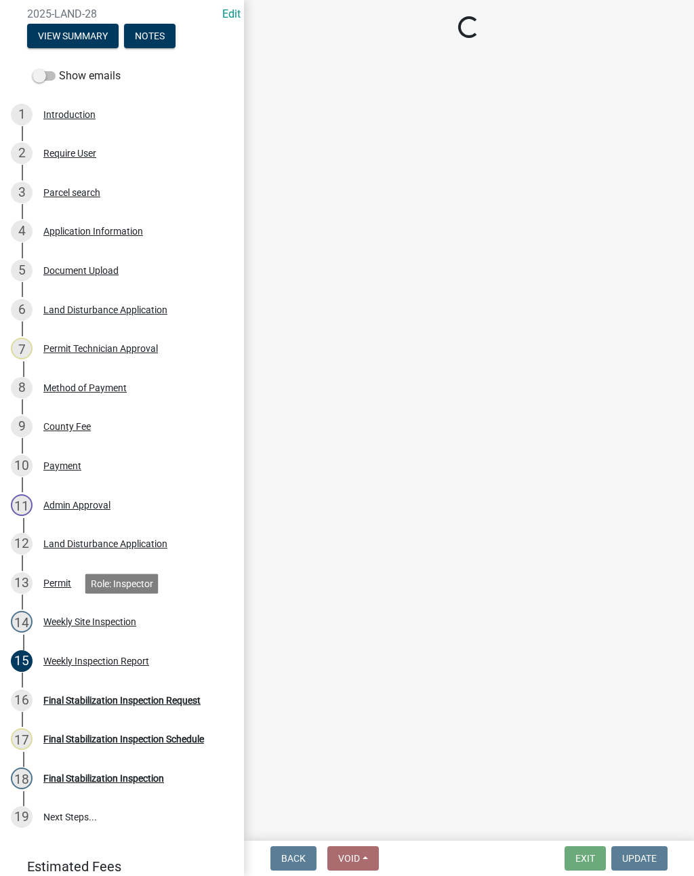
select select "93c72d9c-4ccd-4a4f-9c87-9d2cfc81a2e2"
select select "af3c6edf-34d7-49be-824e-99d5d0a3954f"
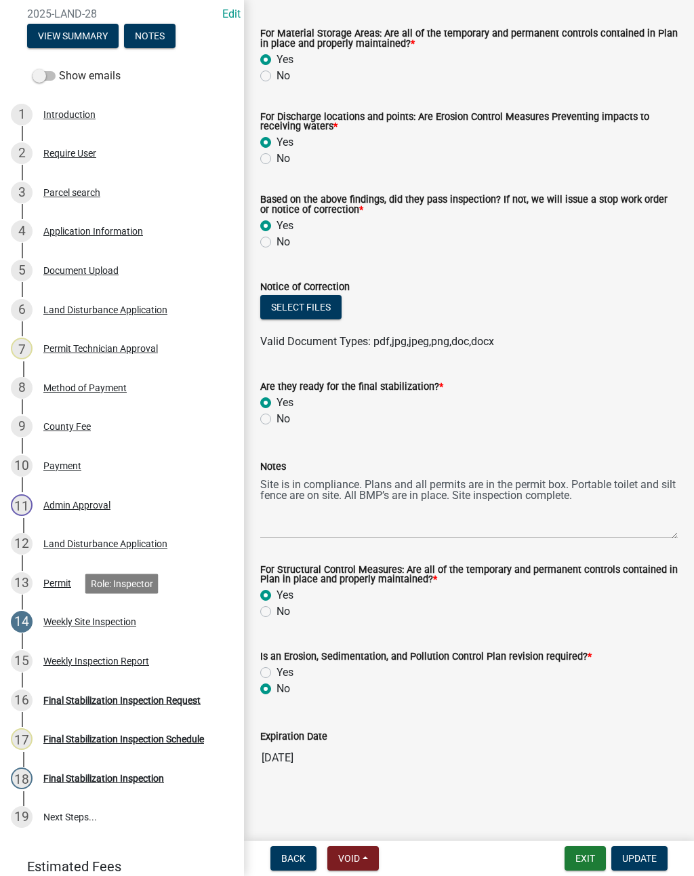
scroll to position [406, 0]
click at [304, 298] on button "Select files" at bounding box center [300, 307] width 81 height 24
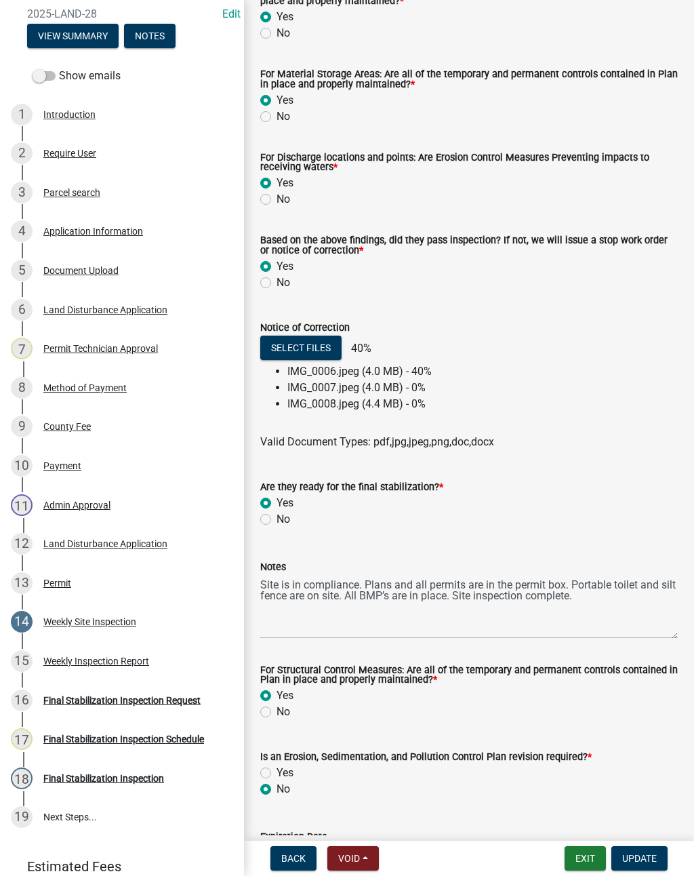
scroll to position [355, 0]
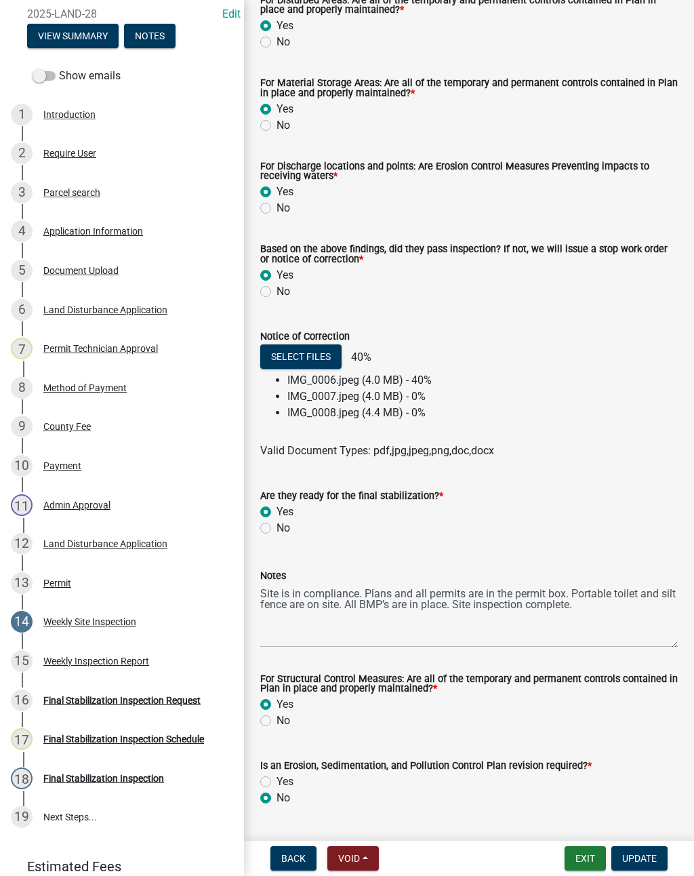
click at [657, 856] on button "Update" at bounding box center [640, 858] width 56 height 24
click at [648, 857] on span "Update" at bounding box center [639, 858] width 35 height 11
click at [650, 861] on span "Update" at bounding box center [639, 858] width 35 height 11
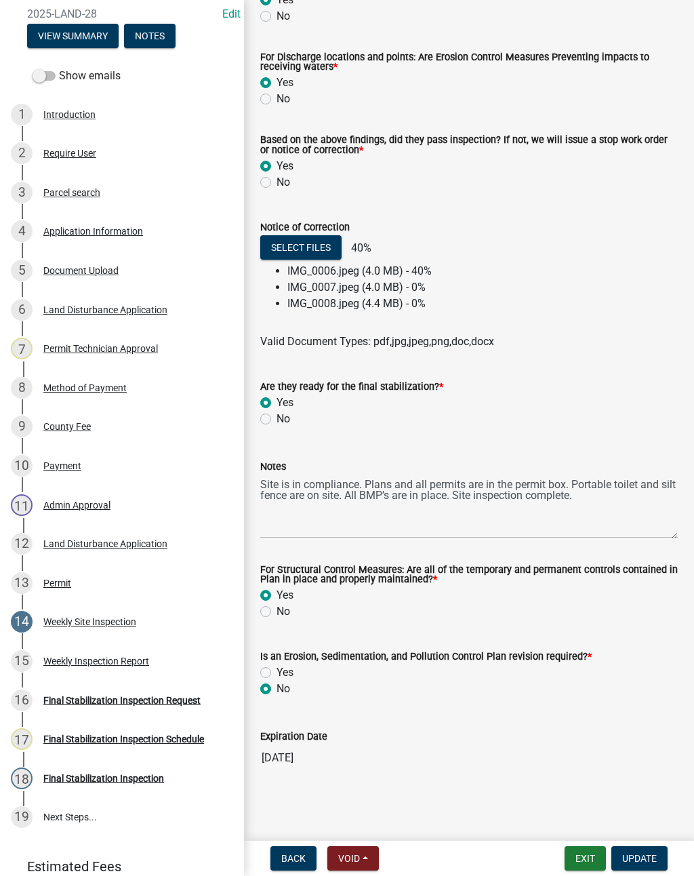
scroll to position [435, 0]
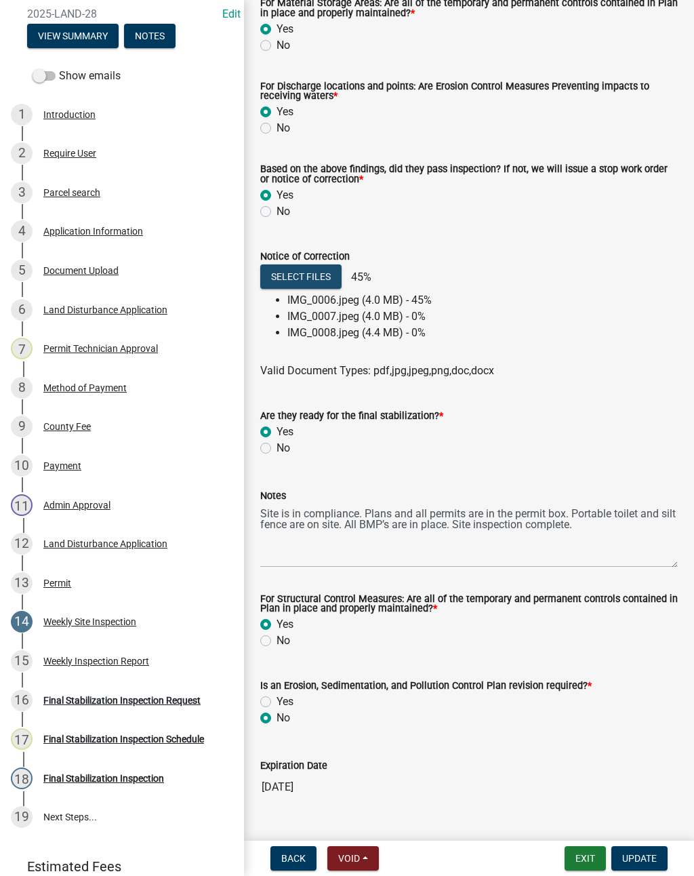
click at [298, 281] on button "Select files" at bounding box center [300, 276] width 81 height 24
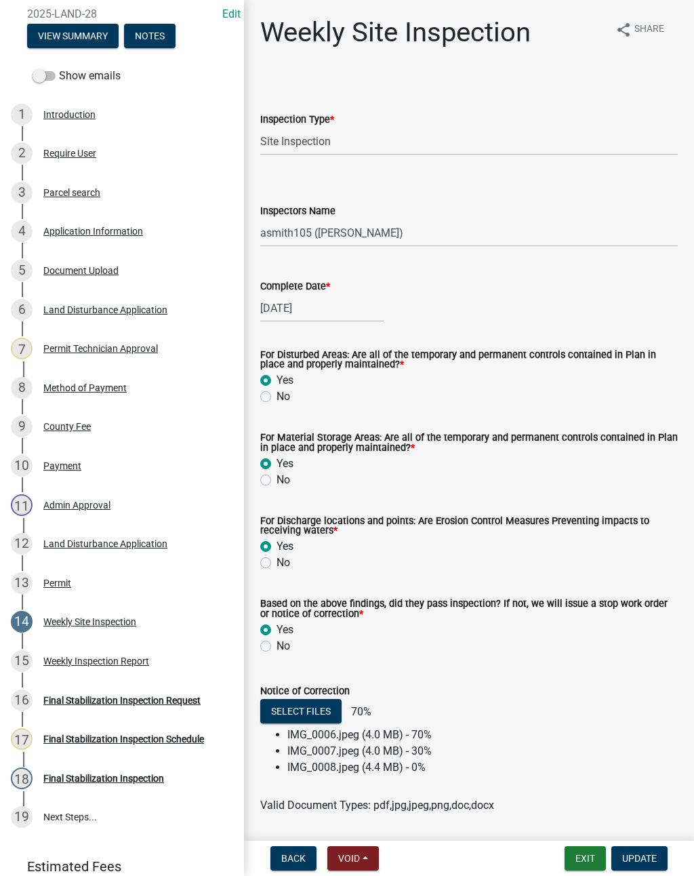
scroll to position [0, 0]
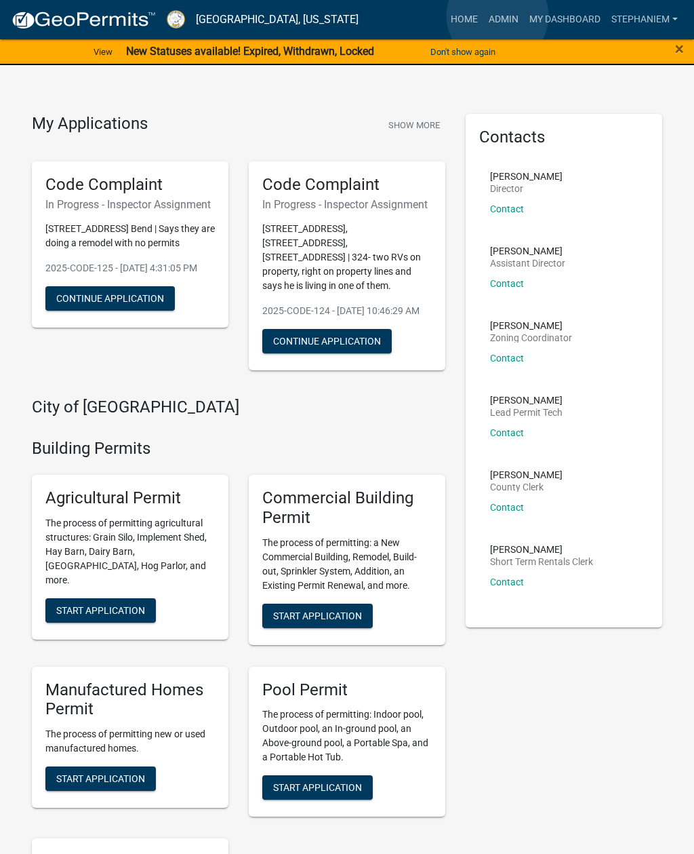
click at [498, 16] on link "Admin" at bounding box center [503, 20] width 41 height 26
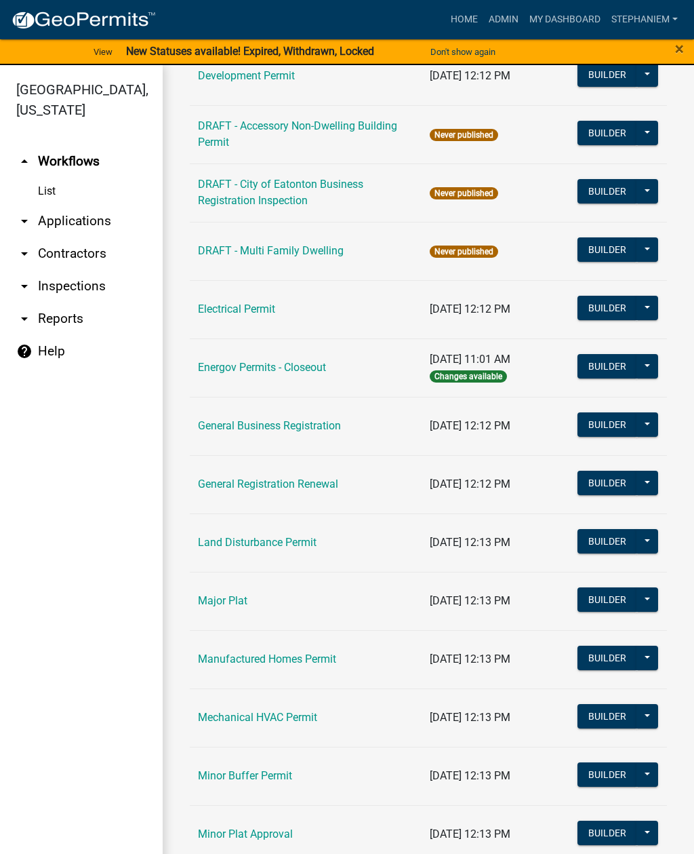
scroll to position [619, 0]
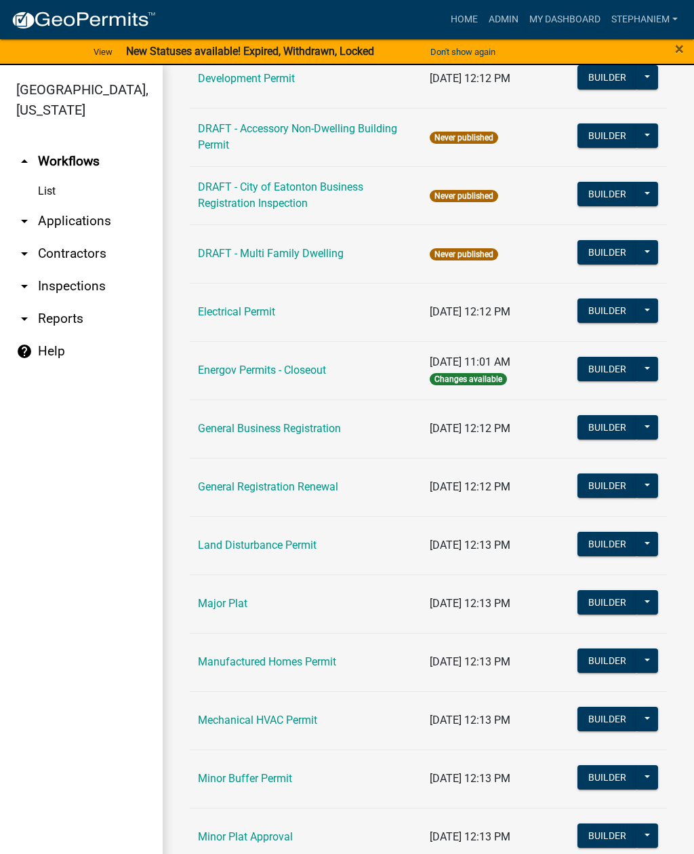
click at [297, 539] on link "Land Disturbance Permit" at bounding box center [257, 544] width 119 height 13
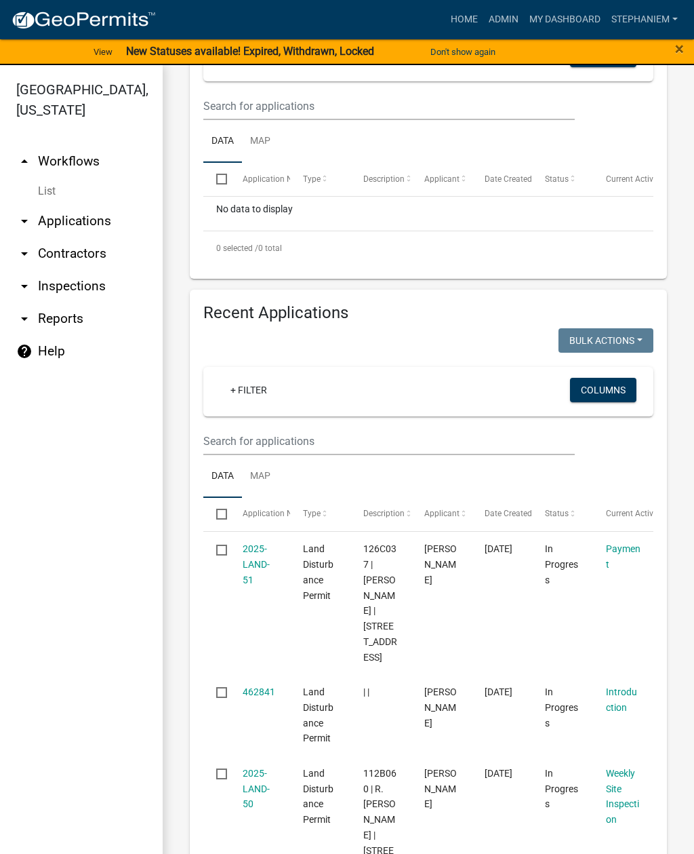
scroll to position [321, 0]
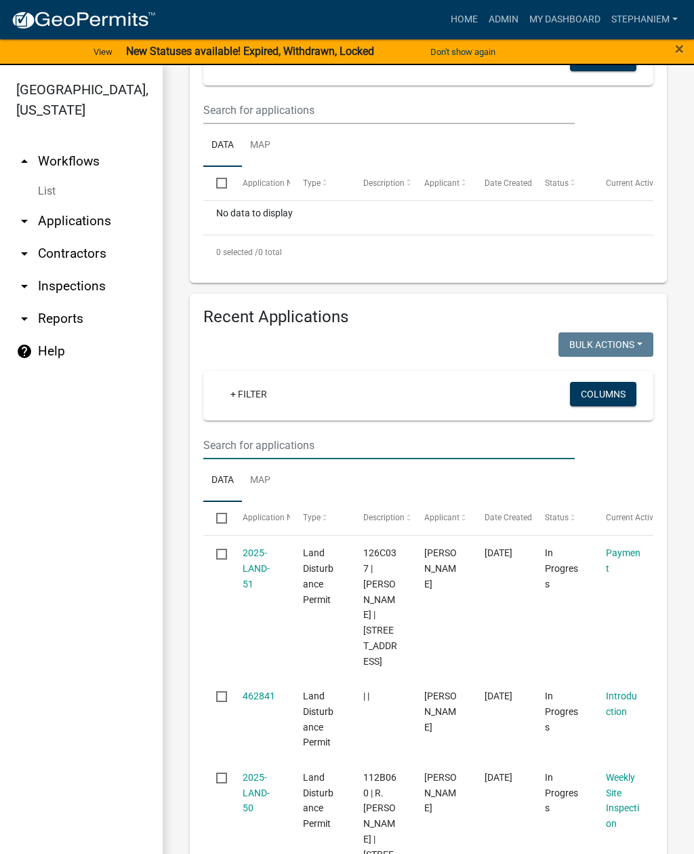
click at [377, 124] on input "text" at bounding box center [389, 110] width 372 height 28
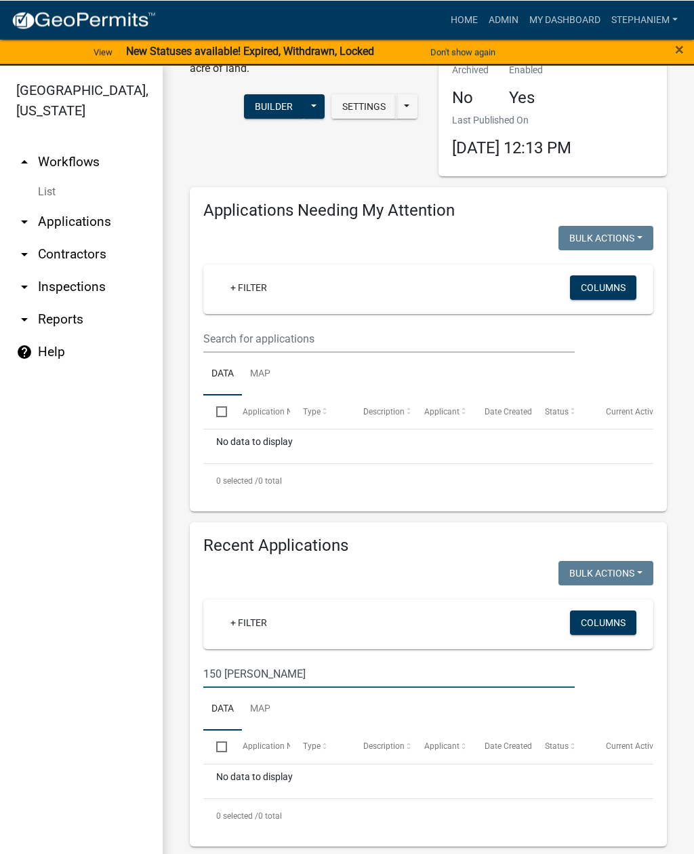
scroll to position [16, 0]
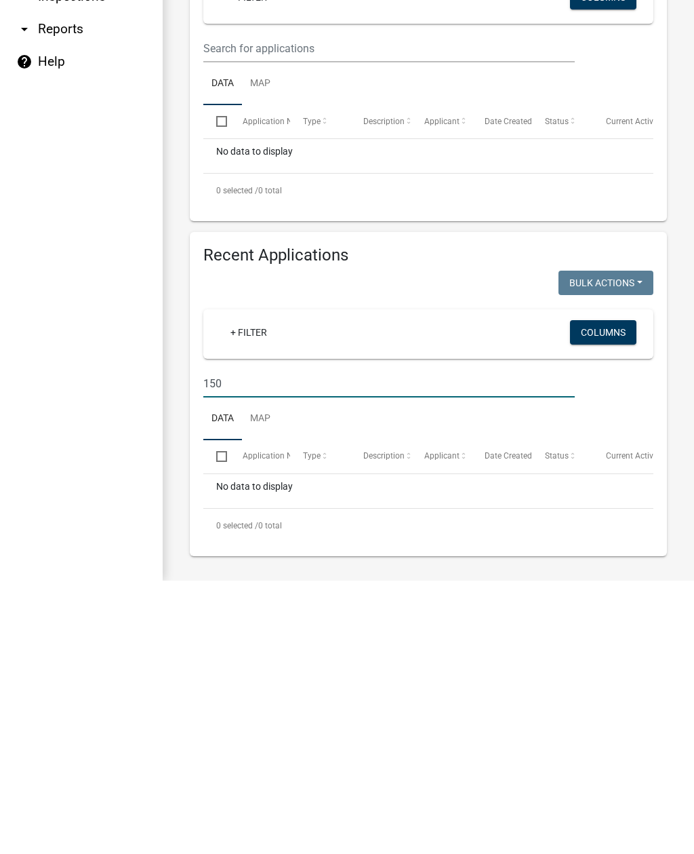
type input "150"
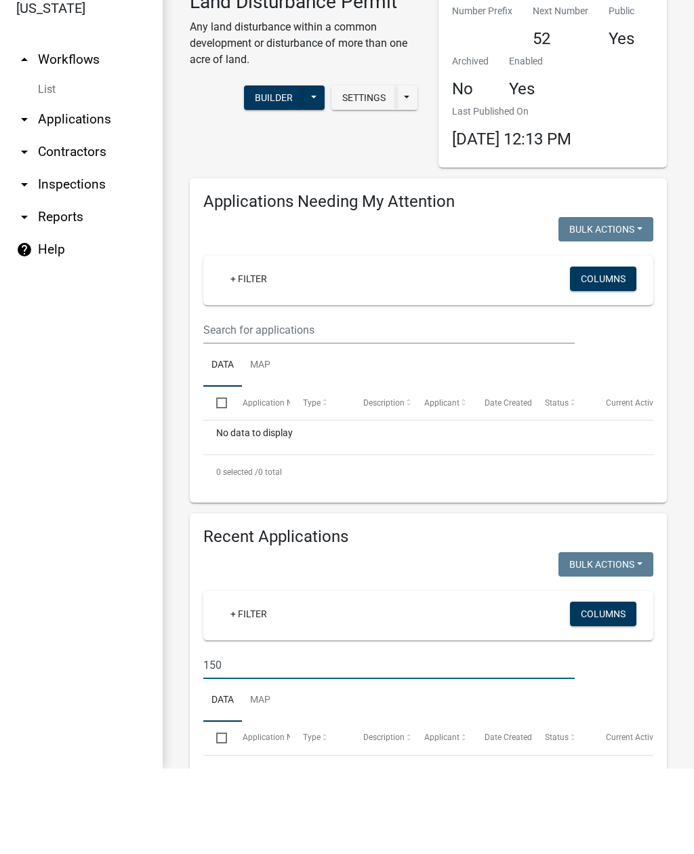
scroll to position [0, 0]
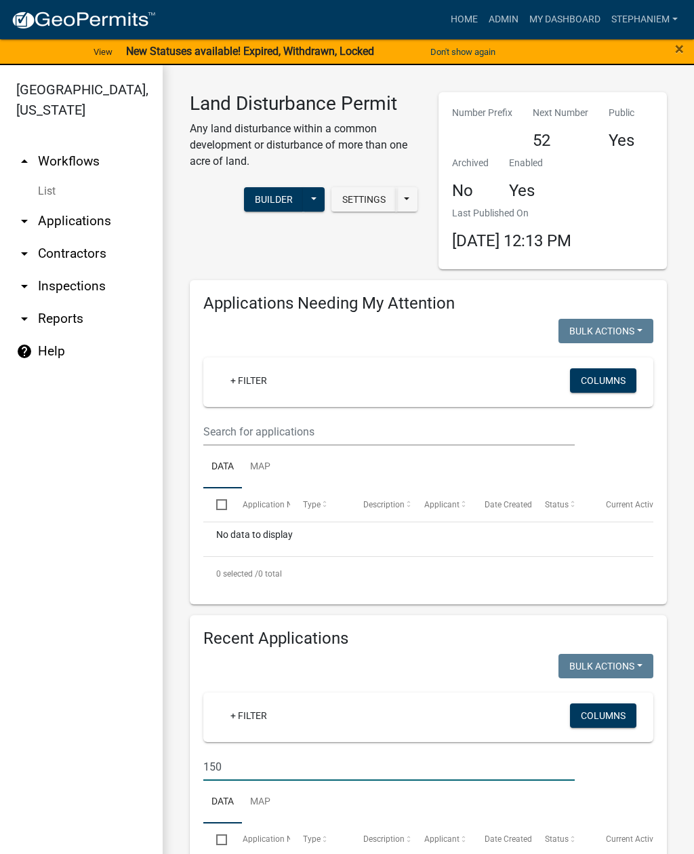
click at [108, 226] on link "arrow_drop_down Applications" at bounding box center [81, 221] width 163 height 33
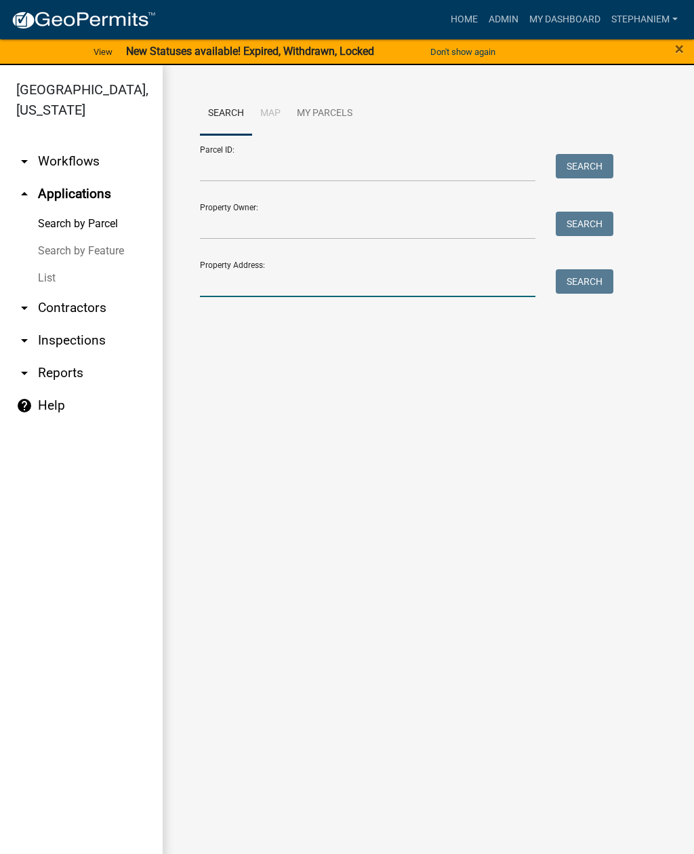
click at [314, 277] on input "Property Address:" at bounding box center [368, 283] width 336 height 28
type input "100 hunters chase"
click at [589, 277] on button "Search" at bounding box center [585, 281] width 58 height 24
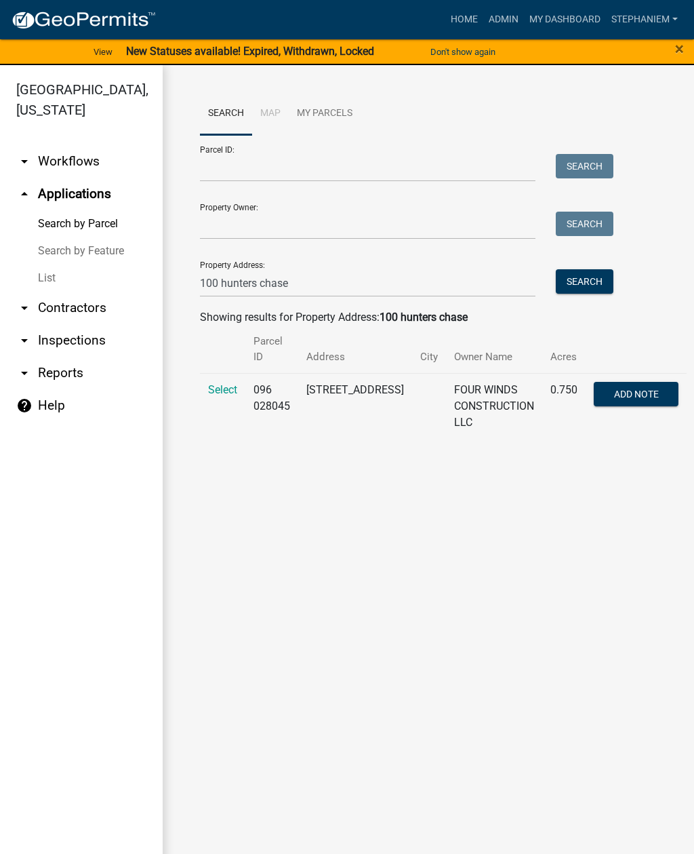
click at [220, 390] on span "Select" at bounding box center [222, 389] width 29 height 13
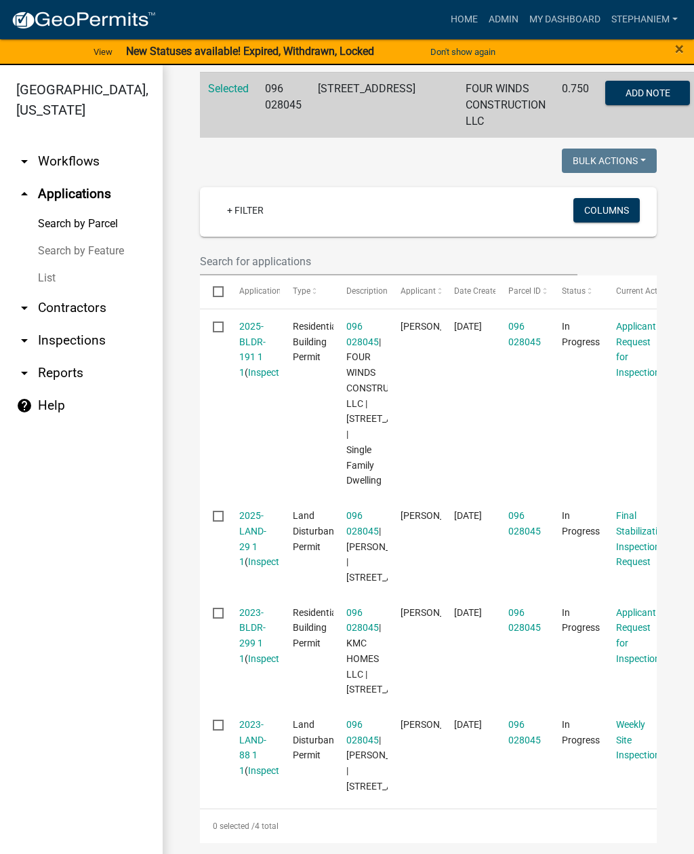
scroll to position [464, 0]
click at [254, 719] on link "2023-LAND-88 1 1" at bounding box center [252, 747] width 27 height 57
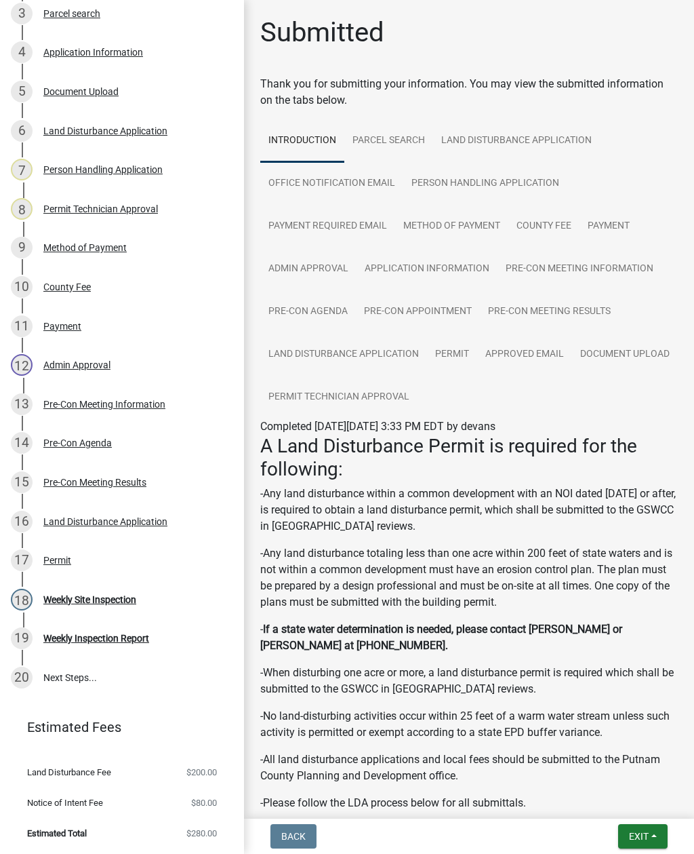
scroll to position [313, 0]
click at [162, 595] on div "18 Weekly Site Inspection" at bounding box center [117, 600] width 212 height 22
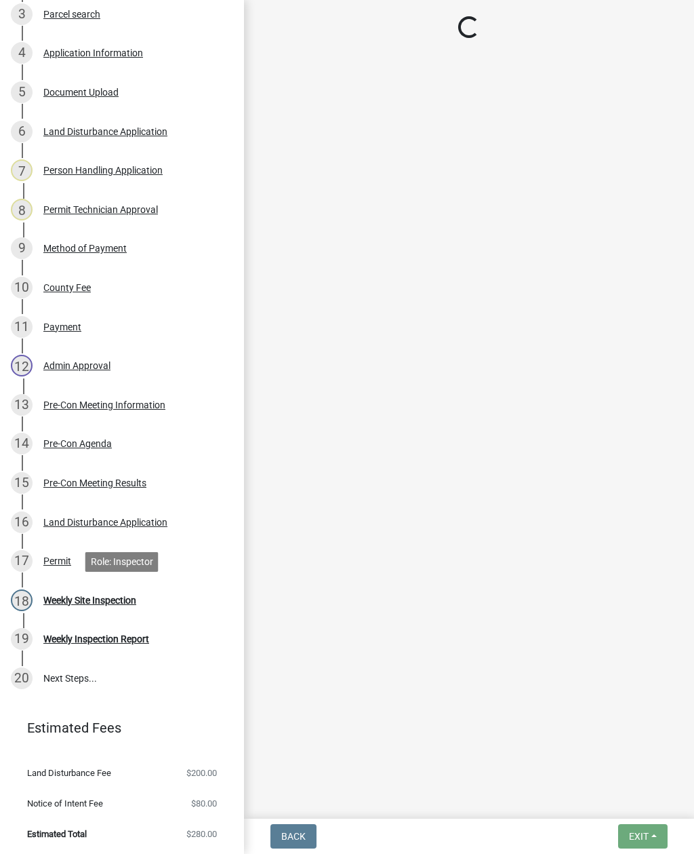
select select "af3c6edf-34d7-49be-824e-99d5d0a3954f"
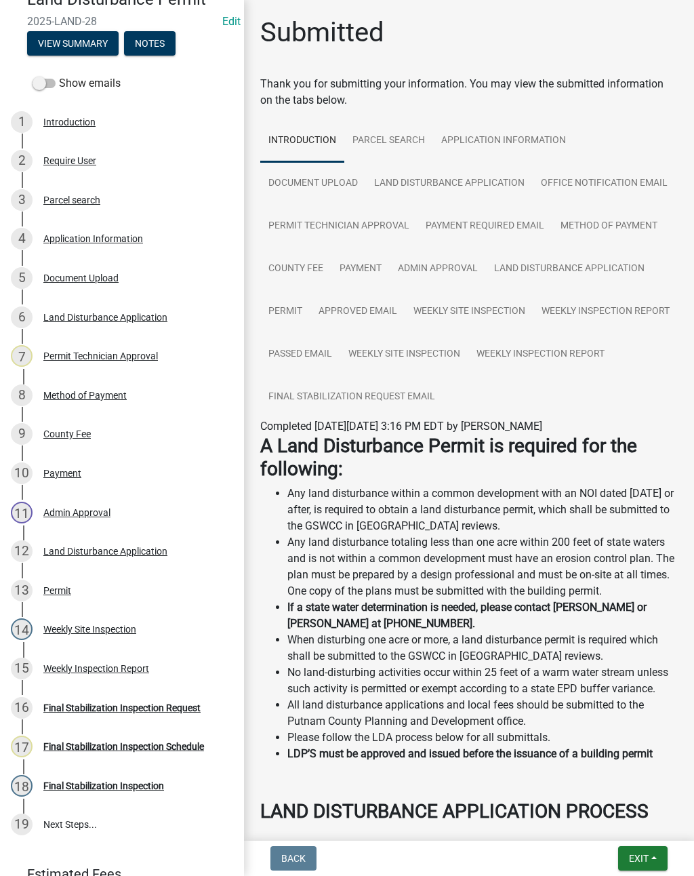
scroll to position [128, 0]
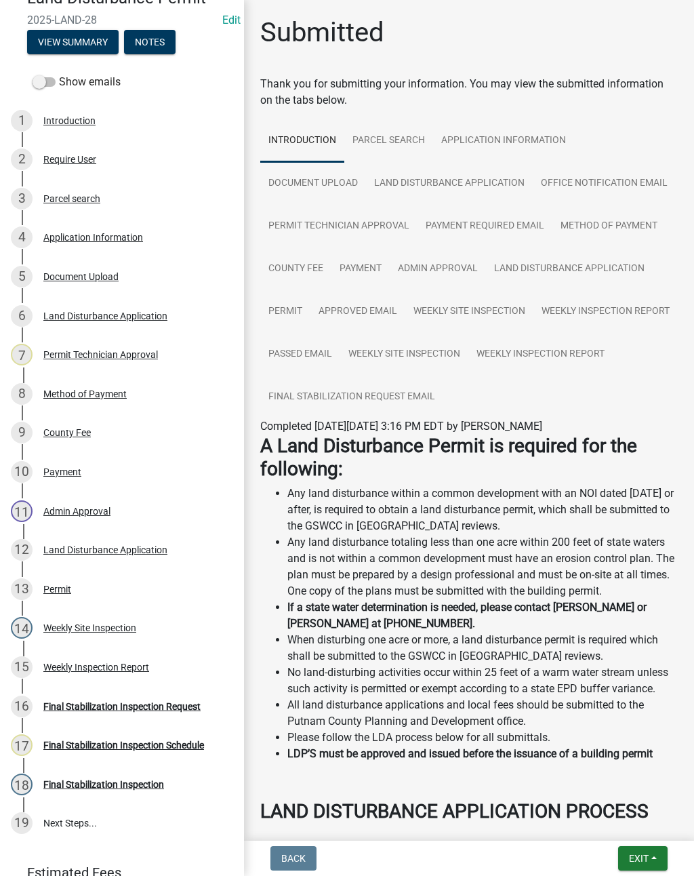
click at [159, 620] on div "14 Weekly Site Inspection" at bounding box center [117, 628] width 212 height 22
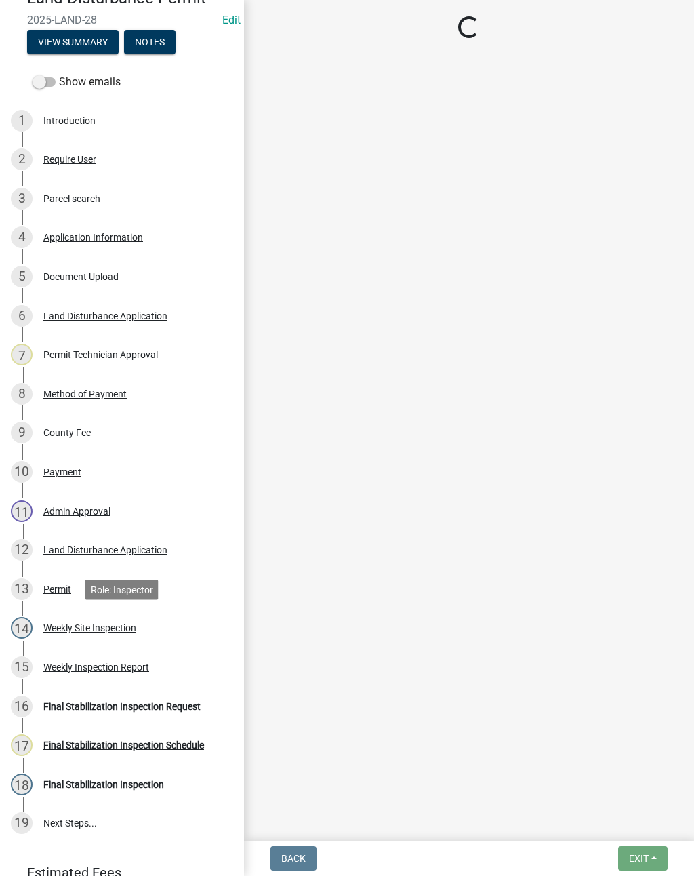
select select "93c72d9c-4ccd-4a4f-9c87-9d2cfc81a2e2"
select select "af3c6edf-34d7-49be-824e-99d5d0a3954f"
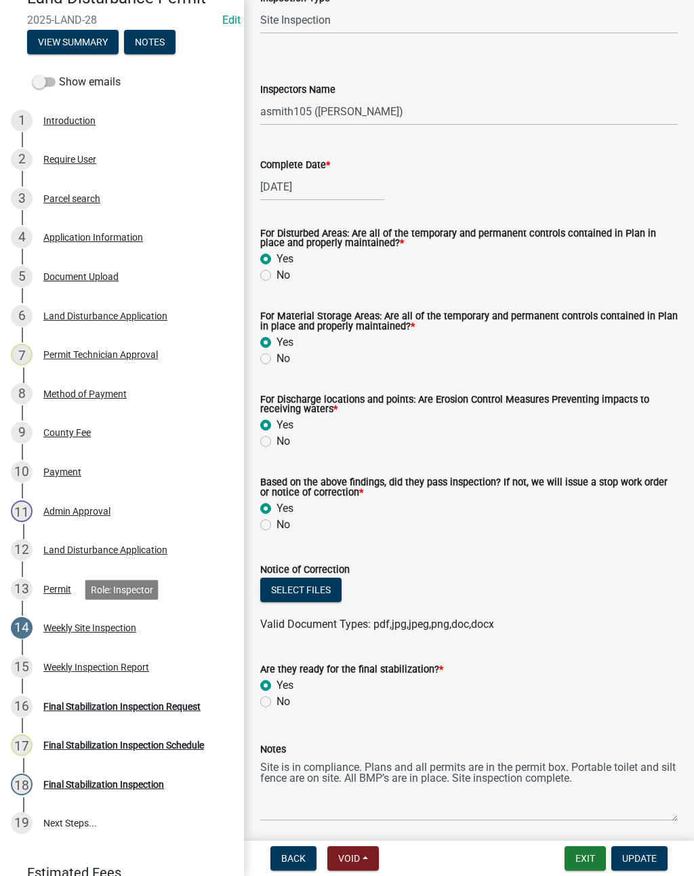
scroll to position [122, 0]
click at [642, 856] on span "Update" at bounding box center [639, 858] width 35 height 11
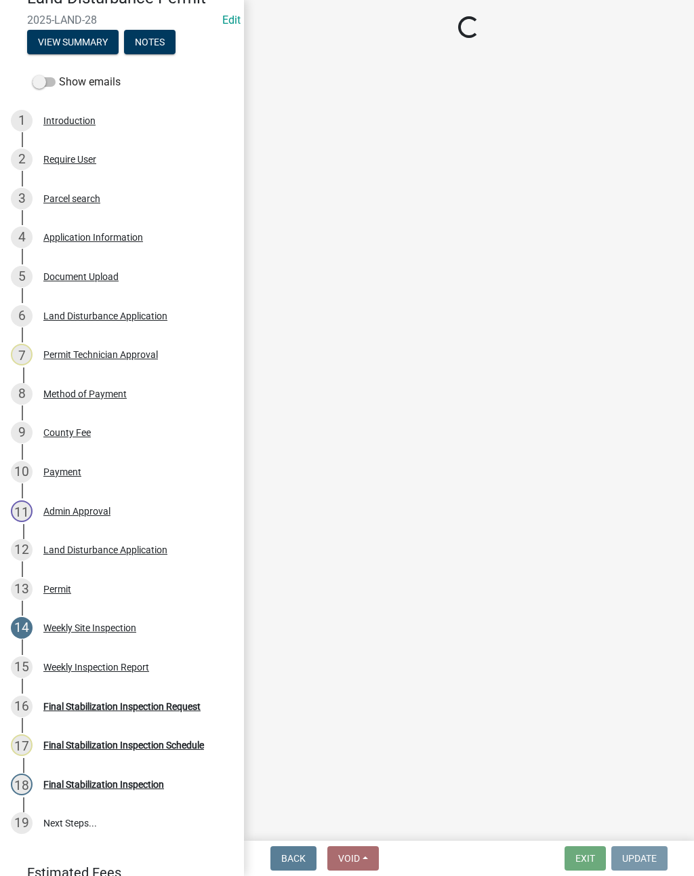
scroll to position [0, 0]
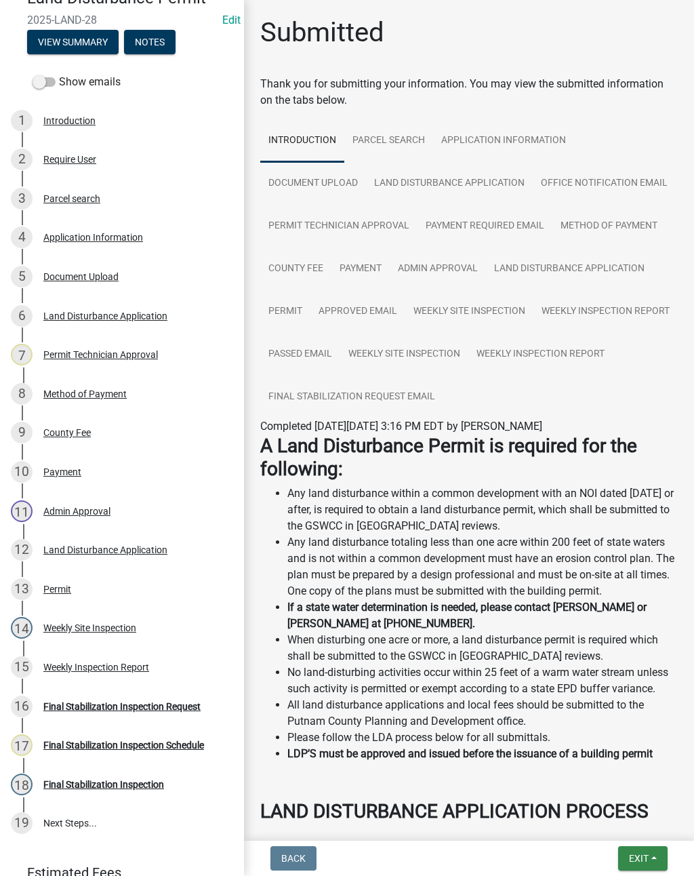
click at [660, 856] on button "Exit" at bounding box center [643, 858] width 50 height 24
click at [634, 823] on button "Save & Exit" at bounding box center [614, 823] width 108 height 33
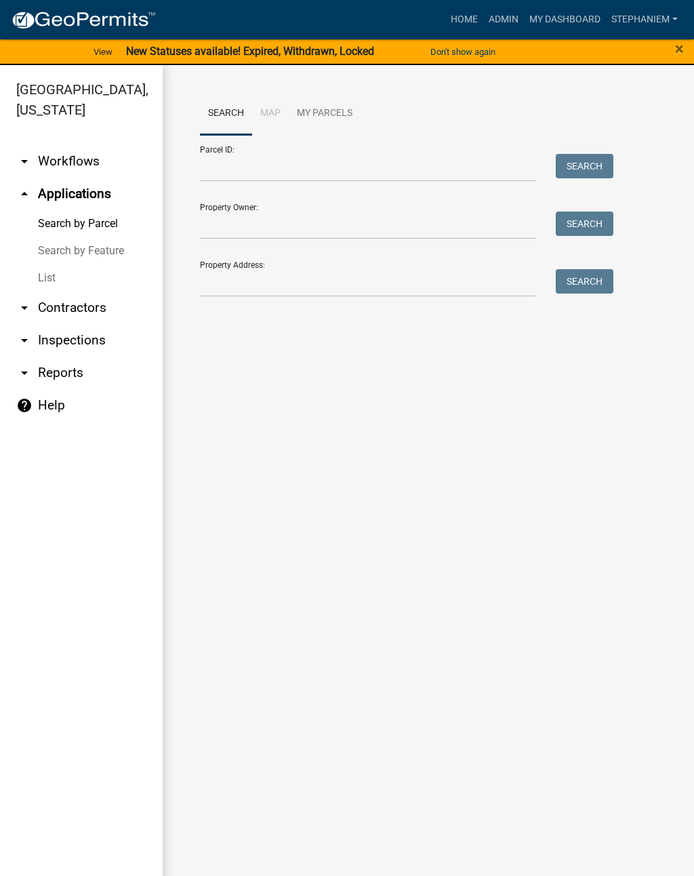
click at [476, 28] on link "Home" at bounding box center [465, 20] width 38 height 26
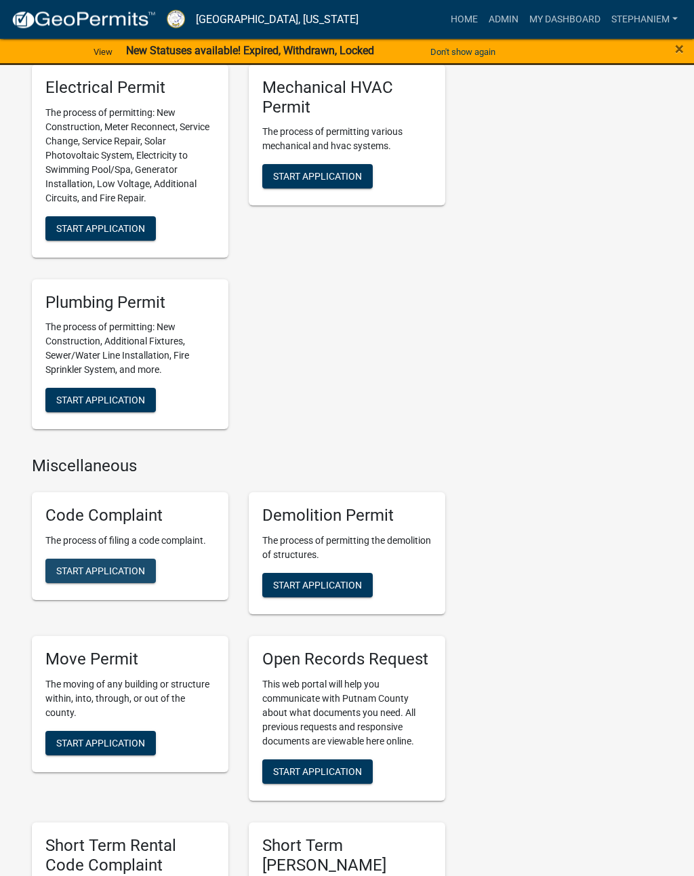
click at [136, 563] on button "Start Application" at bounding box center [100, 571] width 111 height 24
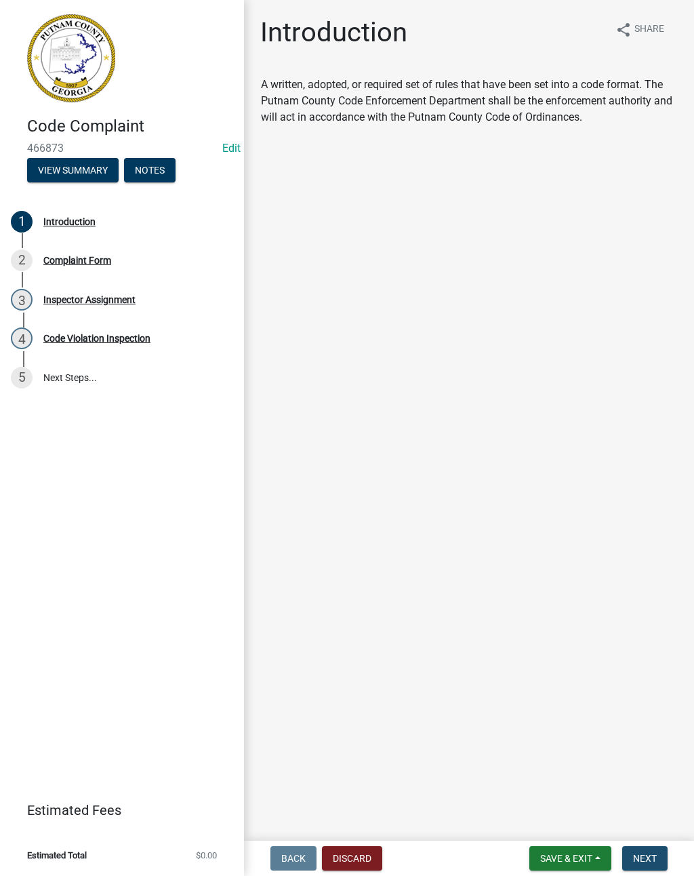
click at [643, 833] on main "Introduction share Share A written, adopted, or required set of rules that have…" at bounding box center [469, 417] width 450 height 835
click at [656, 856] on span "Next" at bounding box center [645, 858] width 24 height 11
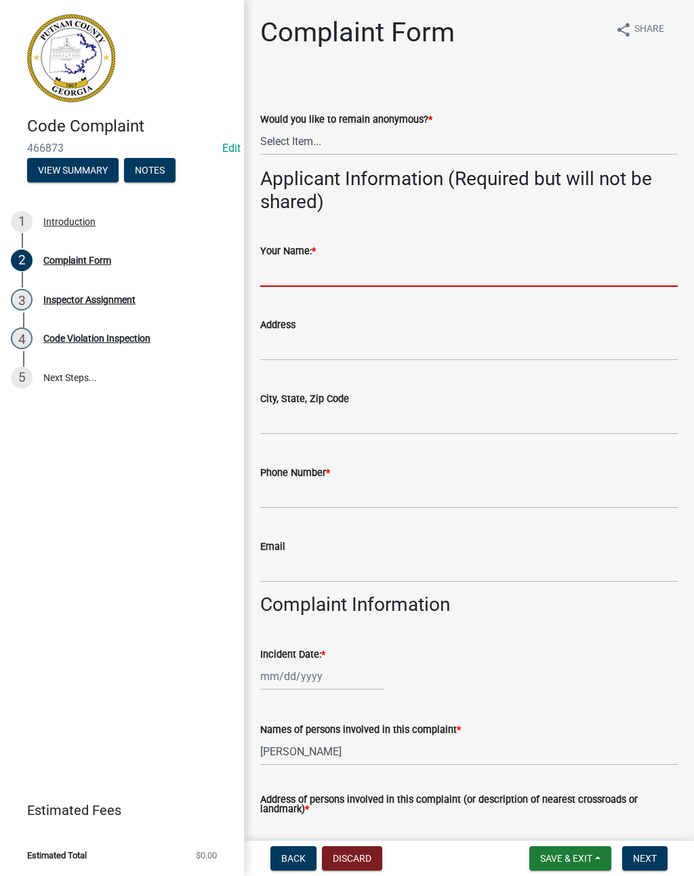
click at [537, 259] on input "Your Name: *" at bounding box center [469, 273] width 418 height 28
click at [561, 142] on select "Select Item... Yes No" at bounding box center [469, 141] width 418 height 28
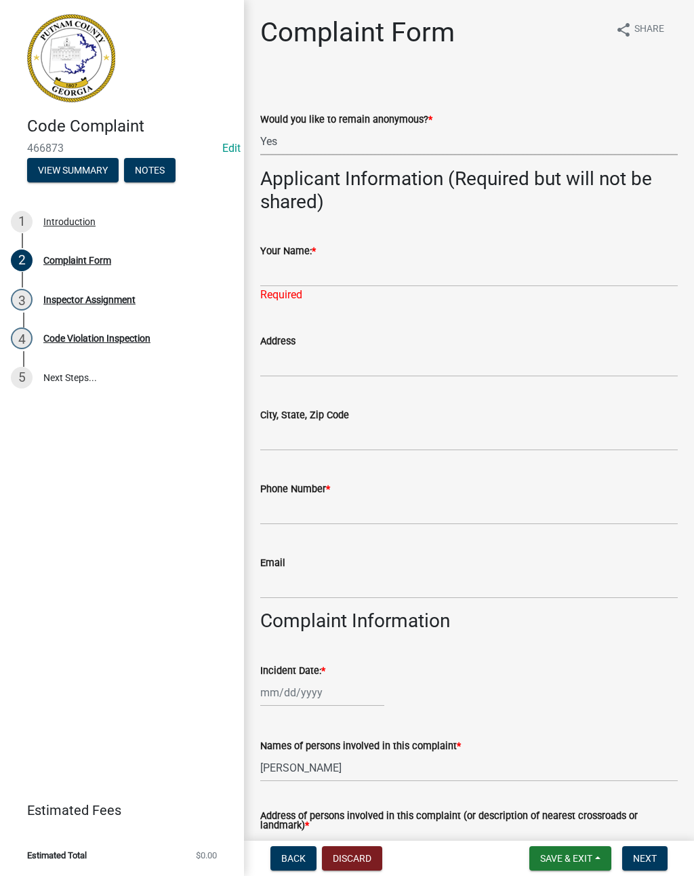
select select "76170ab1-b25a-468b-8231-d5eb0e85b261"
click at [540, 267] on input "Your Name: *" at bounding box center [469, 273] width 418 height 28
